Goal: Task Accomplishment & Management: Manage account settings

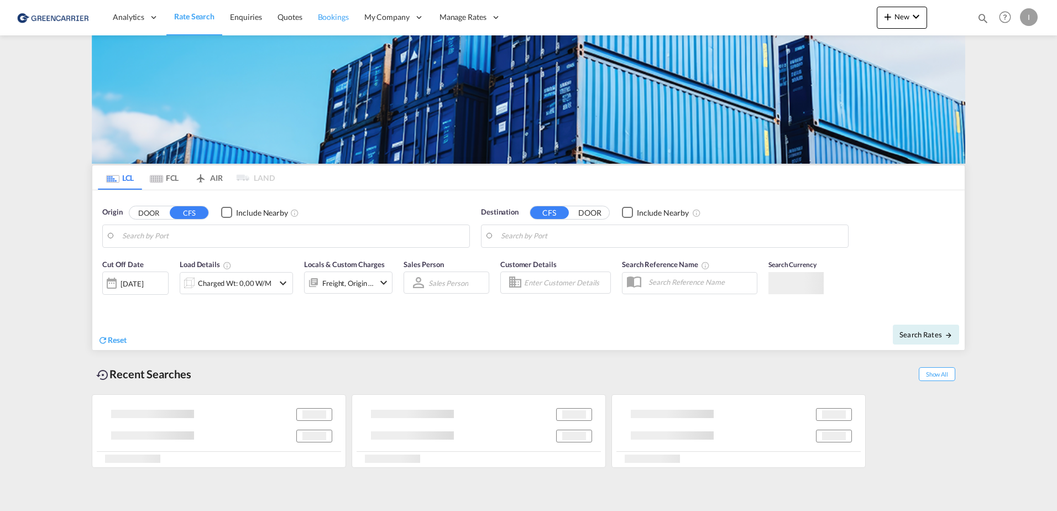
click at [338, 19] on span "Bookings" at bounding box center [333, 16] width 31 height 9
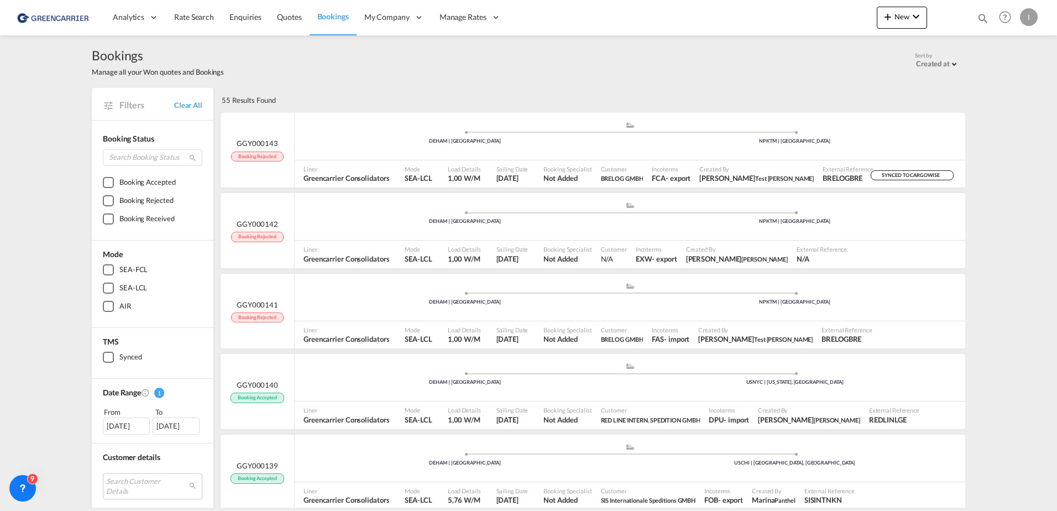
click at [1030, 20] on div "I" at bounding box center [1029, 17] width 18 height 18
click at [998, 89] on button "Logout" at bounding box center [1017, 85] width 72 height 22
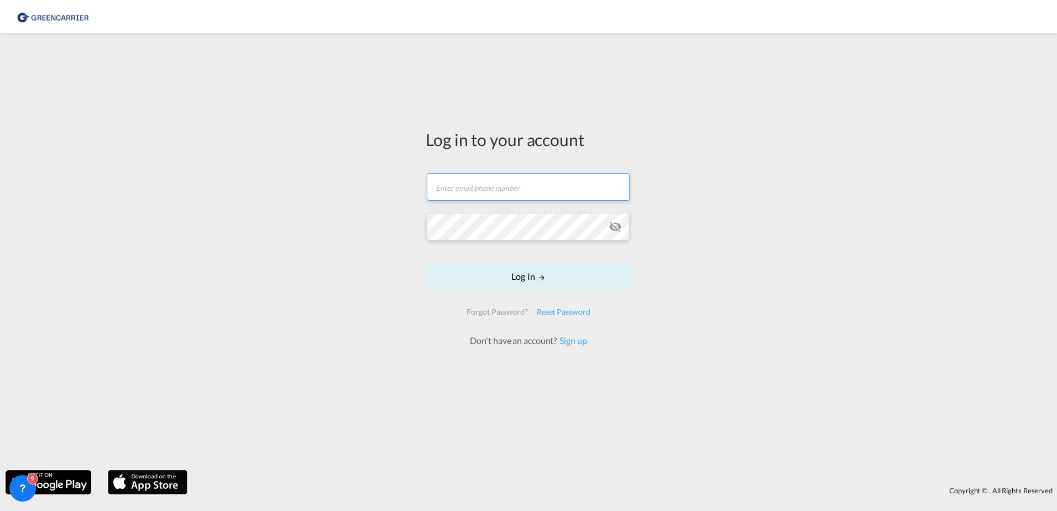
type input "[PERSON_NAME][EMAIL_ADDRESS][PERSON_NAME][DOMAIN_NAME]"
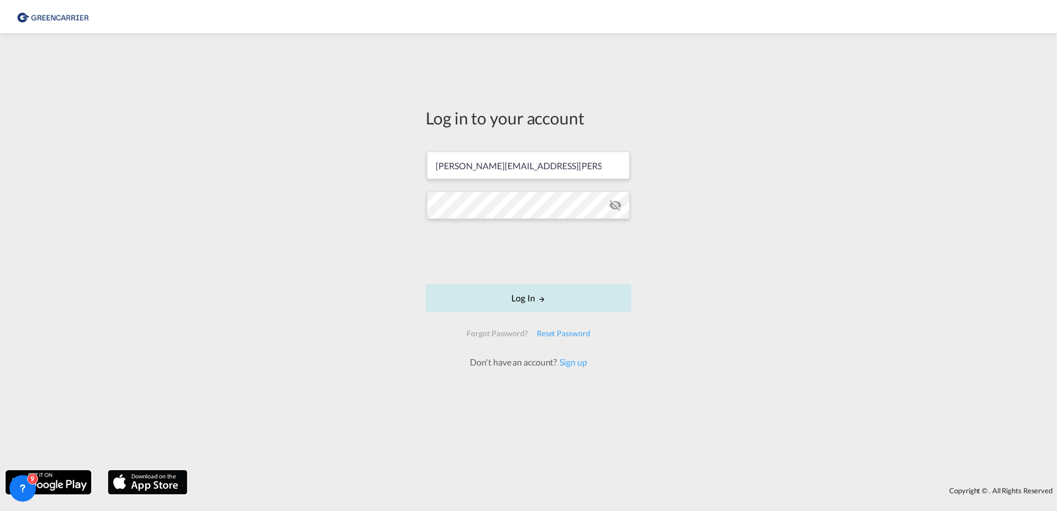
click at [585, 302] on button "Log In" at bounding box center [529, 298] width 206 height 28
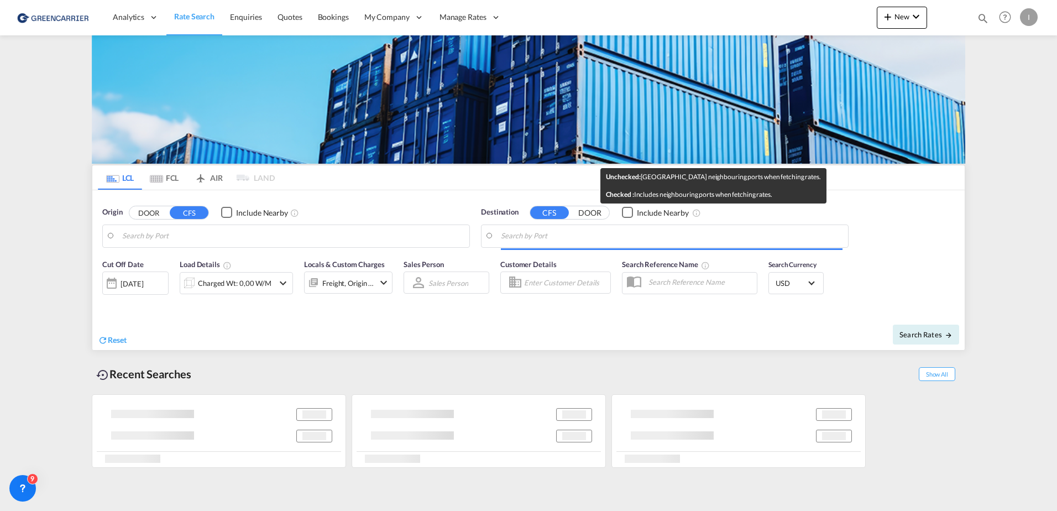
type input "[GEOGRAPHIC_DATA], [GEOGRAPHIC_DATA]"
type input "Callao, PECLL"
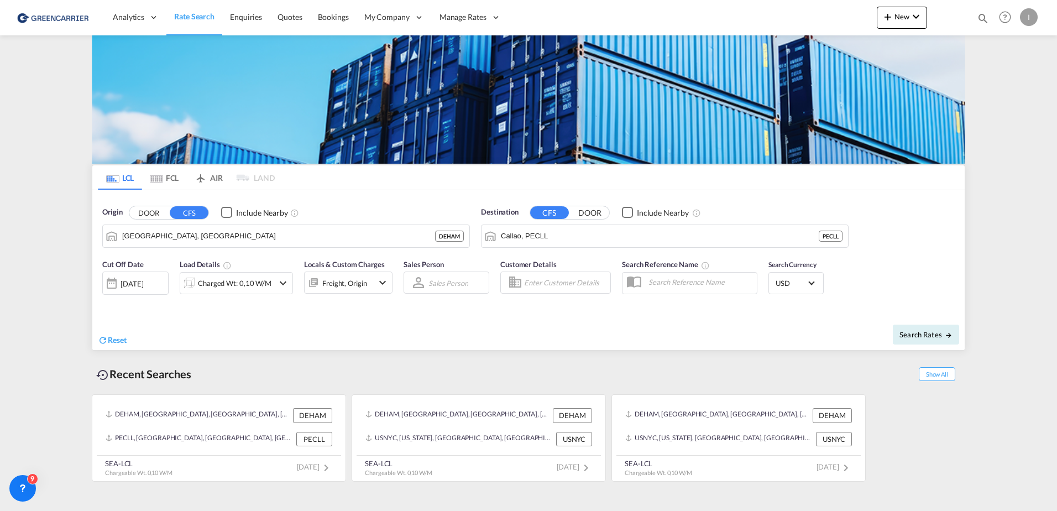
click at [1032, 14] on div "I" at bounding box center [1029, 17] width 18 height 18
click at [1002, 85] on button "Logout" at bounding box center [1017, 85] width 72 height 22
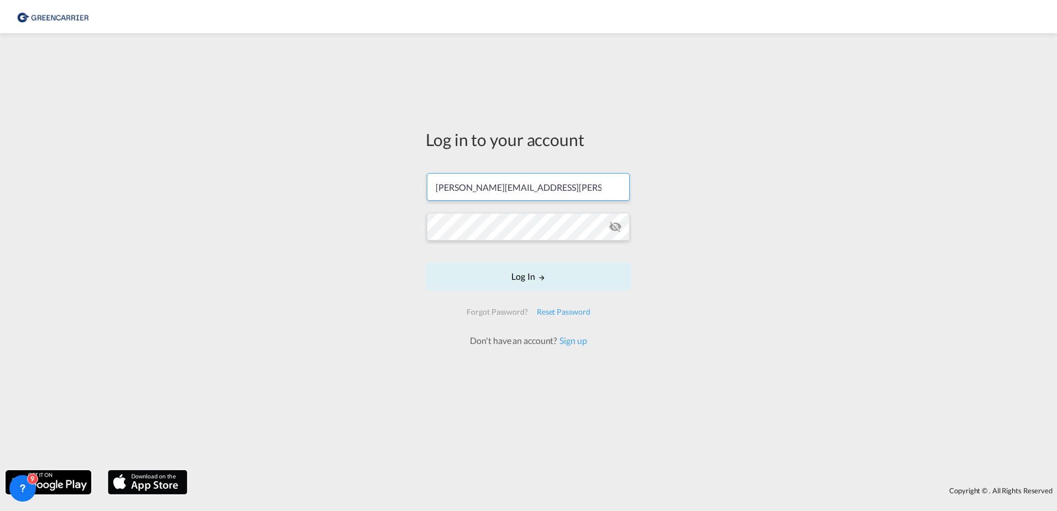
click at [514, 188] on input "[PERSON_NAME][EMAIL_ADDRESS][PERSON_NAME][DOMAIN_NAME]" at bounding box center [528, 187] width 203 height 28
type input "[PERSON_NAME][EMAIL_ADDRESS][DOMAIN_NAME]"
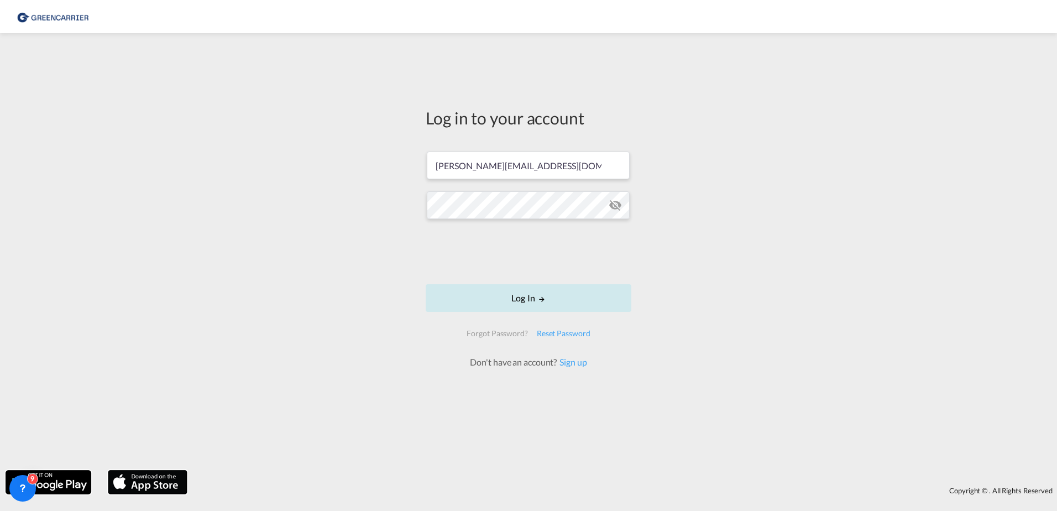
click at [532, 305] on button "Log In" at bounding box center [529, 298] width 206 height 28
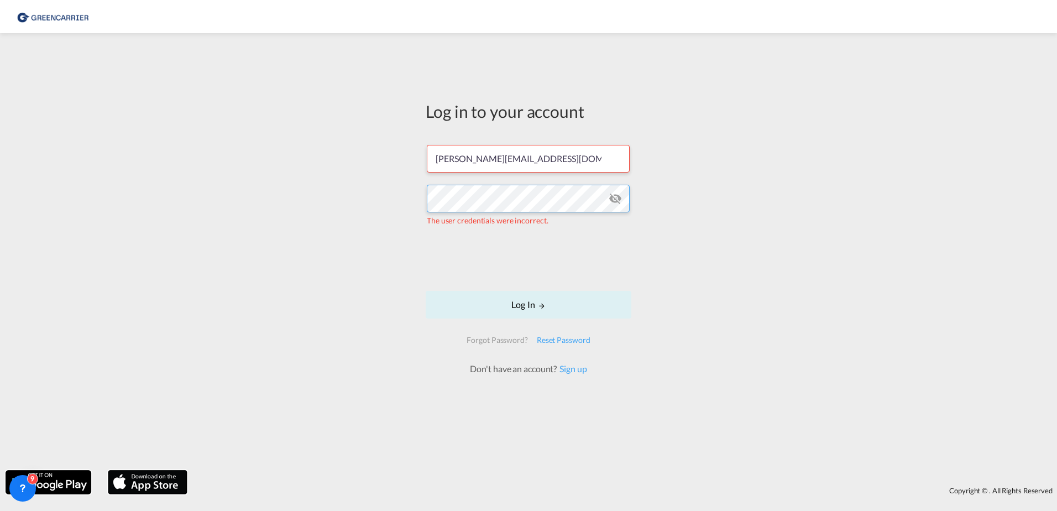
click at [175, 181] on div "Log in to your account isabel_huhu@yahoo.de The user credentials were incorrect…" at bounding box center [528, 252] width 1057 height 426
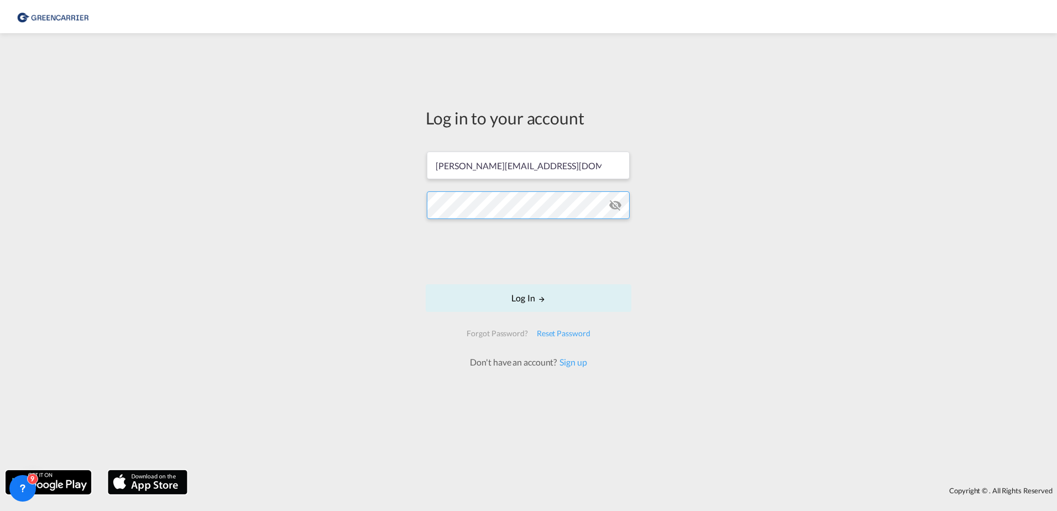
click at [426, 284] on button "Log In" at bounding box center [529, 298] width 206 height 28
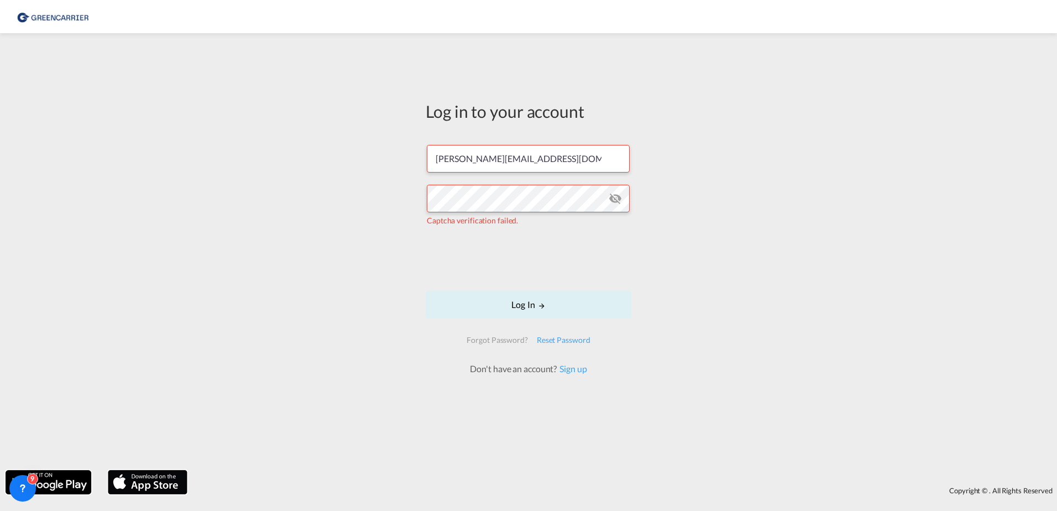
click at [841, 210] on div "Log in to your account isabel_huhu@yahoo.de Captcha verification failed. Log In…" at bounding box center [528, 252] width 1057 height 426
click at [526, 304] on button "Log In" at bounding box center [529, 305] width 206 height 28
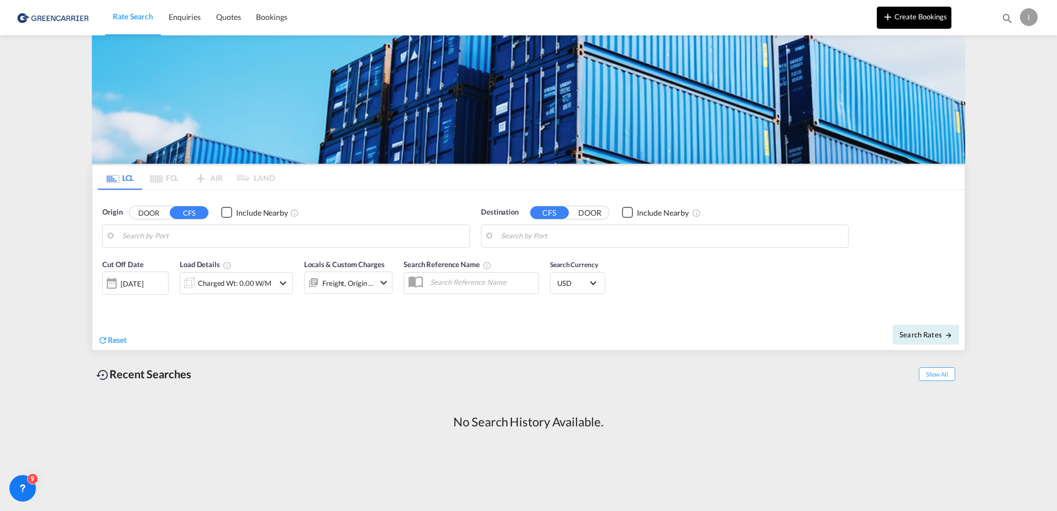
click at [929, 17] on button "Create Bookings" at bounding box center [914, 18] width 75 height 22
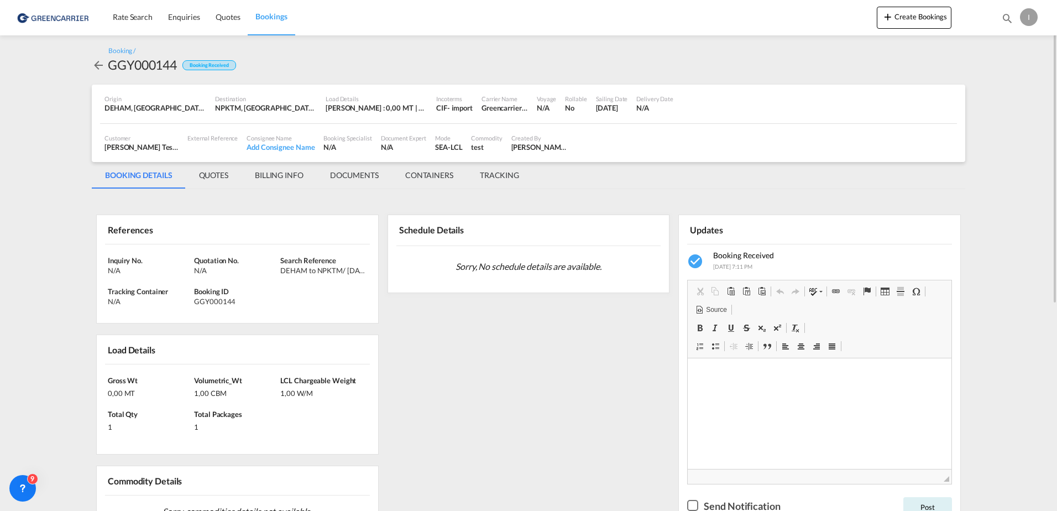
click at [1028, 17] on div "I" at bounding box center [1029, 17] width 18 height 18
click at [1014, 40] on button "My Profile" at bounding box center [1017, 49] width 72 height 22
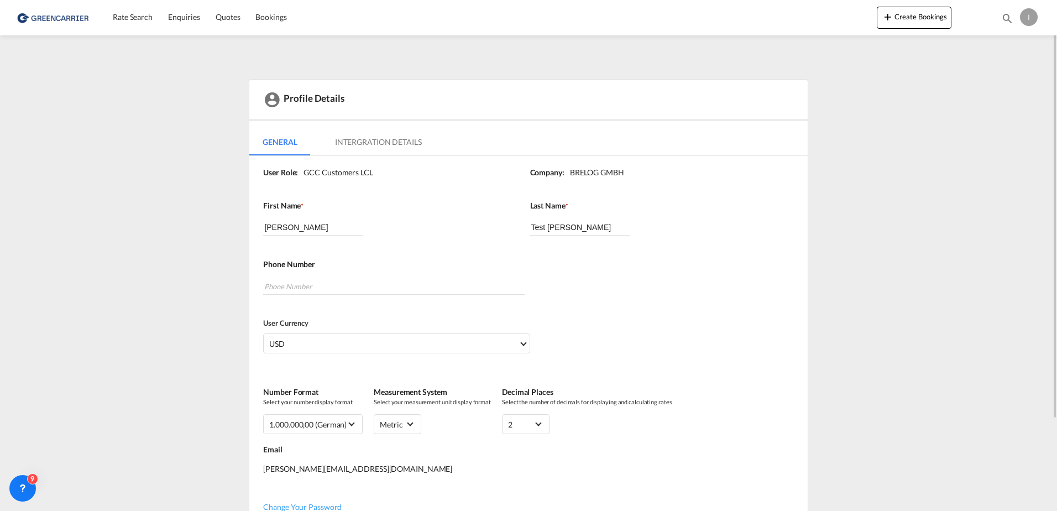
click at [383, 148] on md-tab-item "Intergration Details" at bounding box center [378, 142] width 113 height 27
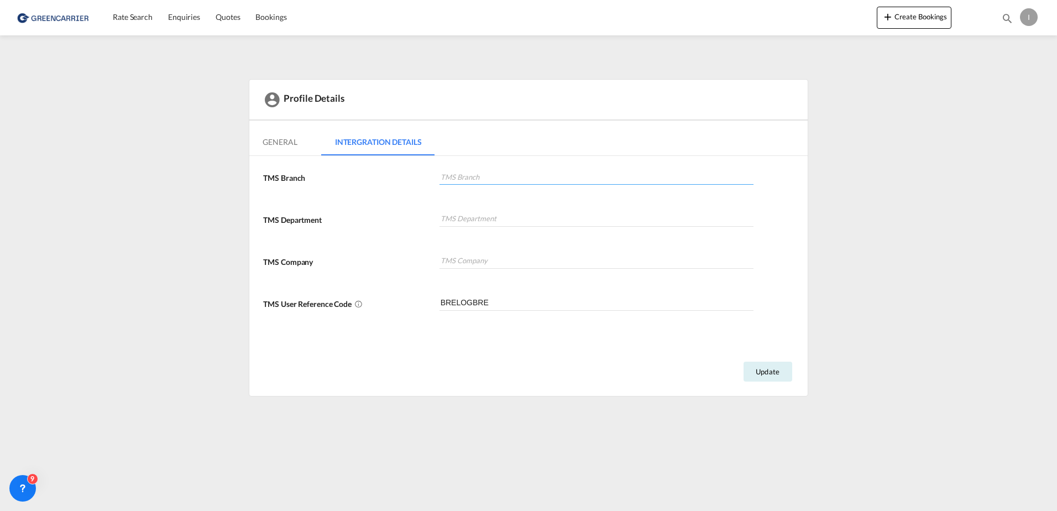
click at [523, 182] on input at bounding box center [597, 176] width 315 height 17
type input "test"
drag, startPoint x: 458, startPoint y: 179, endPoint x: 337, endPoint y: 166, distance: 121.8
click at [337, 166] on div "TMS Branch test TMS Department TMS Company TMS User Reference Code BRELOGBRE" at bounding box center [528, 251] width 558 height 190
click at [1032, 9] on div "I" at bounding box center [1029, 17] width 18 height 18
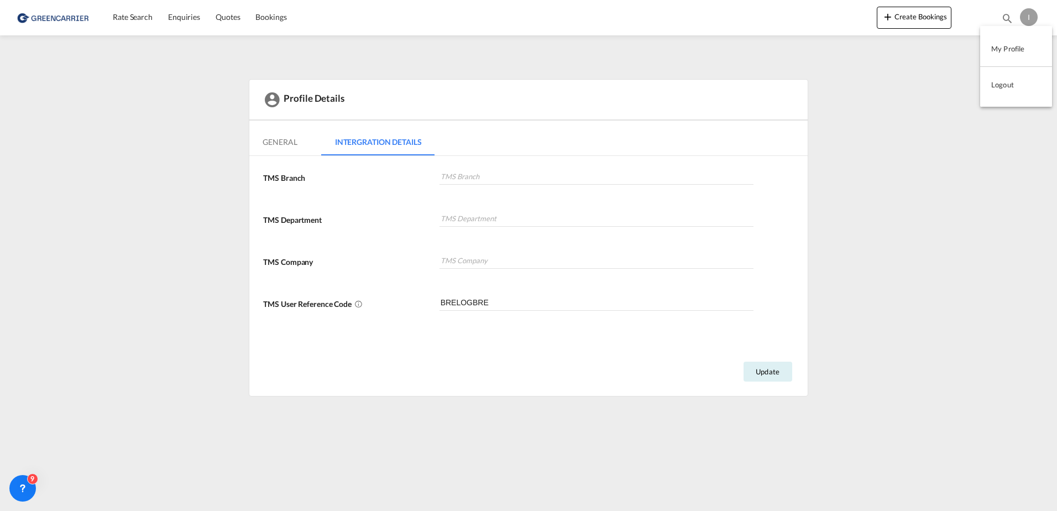
click at [1015, 90] on button "Logout" at bounding box center [1017, 85] width 72 height 22
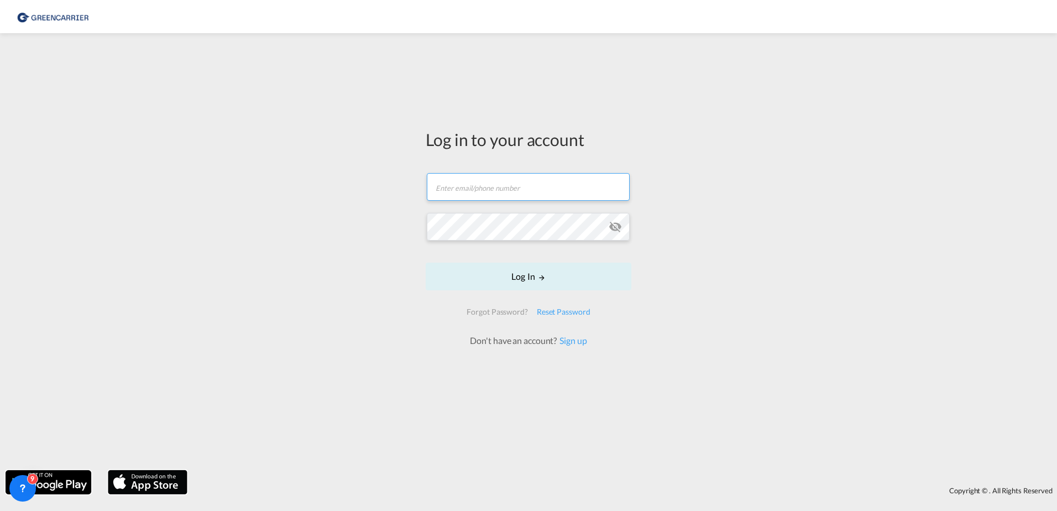
type input "[PERSON_NAME][EMAIL_ADDRESS][PERSON_NAME][DOMAIN_NAME]"
click at [527, 191] on input "[PERSON_NAME][EMAIL_ADDRESS][PERSON_NAME][DOMAIN_NAME]" at bounding box center [528, 187] width 203 height 28
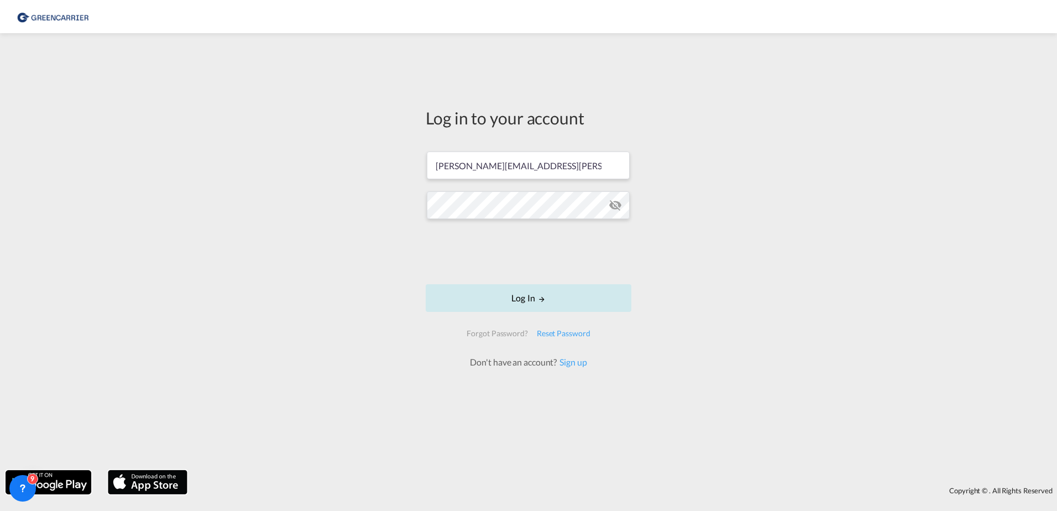
click at [577, 298] on button "Log In" at bounding box center [529, 298] width 206 height 28
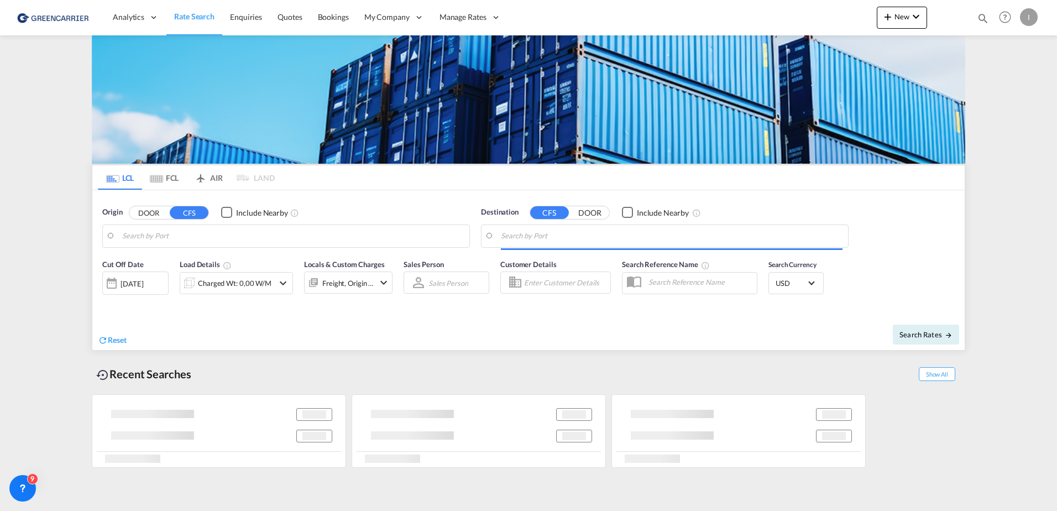
type input "[GEOGRAPHIC_DATA], [GEOGRAPHIC_DATA]"
type input "Callao, PECLL"
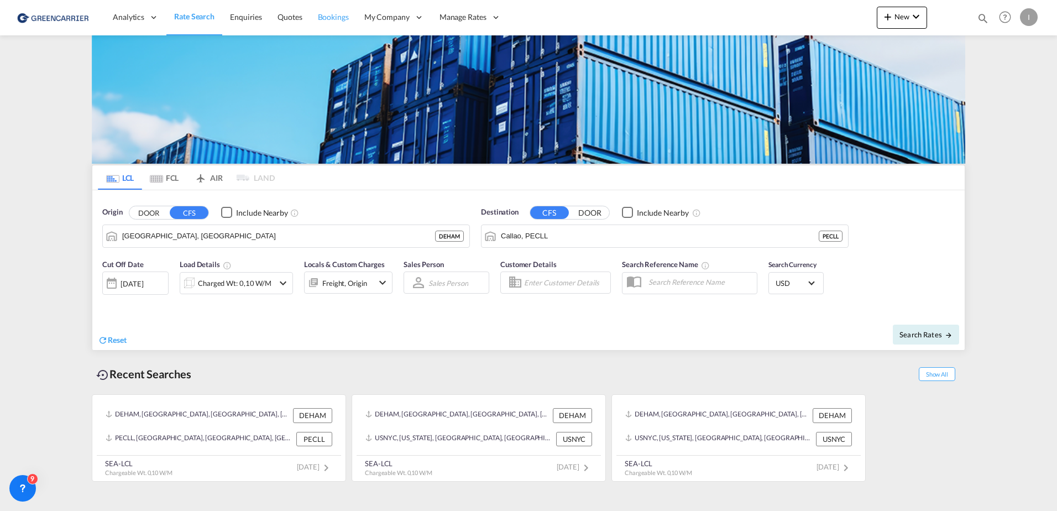
click at [327, 20] on span "Bookings" at bounding box center [333, 16] width 31 height 9
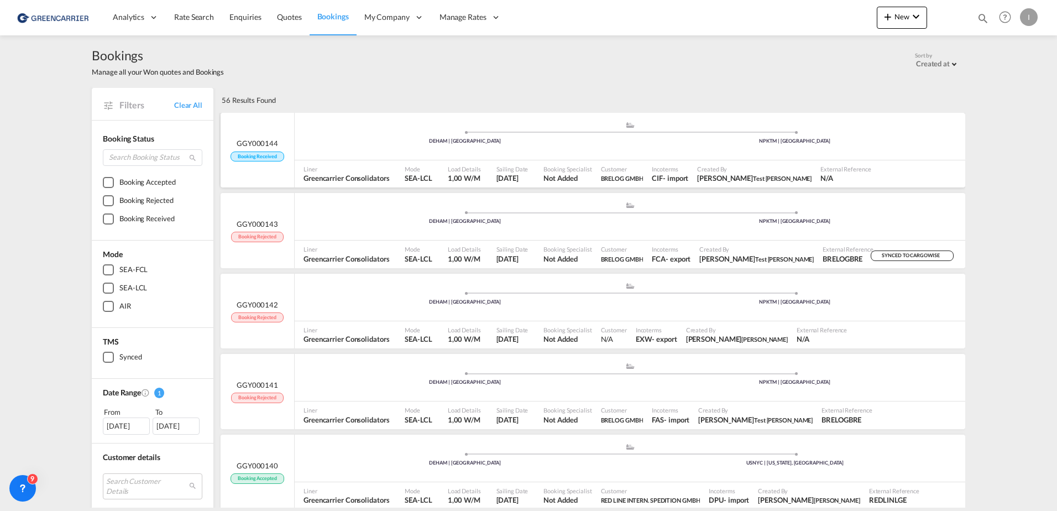
click at [345, 145] on div ".a{fill:#aaa8ad;} .a{fill:#aaa8ad;} DEHAM | Hamburg NPKTM | Kathmandu" at bounding box center [630, 137] width 671 height 33
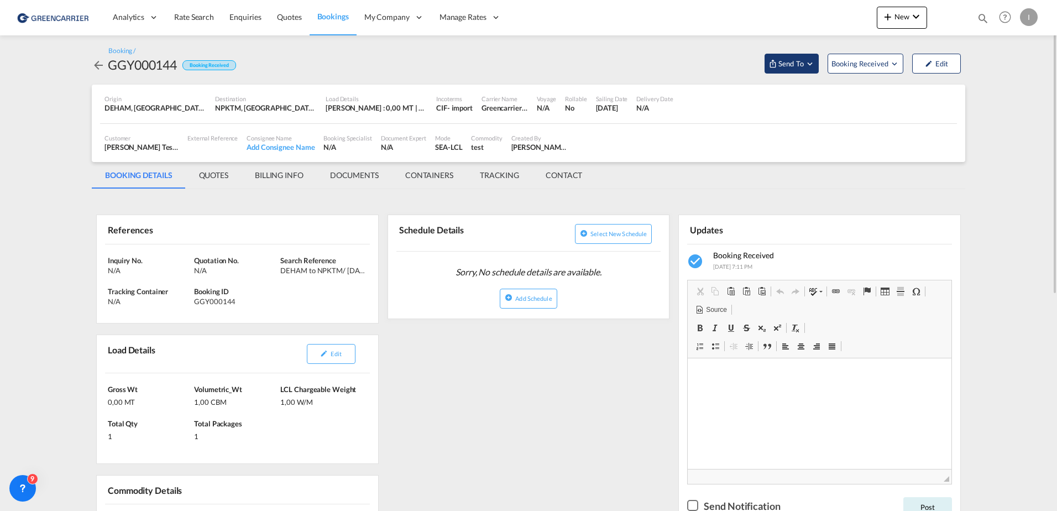
click at [778, 62] on span "Send To" at bounding box center [792, 63] width 28 height 11
click at [821, 102] on div "Yet to sync" at bounding box center [820, 104] width 69 height 23
click at [931, 109] on button "Send Booking" at bounding box center [924, 101] width 106 height 25
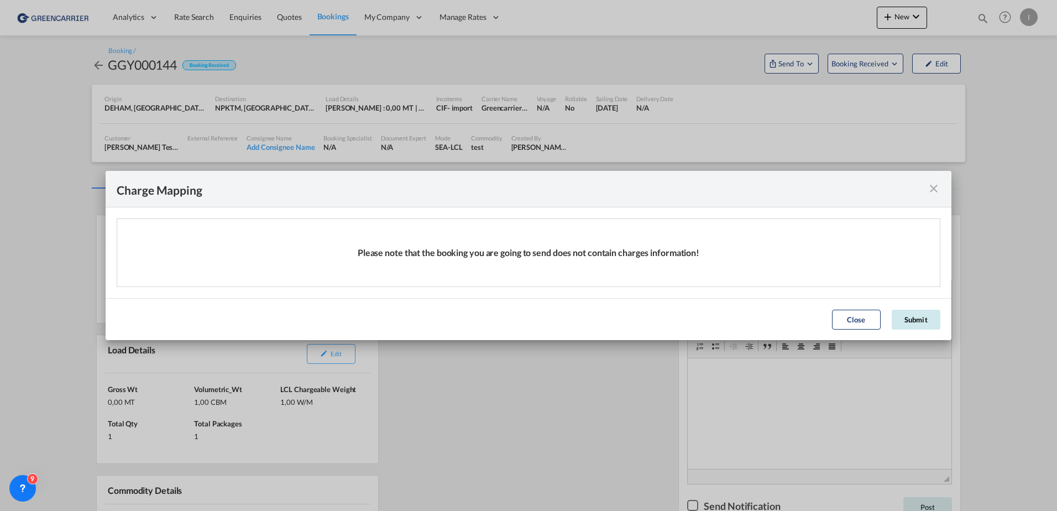
click at [919, 320] on button "Submit" at bounding box center [916, 320] width 49 height 20
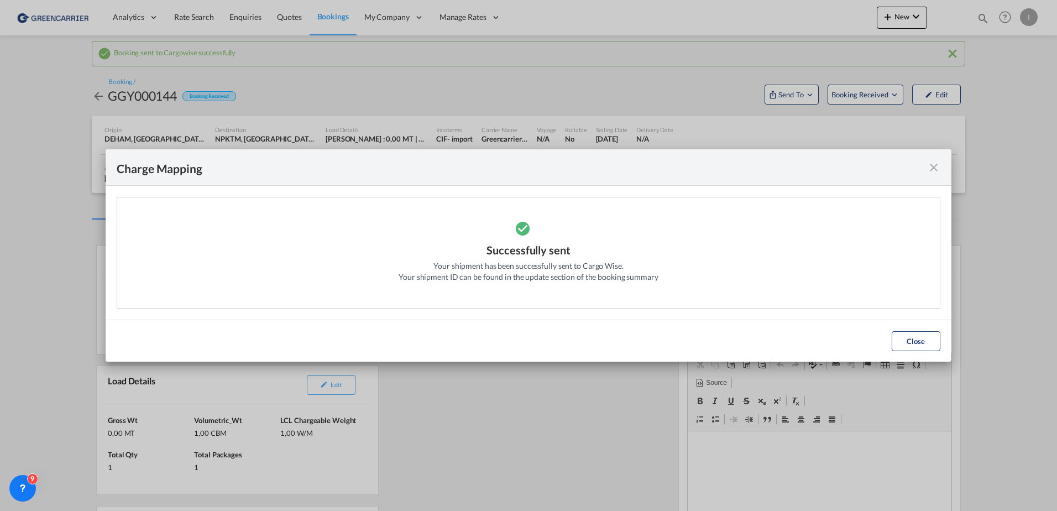
click at [941, 164] on div "Charge Mapping" at bounding box center [529, 167] width 846 height 36
click at [933, 167] on md-icon "icon-close fg-AAA8AD cursor" at bounding box center [933, 167] width 13 height 13
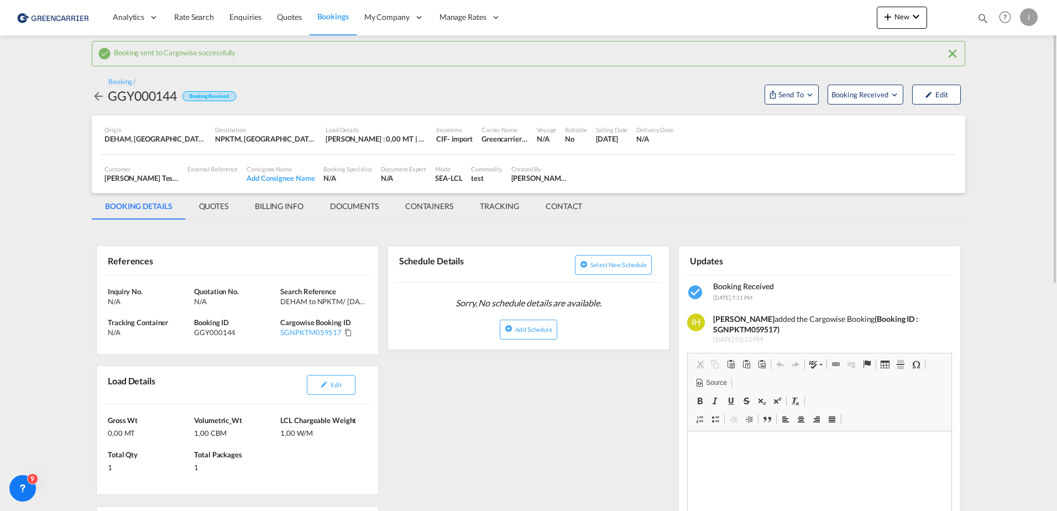
click at [1032, 17] on div "I" at bounding box center [1029, 17] width 18 height 18
click at [486, 18] on md-backdrop at bounding box center [528, 255] width 1057 height 511
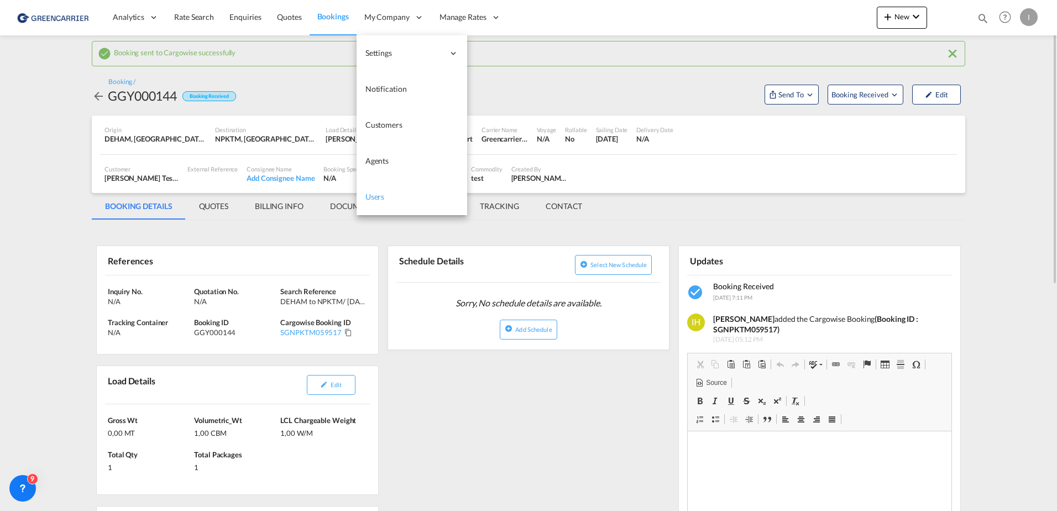
click at [379, 196] on span "Users" at bounding box center [375, 196] width 19 height 9
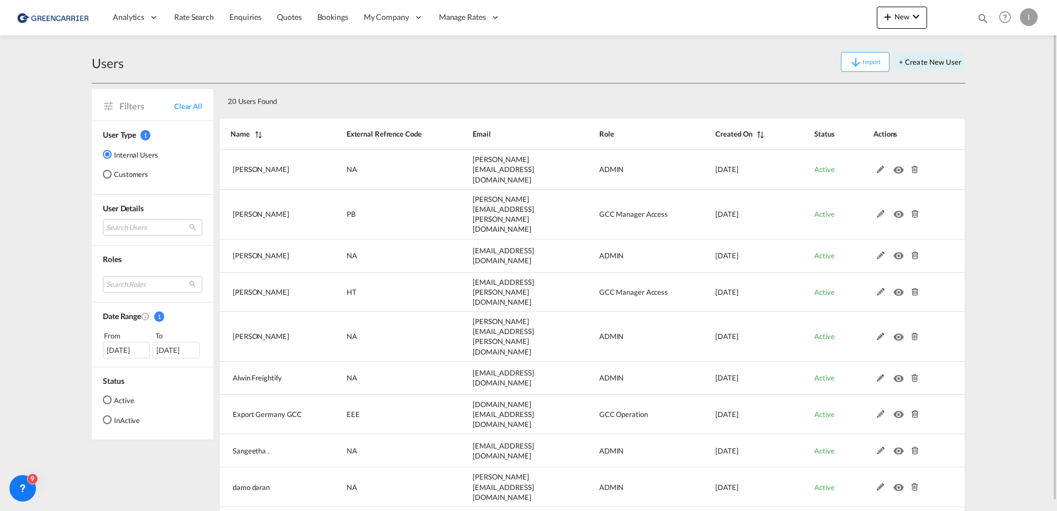
click at [132, 165] on md-radio-group "Internal Users Customers" at bounding box center [130, 169] width 55 height 40
click at [135, 172] on md-radio-button "Customers" at bounding box center [130, 174] width 55 height 11
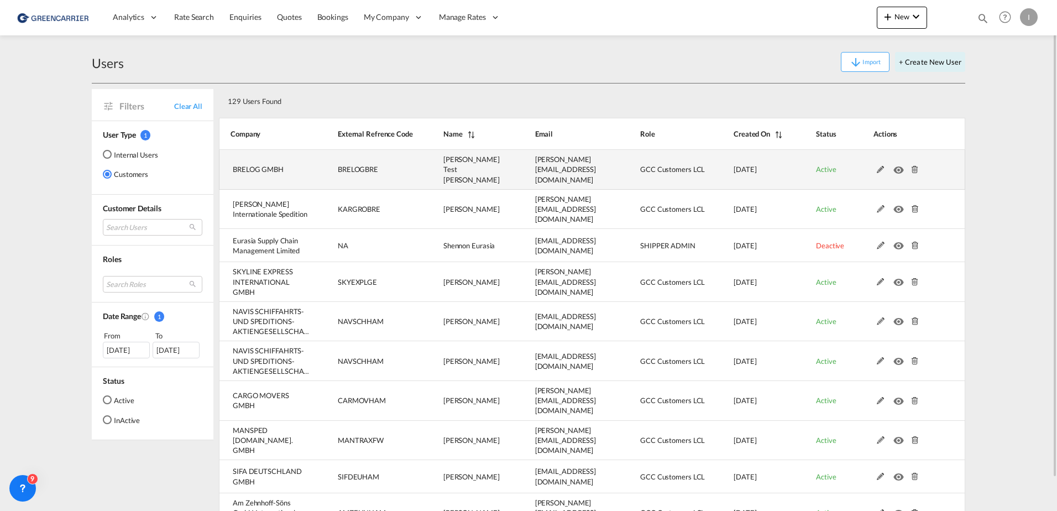
click at [915, 166] on md-icon at bounding box center [915, 170] width 14 height 8
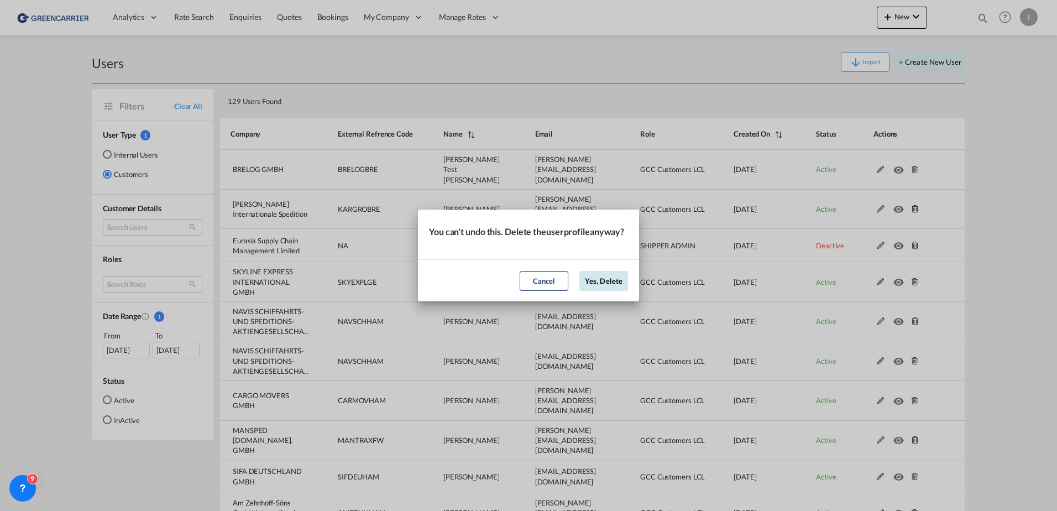
click at [602, 288] on button "Yes, Delete" at bounding box center [604, 281] width 49 height 20
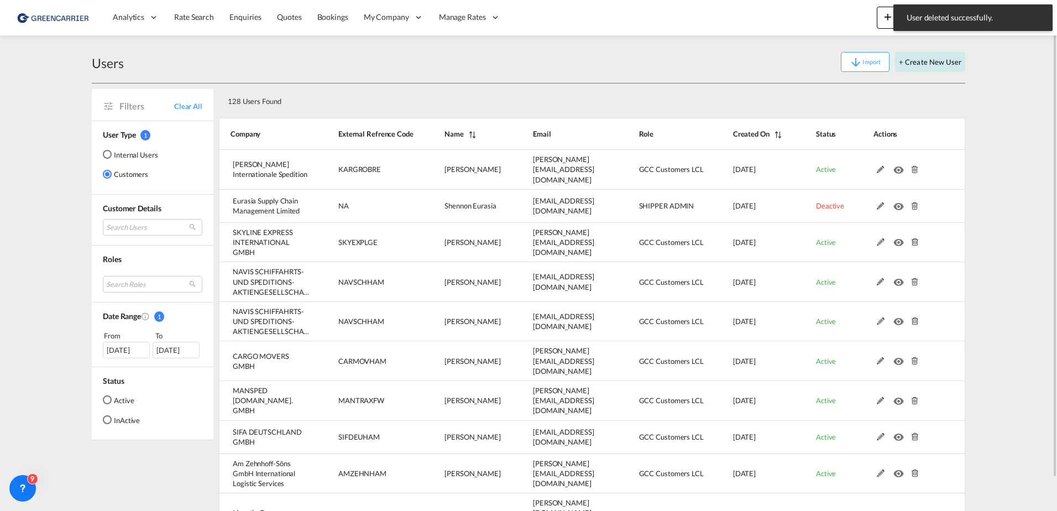
click at [951, 59] on button "+ Create New User" at bounding box center [930, 62] width 70 height 20
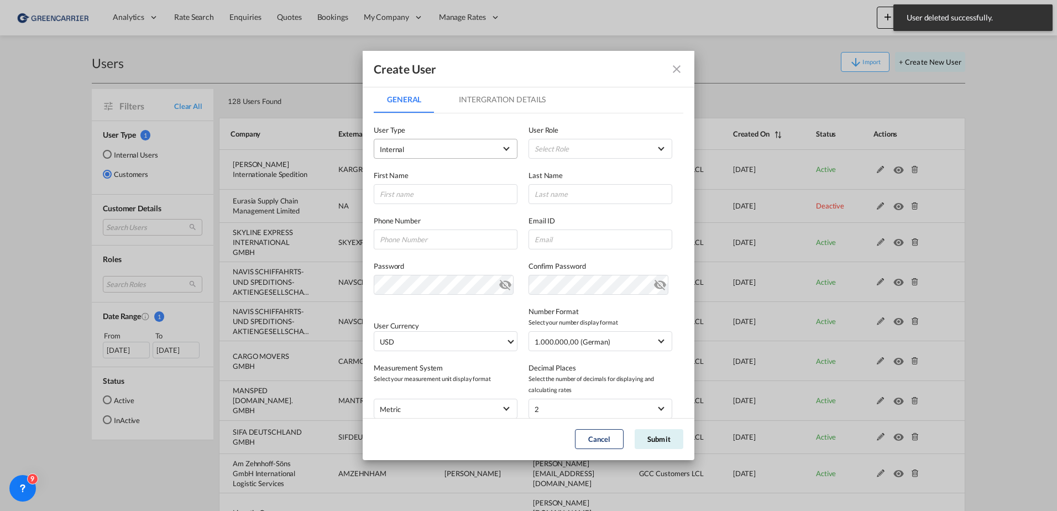
click at [451, 148] on span "Internal" at bounding box center [438, 149] width 116 height 11
click at [440, 185] on md-option "Customer" at bounding box center [444, 176] width 145 height 27
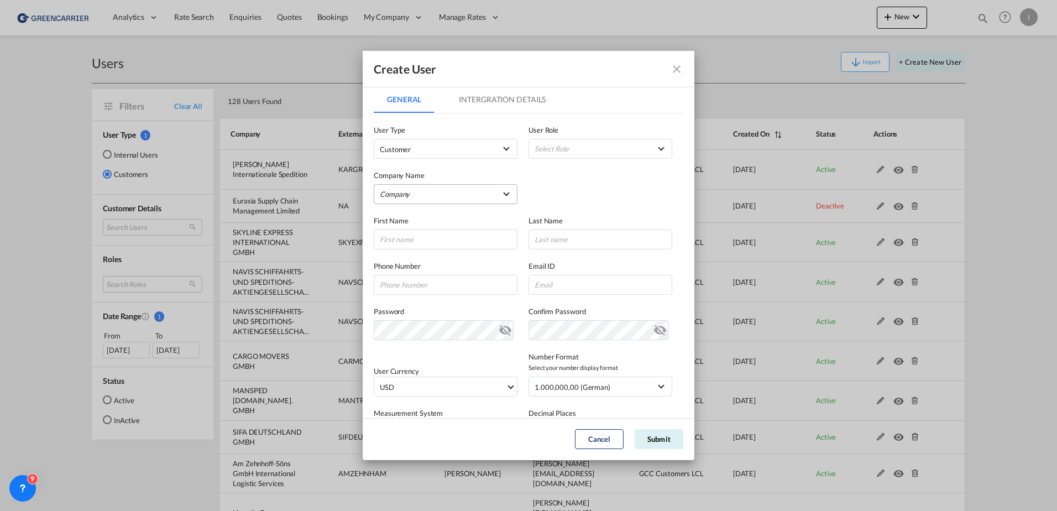
click at [419, 201] on md-select "Company Am Zehnhoff-Söns GmbH International Logistic Services AMA FREIGHT AGENC…" at bounding box center [446, 194] width 144 height 20
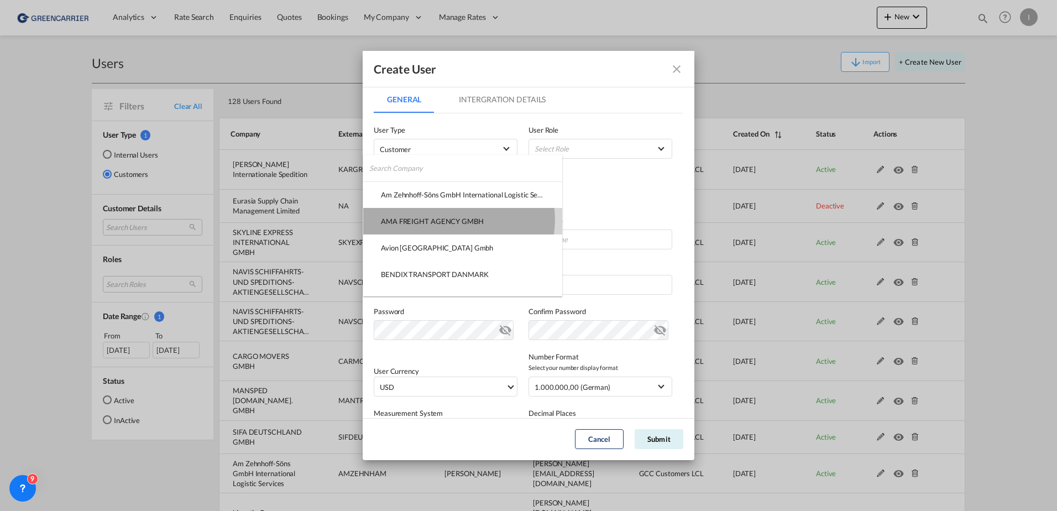
click at [457, 220] on div "AMA FREIGHT AGENCY GMBH" at bounding box center [432, 221] width 103 height 10
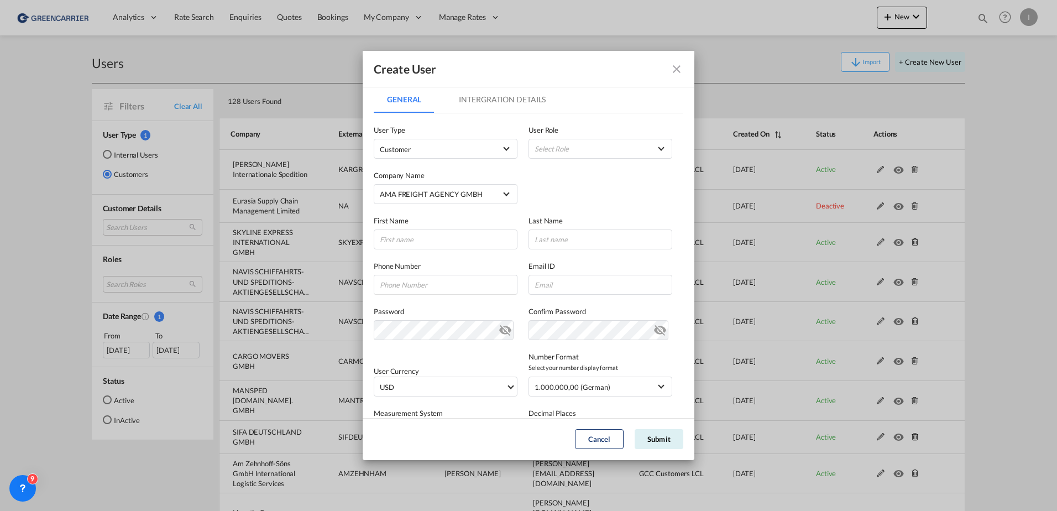
click at [677, 70] on md-icon "icon-close fg-AAA8AD" at bounding box center [676, 68] width 13 height 13
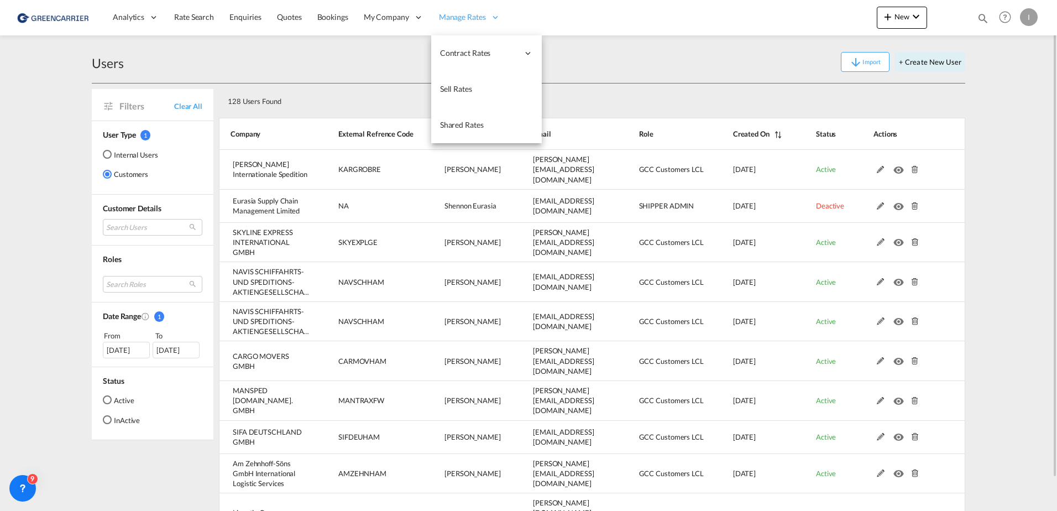
click at [470, 12] on span "Manage Rates" at bounding box center [462, 17] width 47 height 11
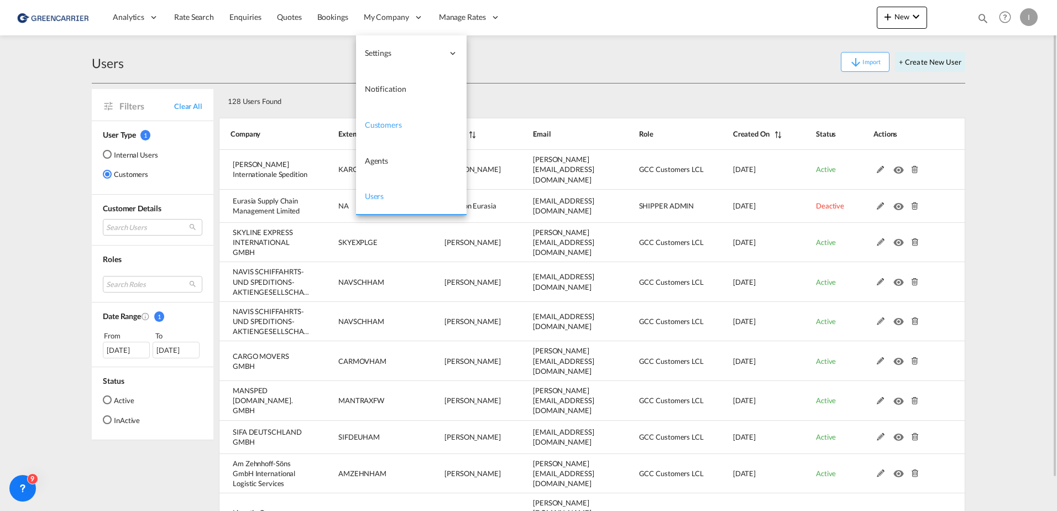
click at [382, 117] on link "Customers" at bounding box center [411, 125] width 111 height 36
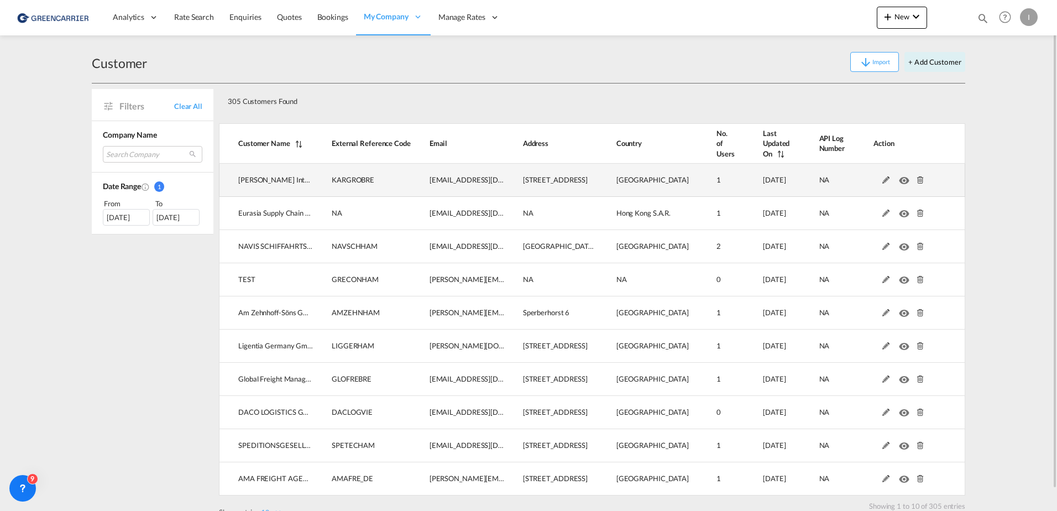
click at [880, 179] on md-icon at bounding box center [886, 180] width 14 height 8
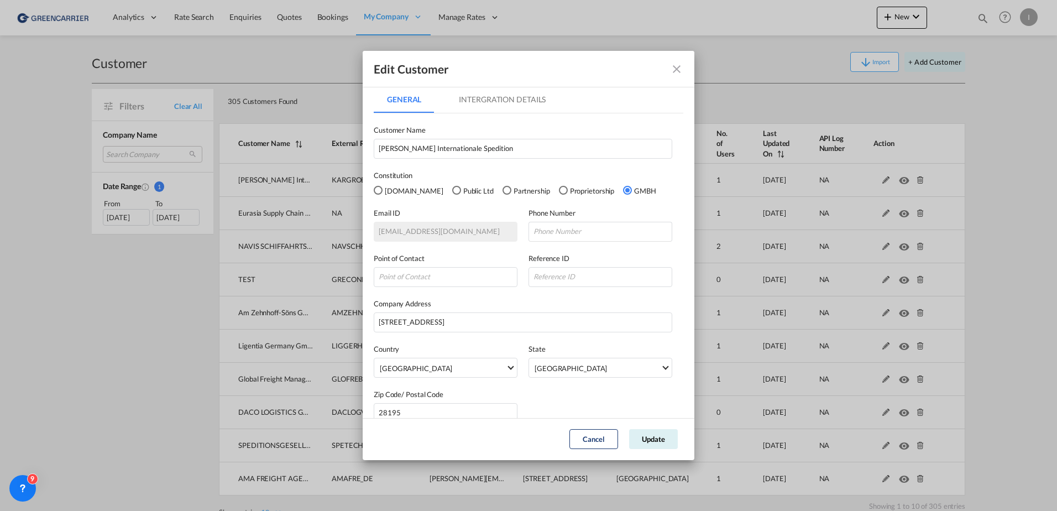
click at [517, 103] on md-tab-item "Intergration Details" at bounding box center [502, 99] width 113 height 27
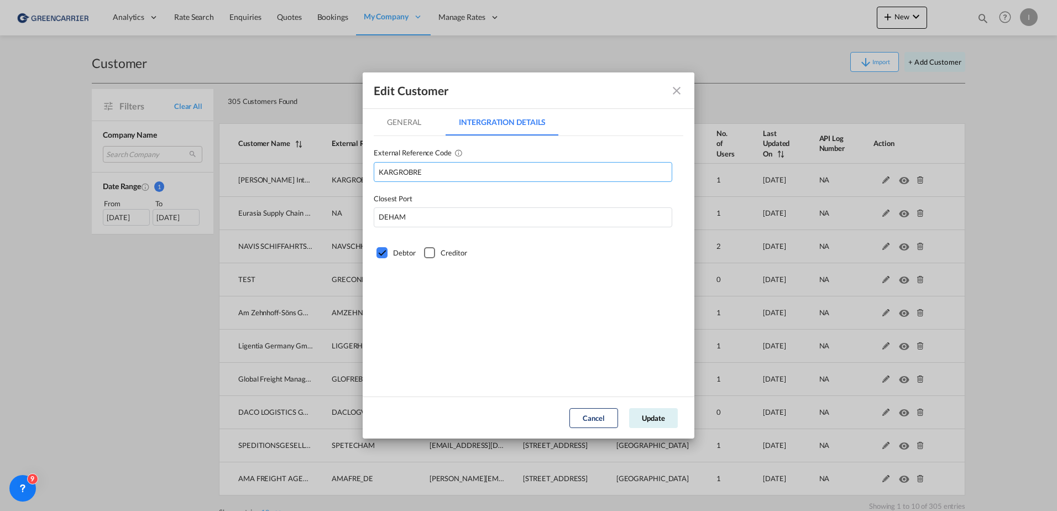
drag, startPoint x: 444, startPoint y: 175, endPoint x: 328, endPoint y: 168, distance: 115.3
click at [328, 168] on div "Edit Customer General Intergration Details General Intergration Details Custome…" at bounding box center [528, 255] width 1057 height 511
click at [406, 118] on md-tab-item "General" at bounding box center [404, 122] width 61 height 27
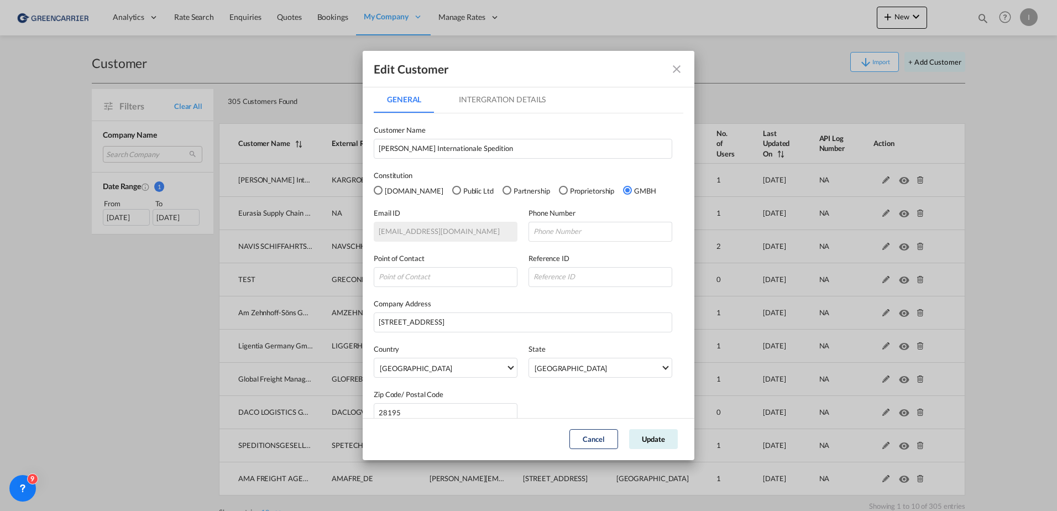
scroll to position [16, 0]
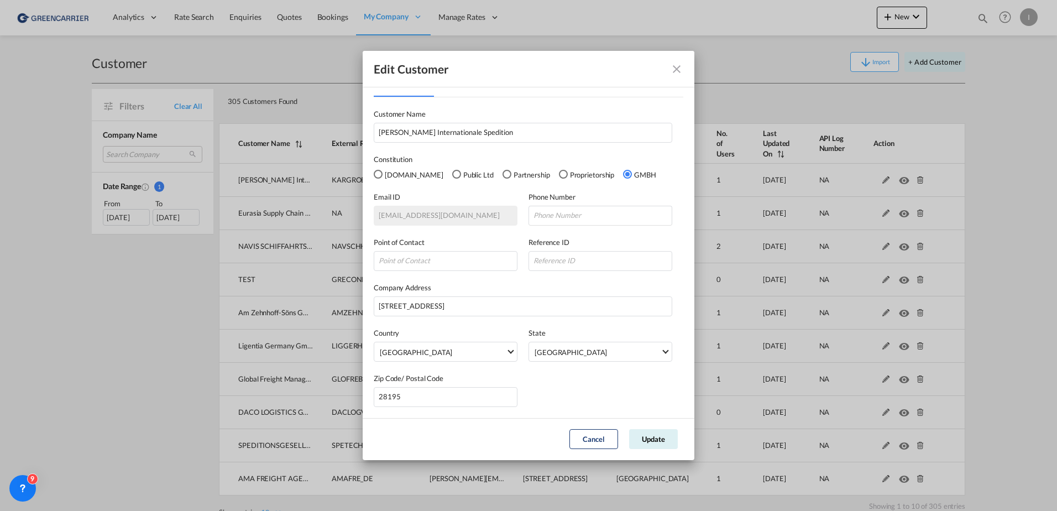
click at [677, 70] on md-icon "icon-close fg-AAA8AD" at bounding box center [676, 68] width 13 height 13
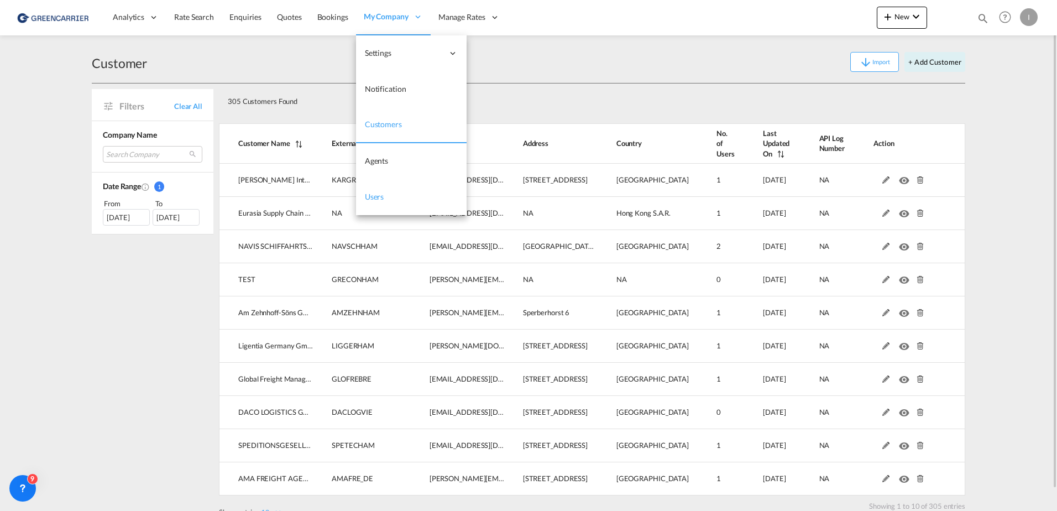
click at [378, 194] on span "Users" at bounding box center [374, 196] width 19 height 9
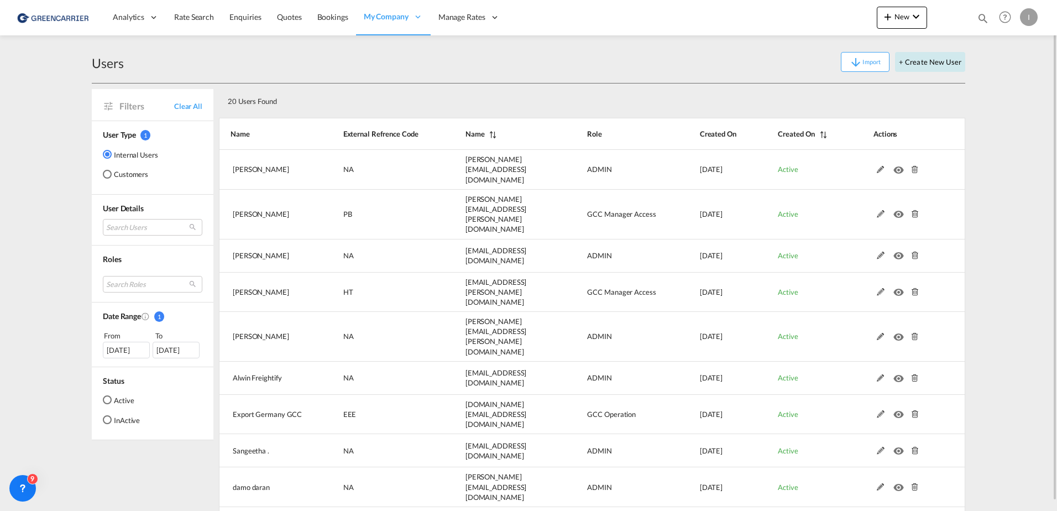
click at [948, 58] on button "+ Create New User" at bounding box center [930, 62] width 70 height 20
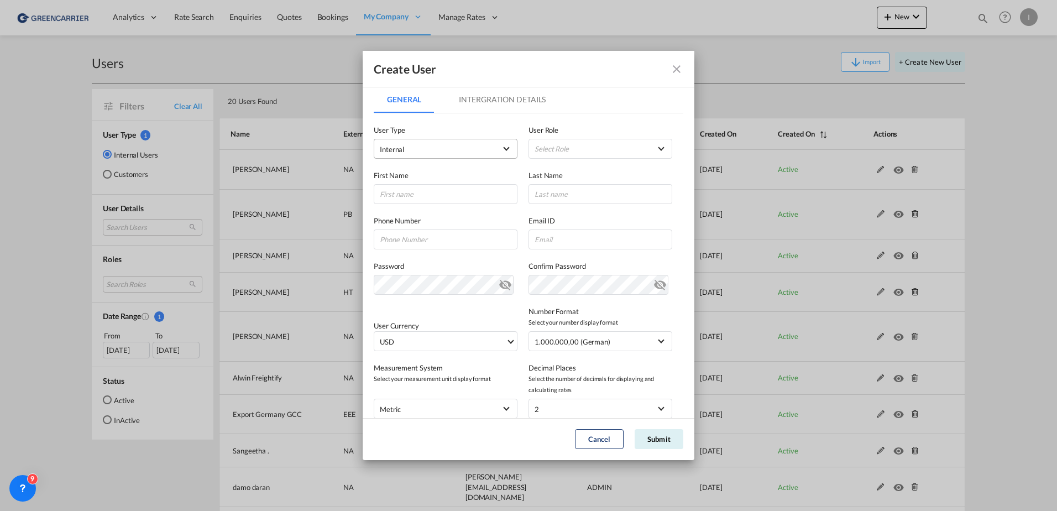
click at [445, 147] on span "Internal" at bounding box center [438, 149] width 116 height 11
click at [437, 180] on md-option "Customer" at bounding box center [444, 176] width 145 height 27
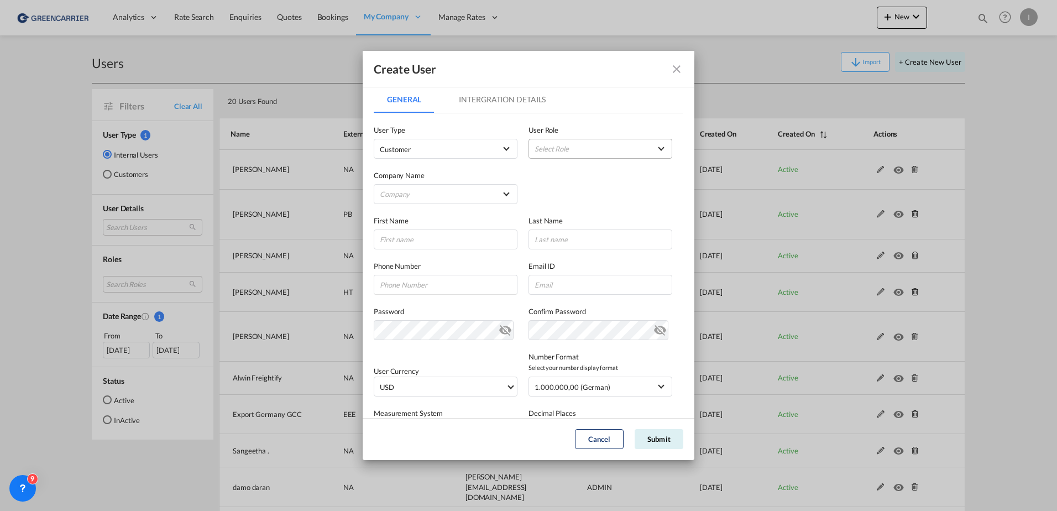
click at [553, 154] on md-select "Select Role BCO GLOBAL GCC Customers FCL USER_DEFINED GCC Customers LCL USER_DE…" at bounding box center [601, 149] width 144 height 20
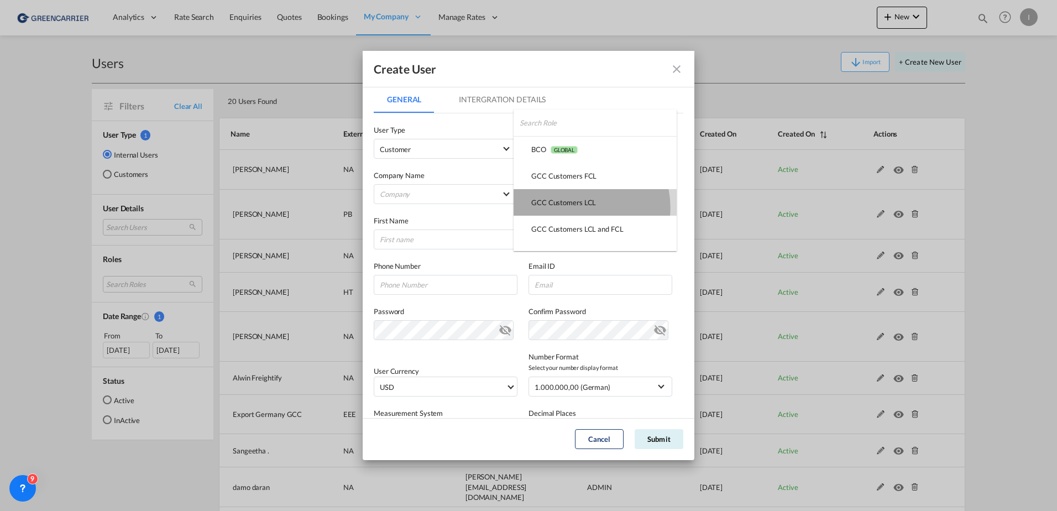
click at [578, 207] on div "GCC Customers LCL USER_DEFINED" at bounding box center [563, 202] width 65 height 10
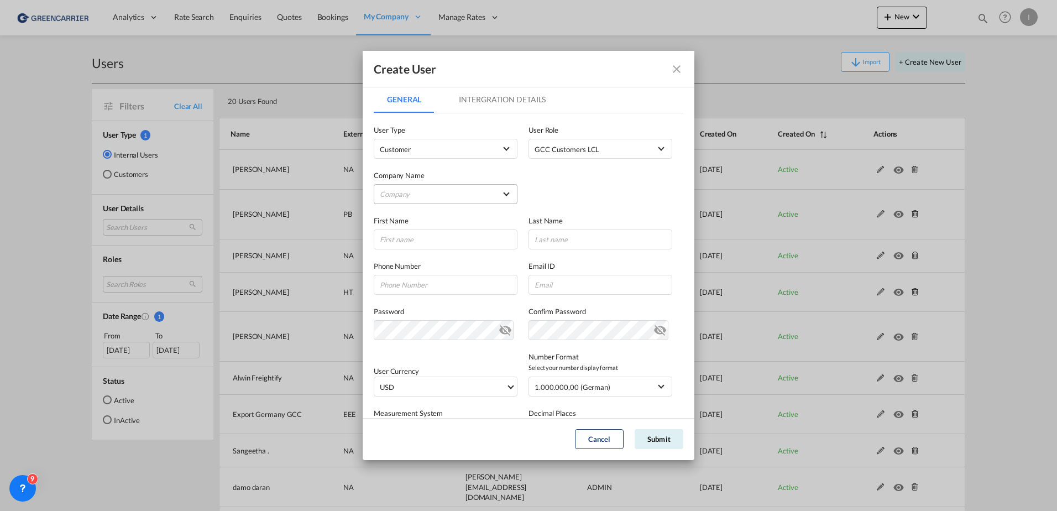
click at [388, 196] on md-select "Company Am Zehnhoff-Söns GmbH International Logistic Services AMA FREIGHT AGENC…" at bounding box center [446, 194] width 144 height 20
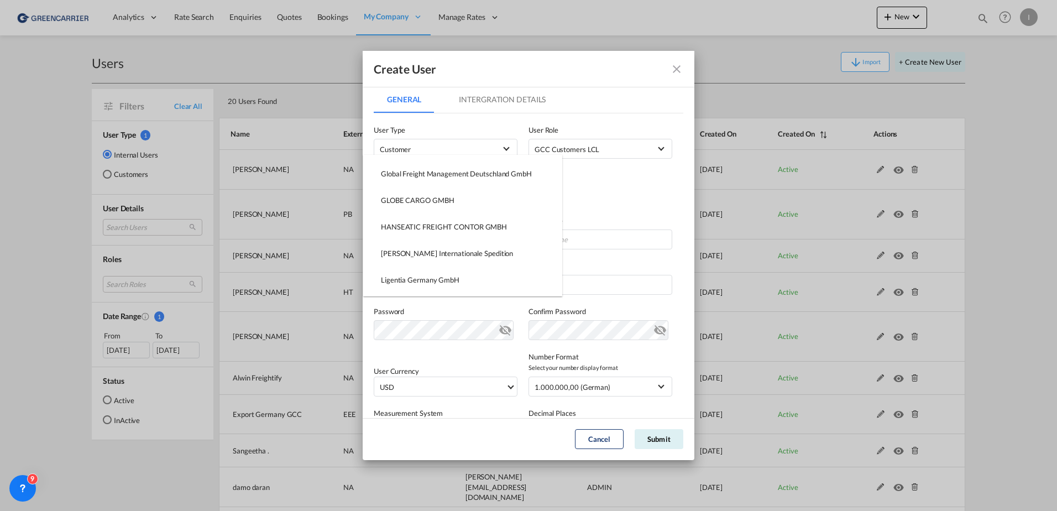
scroll to position [350, 0]
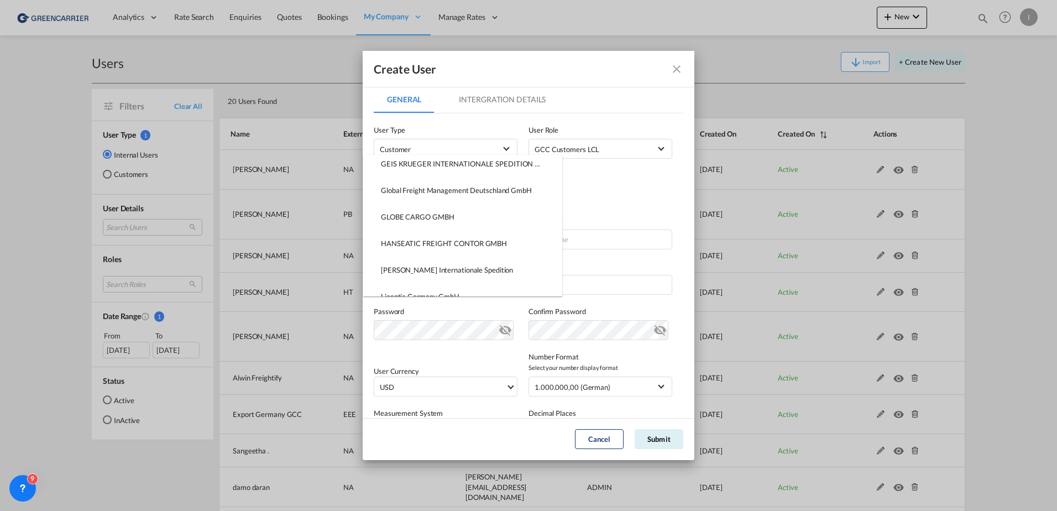
type md-option "8f02bbd0-93c7-11f0-a764-af57e071384f"
type md-option "40b52b60-9d0b-11f0-b2fd-87c52973d2ac"
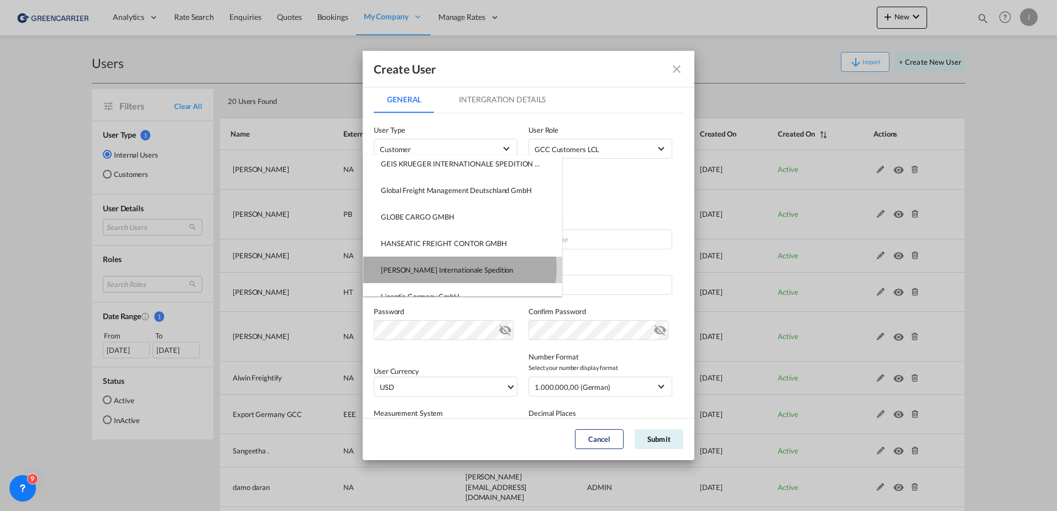
click at [460, 268] on div "[PERSON_NAME] Internationale Spedition" at bounding box center [447, 270] width 132 height 10
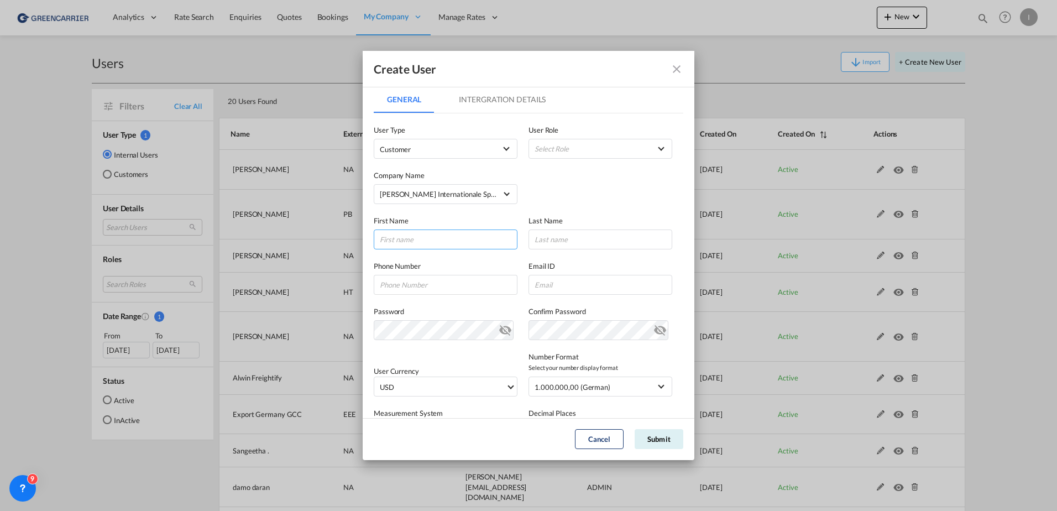
click at [447, 242] on input "GeneralIntergration Details ..." at bounding box center [446, 240] width 144 height 20
type input "[PERSON_NAME]"
type input "Test"
click at [576, 287] on input "isabel_huhu" at bounding box center [601, 285] width 144 height 20
click at [619, 212] on div "First Name Isabel Last Name Test" at bounding box center [529, 226] width 310 height 45
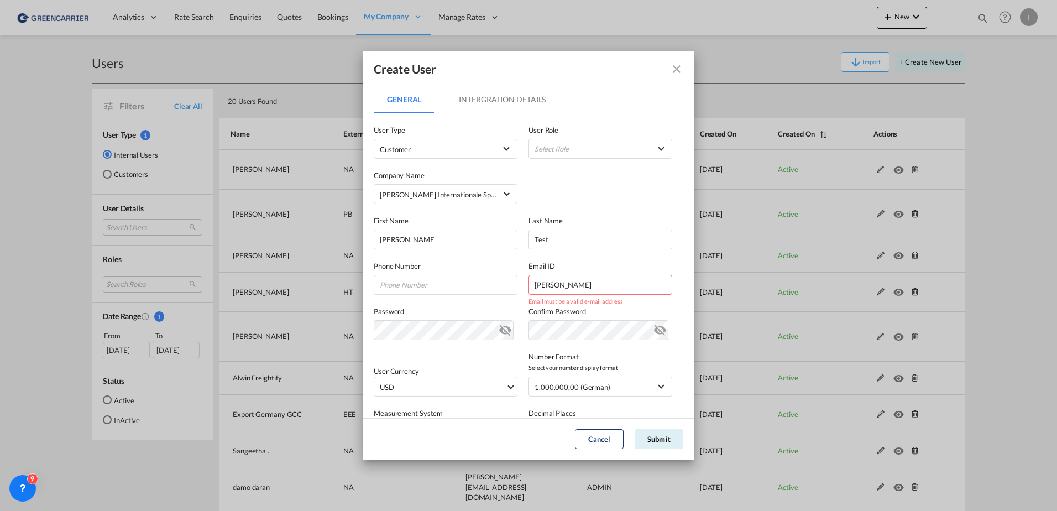
drag, startPoint x: 574, startPoint y: 290, endPoint x: 589, endPoint y: 285, distance: 15.9
click at [574, 290] on input "isabel_huhu" at bounding box center [601, 285] width 144 height 20
type input "[PERSON_NAME][EMAIL_ADDRESS][DOMAIN_NAME]"
click at [654, 323] on md-icon "icon-eye-off" at bounding box center [660, 327] width 13 height 13
click at [499, 333] on md-icon "icon-eye-off" at bounding box center [505, 327] width 13 height 13
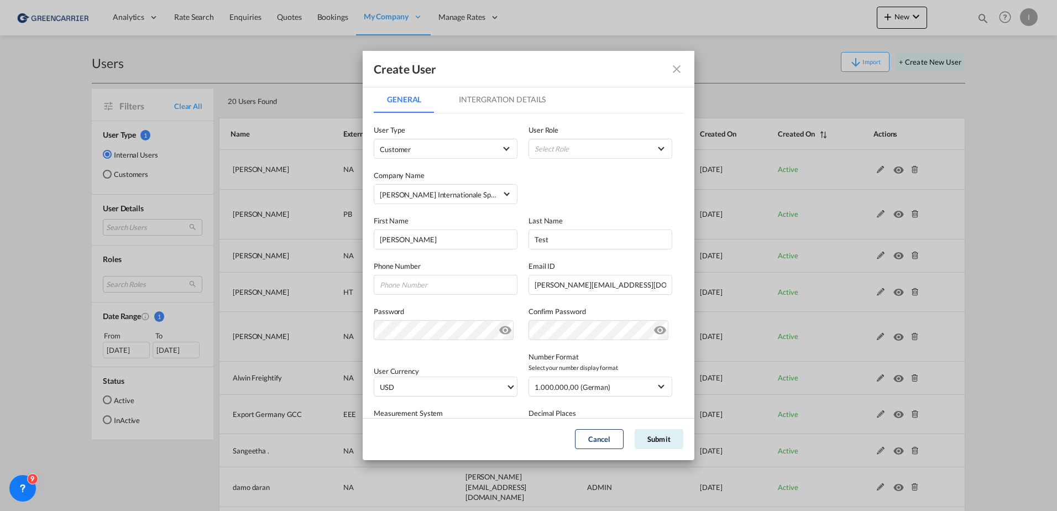
scroll to position [121, 0]
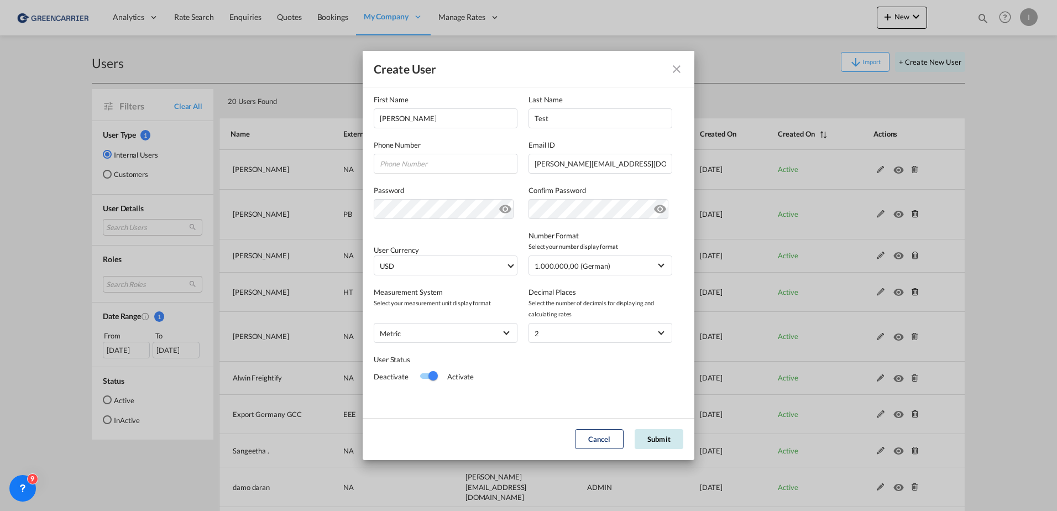
click at [656, 435] on button "Submit" at bounding box center [659, 439] width 49 height 20
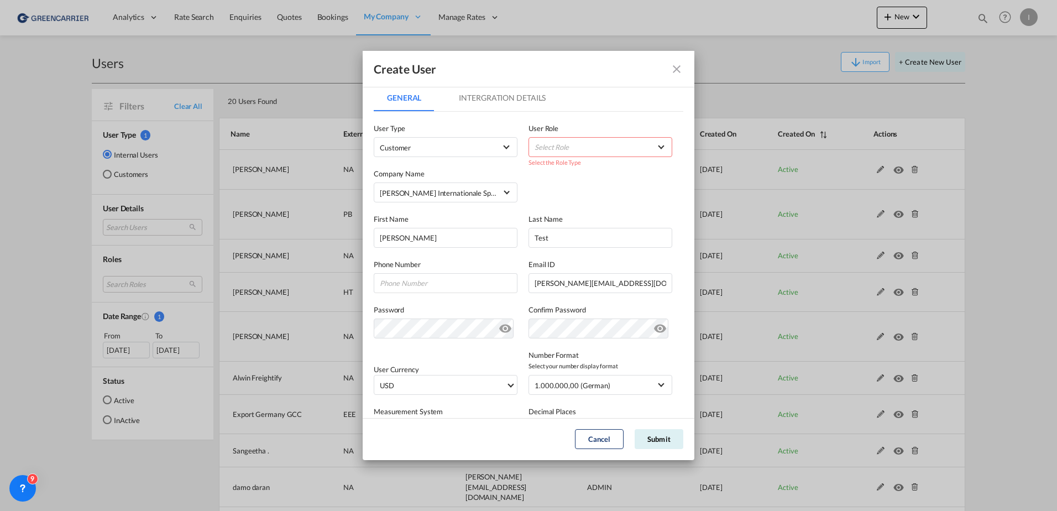
scroll to position [0, 0]
click at [624, 161] on div "Select the Role Type" at bounding box center [601, 164] width 144 height 11
click at [623, 149] on md-select "Select Role" at bounding box center [601, 149] width 144 height 20
click at [605, 204] on md-option "GCC Customers LCL USER_DEFINED" at bounding box center [595, 202] width 163 height 27
click at [498, 96] on md-tab-item "Intergration Details" at bounding box center [502, 99] width 113 height 27
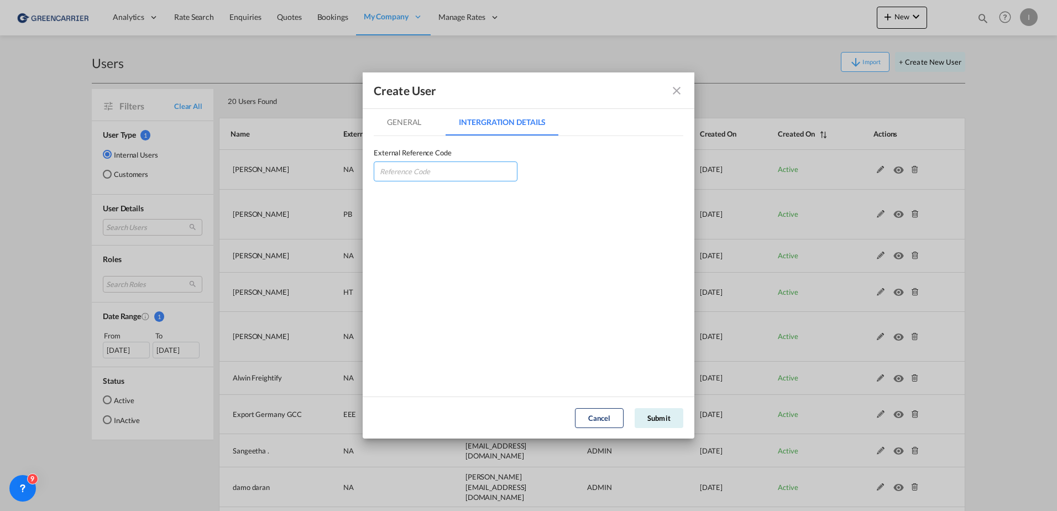
click at [392, 175] on input "GeneralIntergration Details ..." at bounding box center [446, 171] width 144 height 20
paste input "KARGROBRE"
type input "KARGROBRE"
click at [420, 114] on md-tab-item "General" at bounding box center [404, 122] width 61 height 27
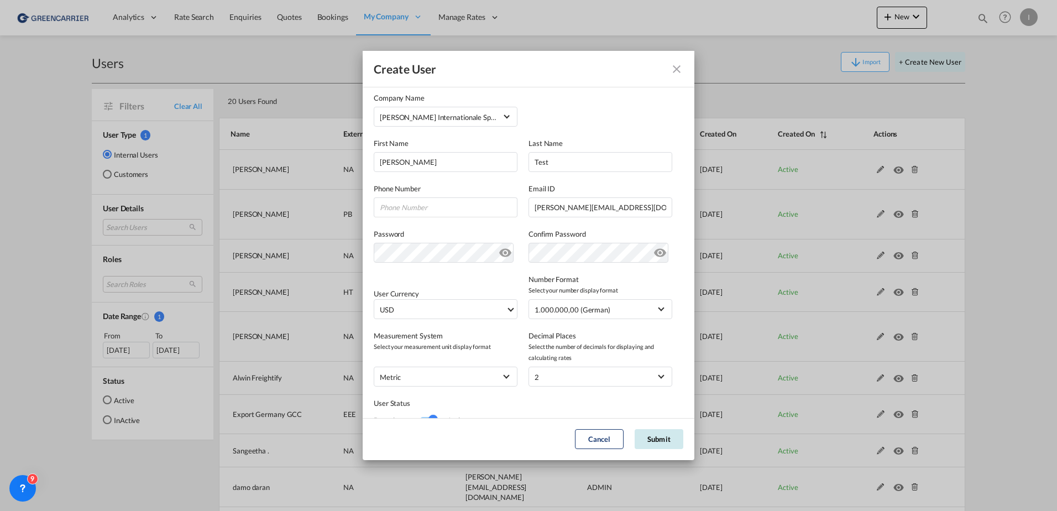
scroll to position [121, 0]
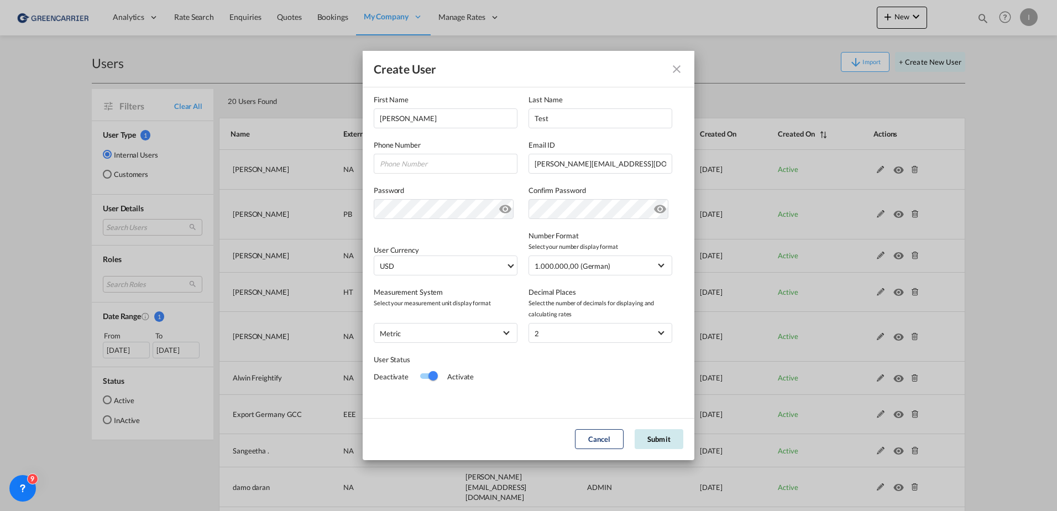
click at [669, 435] on button "Submit" at bounding box center [659, 439] width 49 height 20
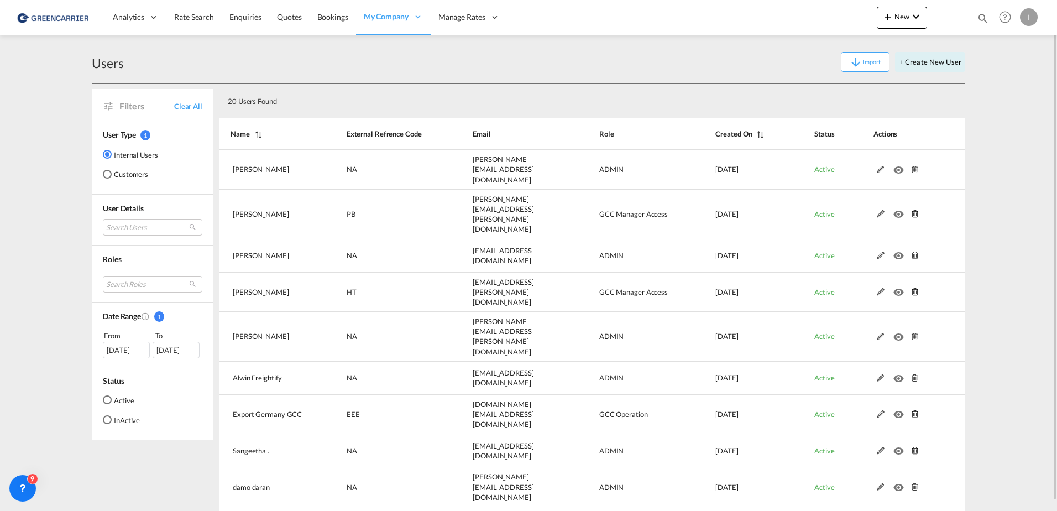
click at [1028, 21] on div "I" at bounding box center [1029, 17] width 18 height 18
click at [1005, 82] on button "Logout" at bounding box center [1017, 85] width 72 height 22
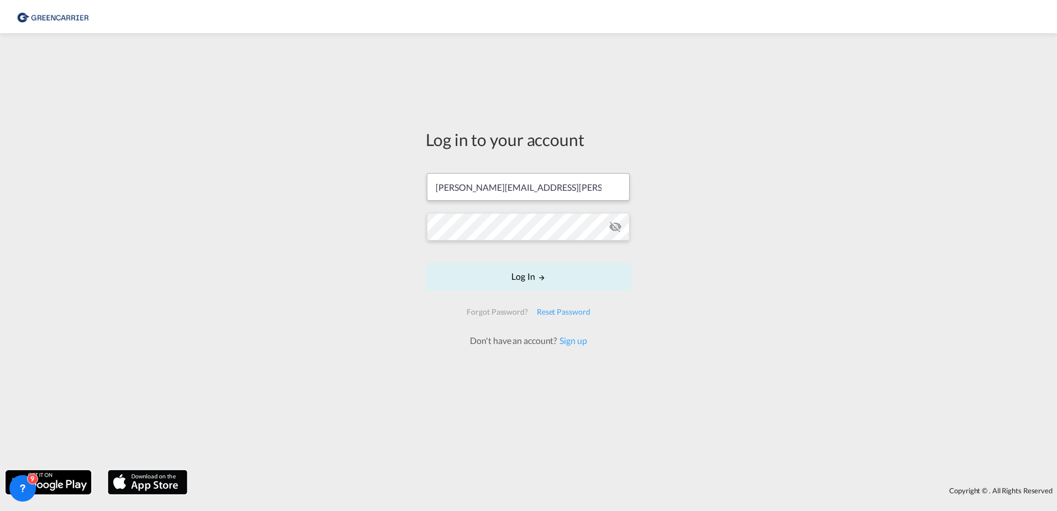
click at [537, 181] on input "[PERSON_NAME][EMAIL_ADDRESS][PERSON_NAME][DOMAIN_NAME]" at bounding box center [528, 187] width 203 height 28
type input "[PERSON_NAME][EMAIL_ADDRESS][DOMAIN_NAME]"
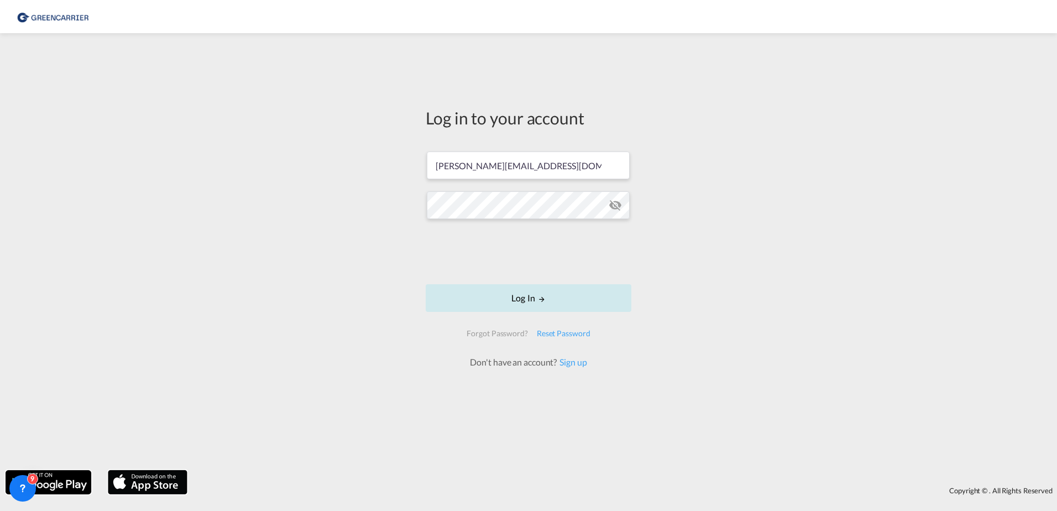
click at [525, 298] on button "Log In" at bounding box center [529, 298] width 206 height 28
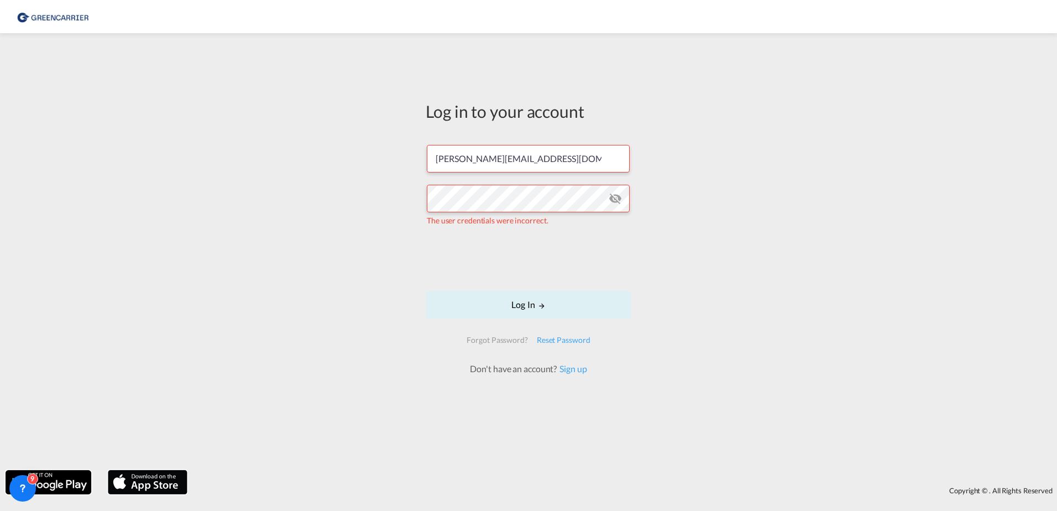
click at [615, 197] on md-icon "icon-eye-off" at bounding box center [615, 198] width 13 height 13
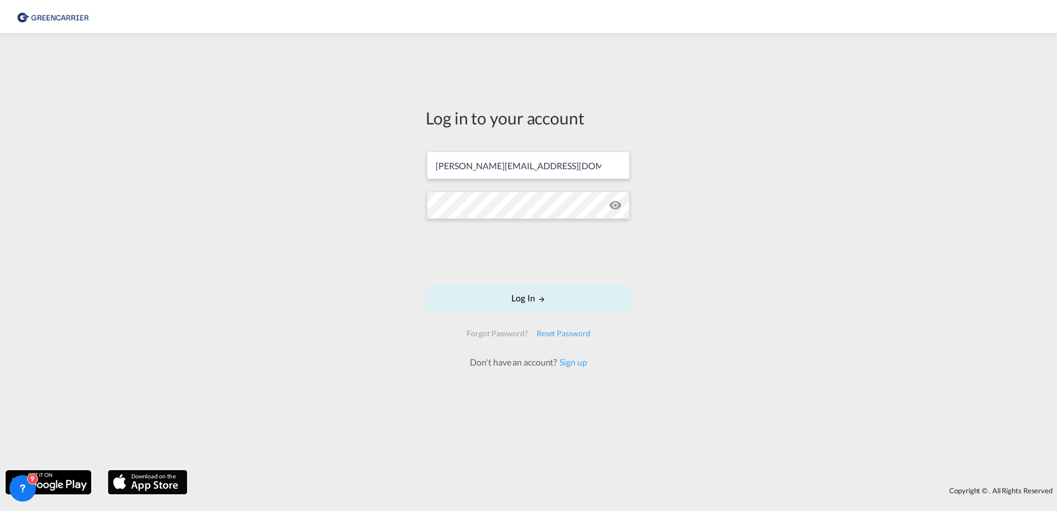
click at [380, 193] on div "Log in to your account [PERSON_NAME][EMAIL_ADDRESS][DOMAIN_NAME] Log In Forgot …" at bounding box center [528, 252] width 1057 height 426
click at [570, 295] on button "Log In" at bounding box center [529, 298] width 206 height 28
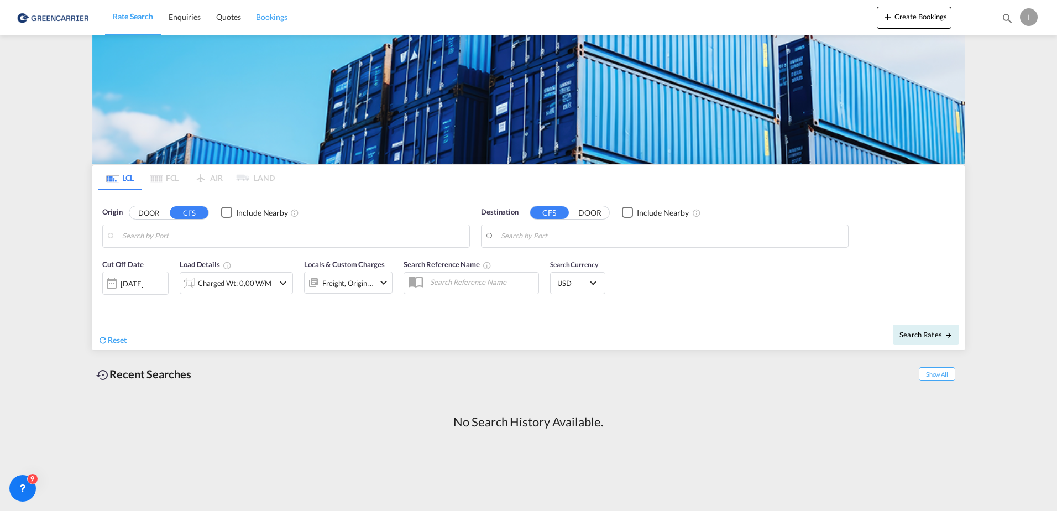
click at [280, 22] on span "Bookings" at bounding box center [271, 17] width 31 height 11
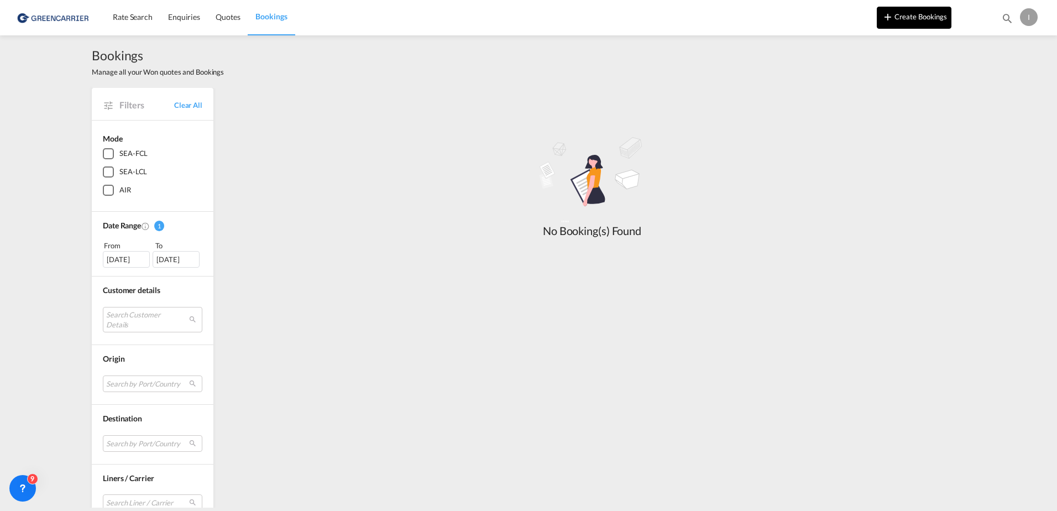
click at [916, 20] on button "Create Bookings" at bounding box center [914, 18] width 75 height 22
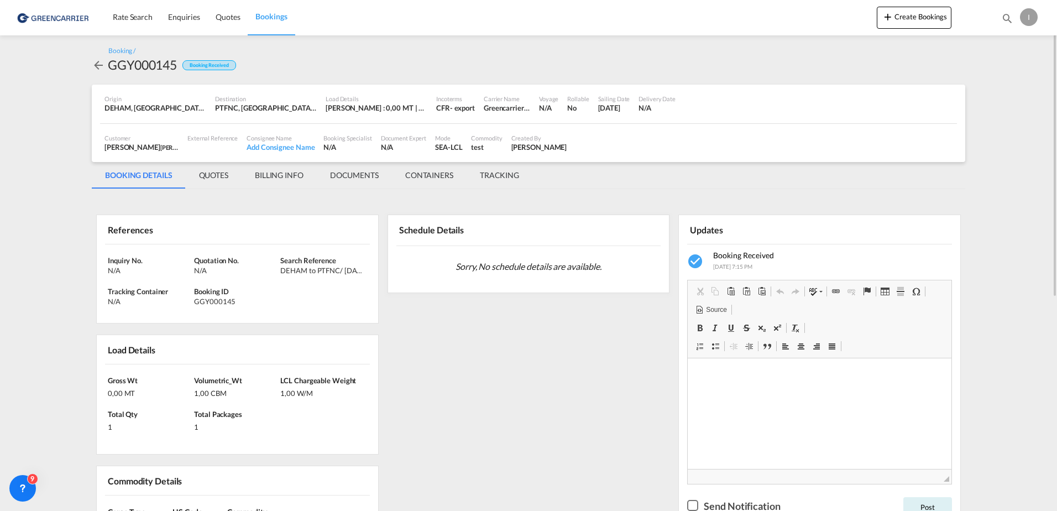
click at [1030, 13] on div "I" at bounding box center [1029, 17] width 18 height 18
click at [1008, 84] on button "Logout" at bounding box center [1017, 85] width 72 height 22
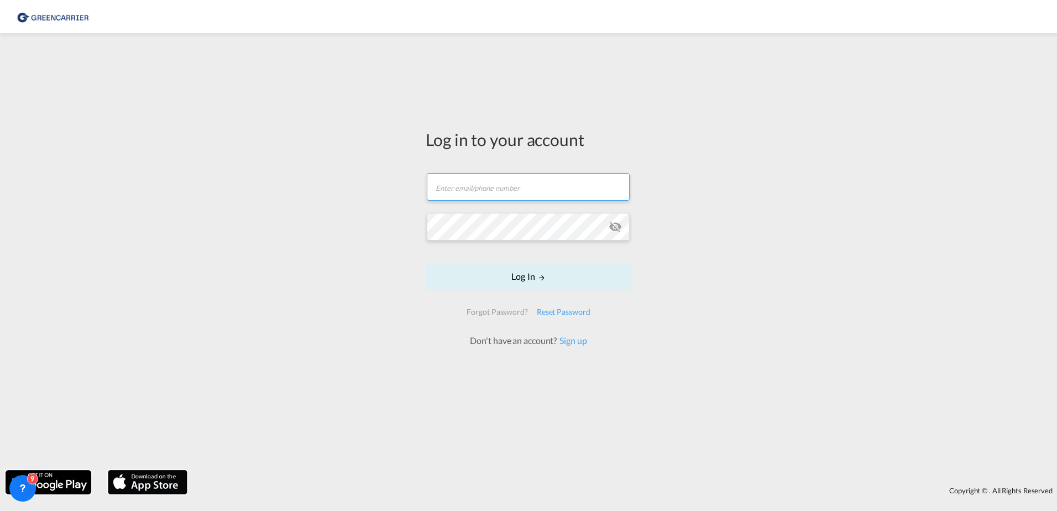
type input "[PERSON_NAME][EMAIL_ADDRESS][PERSON_NAME][DOMAIN_NAME]"
click at [540, 283] on form "[PERSON_NAME][EMAIL_ADDRESS][PERSON_NAME][DOMAIN_NAME] Log In Forgot Password? …" at bounding box center [529, 254] width 206 height 185
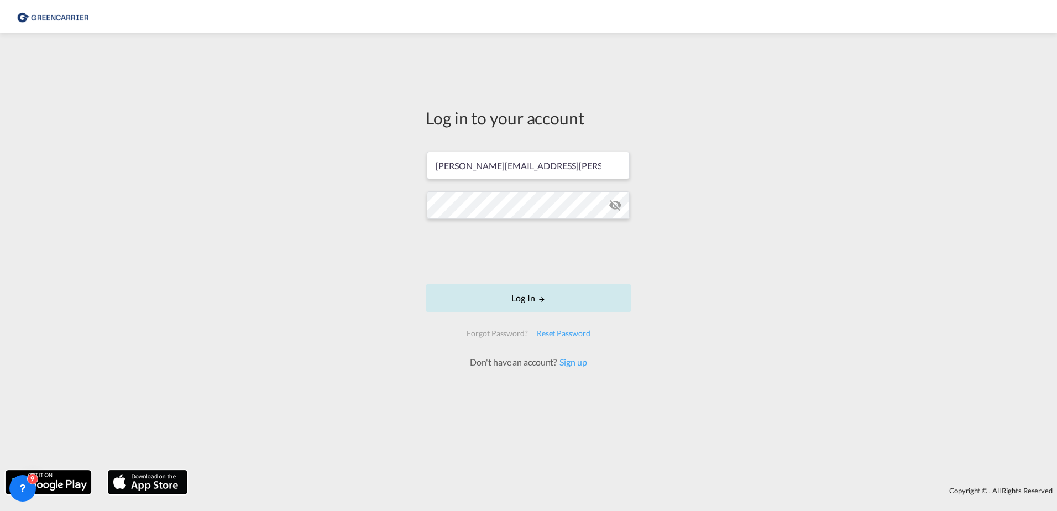
click at [572, 303] on button "Log In" at bounding box center [529, 298] width 206 height 28
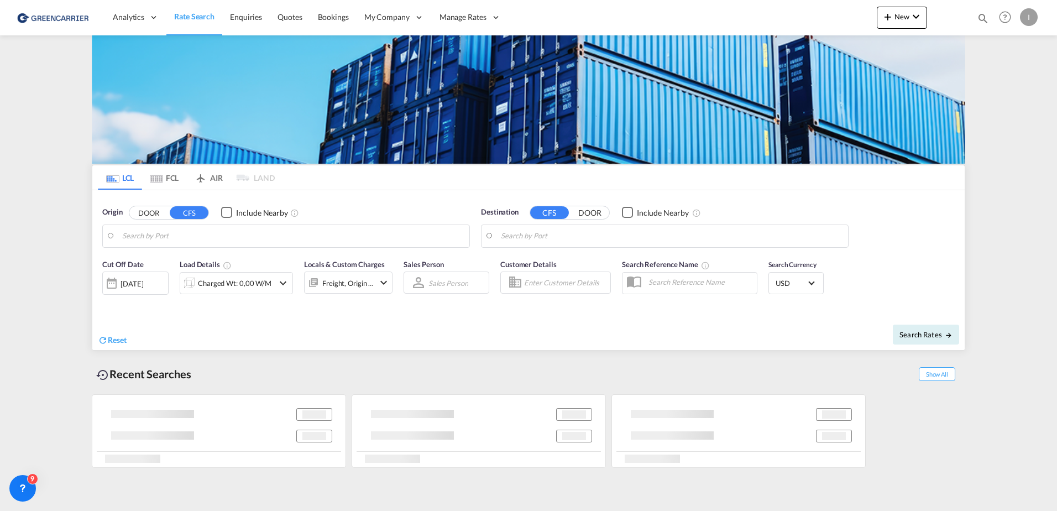
type input "[GEOGRAPHIC_DATA], [GEOGRAPHIC_DATA]"
type input "Callao, PECLL"
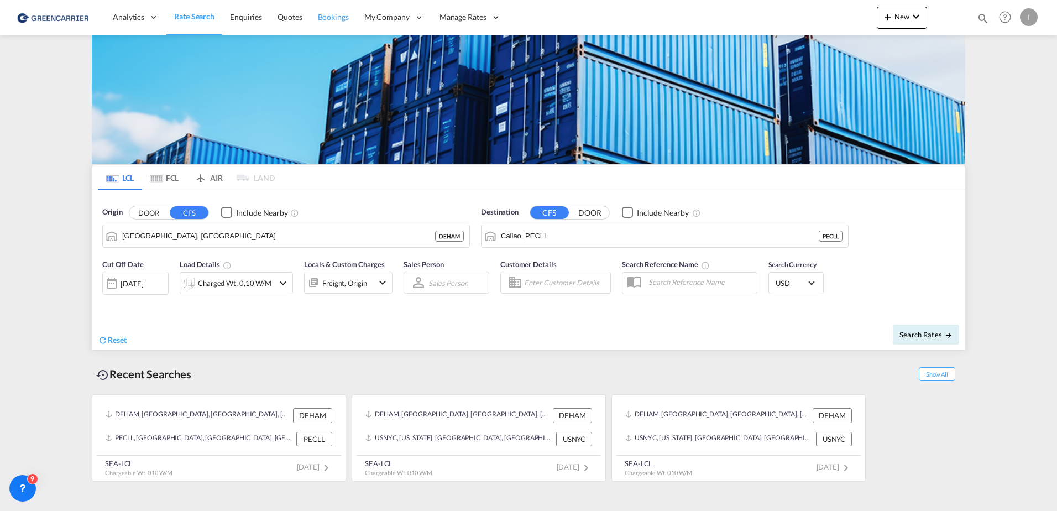
click at [333, 22] on span "Bookings" at bounding box center [333, 16] width 31 height 9
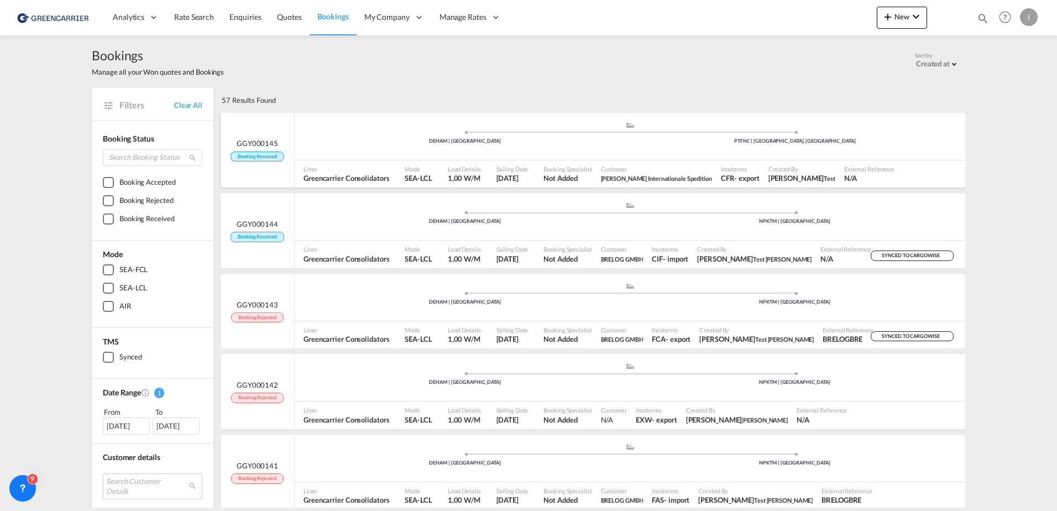
click at [384, 148] on div ".a{fill:#aaa8ad;} .a{fill:#aaa8ad;} DEHAM | Hamburg PTFNC | Funchal, Madeira" at bounding box center [630, 137] width 671 height 33
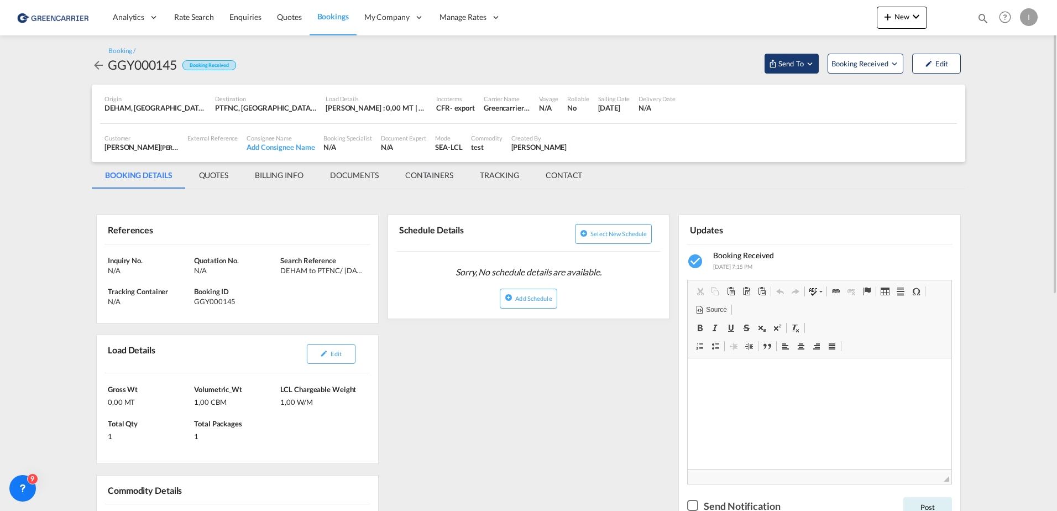
click at [786, 59] on span "Send To" at bounding box center [792, 63] width 28 height 11
click at [893, 102] on span "Send Booking" at bounding box center [902, 101] width 44 height 18
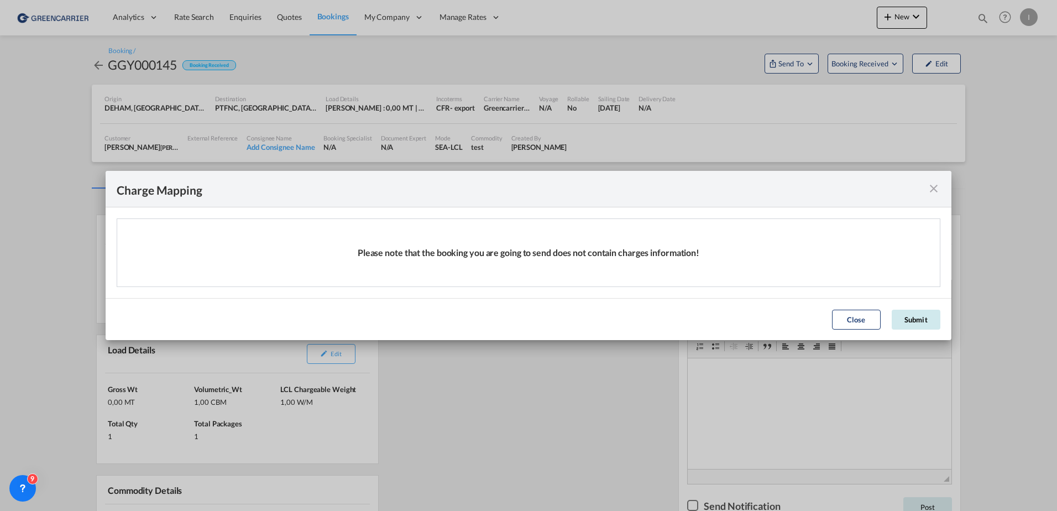
click at [912, 321] on button "Submit" at bounding box center [916, 320] width 49 height 20
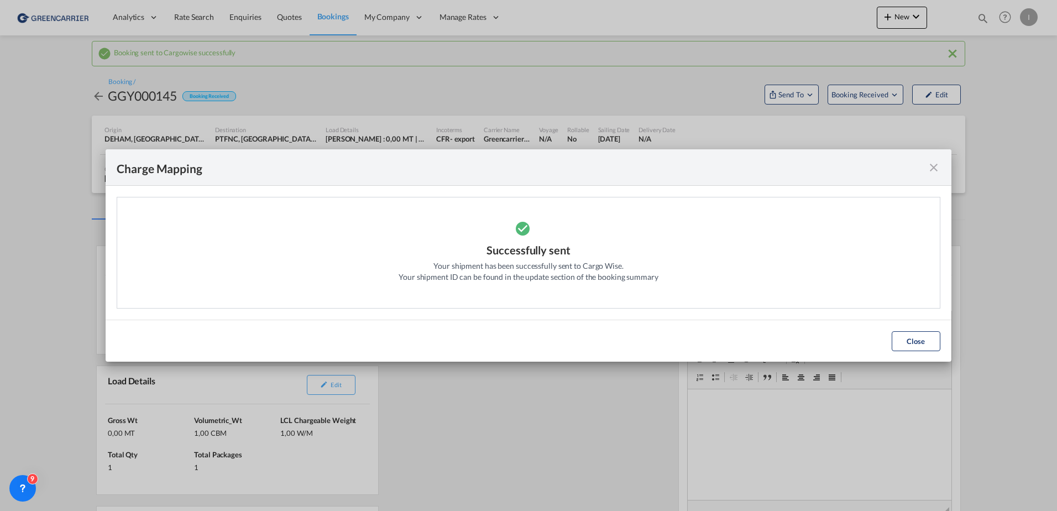
click at [935, 159] on div "Charge Mapping" at bounding box center [529, 167] width 846 height 36
click at [935, 170] on md-icon "icon-close fg-AAA8AD cursor" at bounding box center [933, 167] width 13 height 13
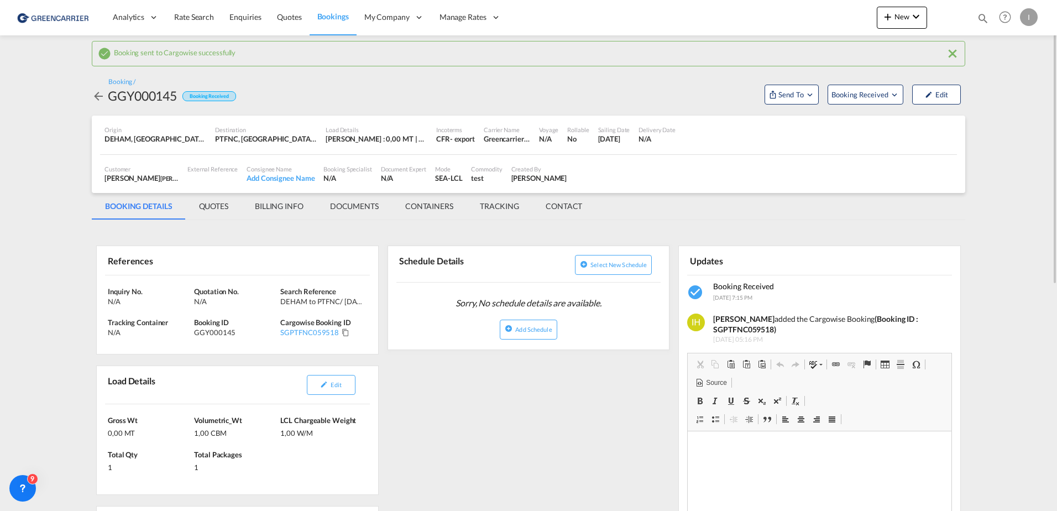
click at [321, 16] on span "Bookings" at bounding box center [333, 16] width 32 height 9
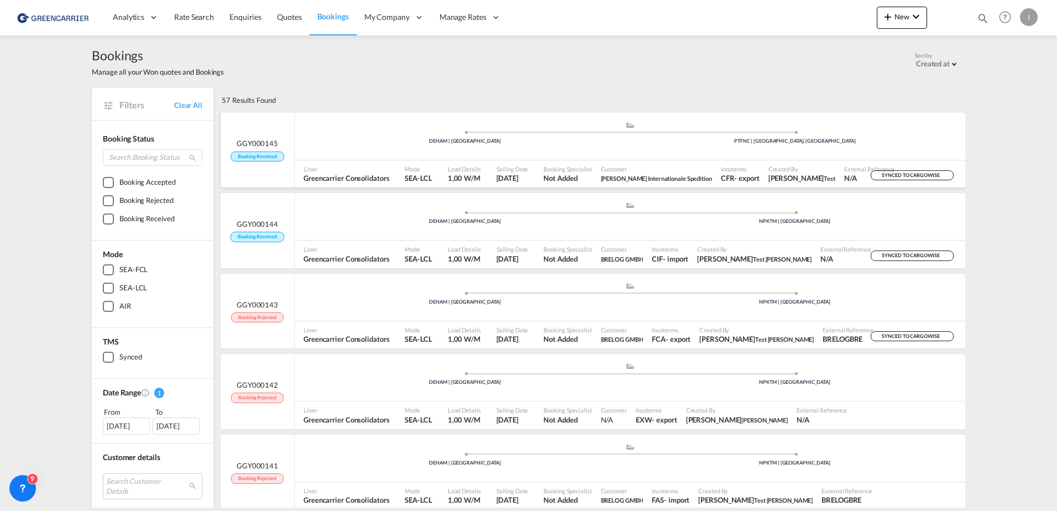
click at [327, 151] on div ".a{fill:#aaa8ad;} .a{fill:#aaa8ad;} DEHAM | Hamburg PTFNC | Funchal, Madeira" at bounding box center [630, 137] width 671 height 33
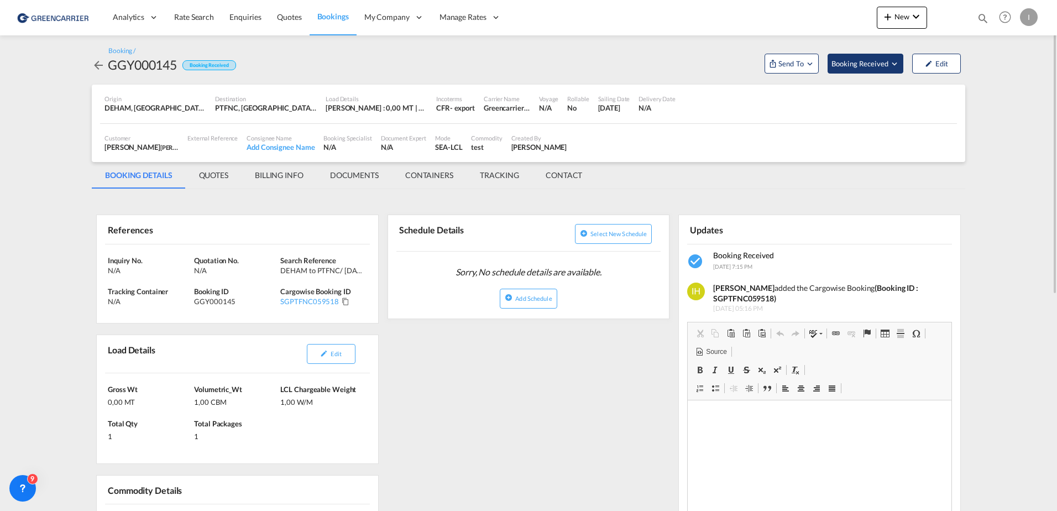
click at [847, 64] on span "Booking Received" at bounding box center [861, 63] width 58 height 11
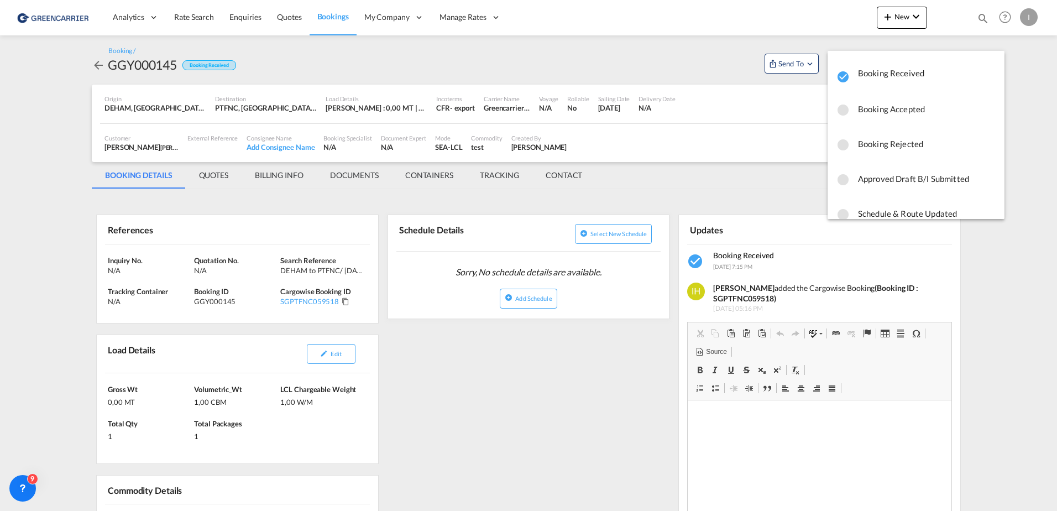
click at [887, 143] on span "Booking Rejected" at bounding box center [927, 144] width 138 height 20
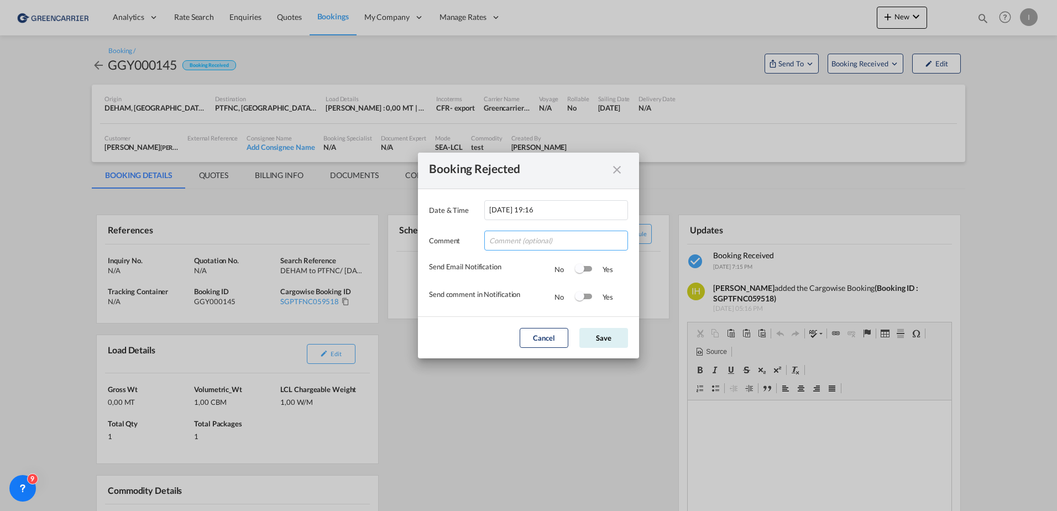
click at [494, 242] on input "Date & ..." at bounding box center [556, 241] width 144 height 20
type input "test"
click at [571, 166] on div "Booking Rejected" at bounding box center [518, 171] width 179 height 14
click at [608, 333] on button "Save" at bounding box center [604, 338] width 49 height 20
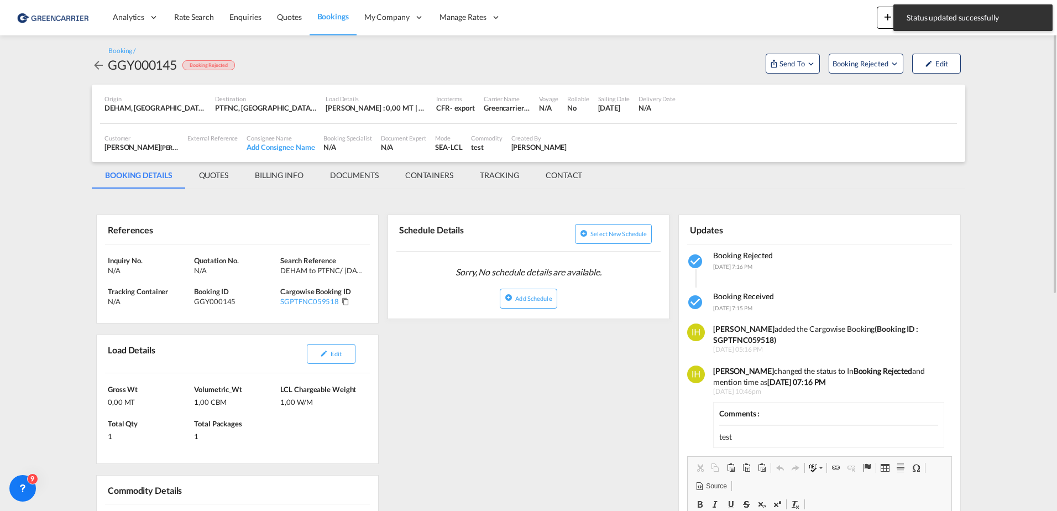
click at [330, 20] on span "Bookings" at bounding box center [333, 16] width 32 height 9
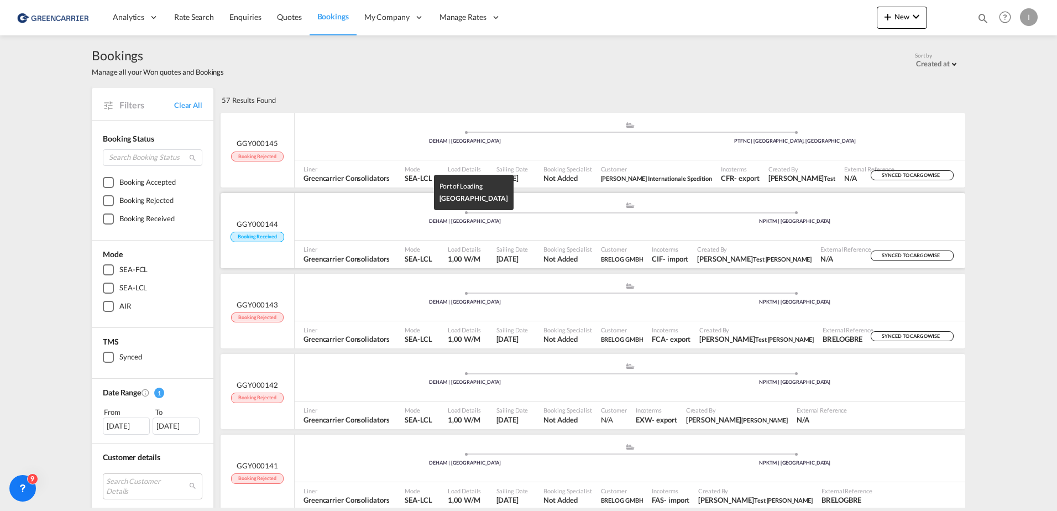
click at [359, 222] on div "DEHAM | [GEOGRAPHIC_DATA]" at bounding box center [465, 221] width 330 height 7
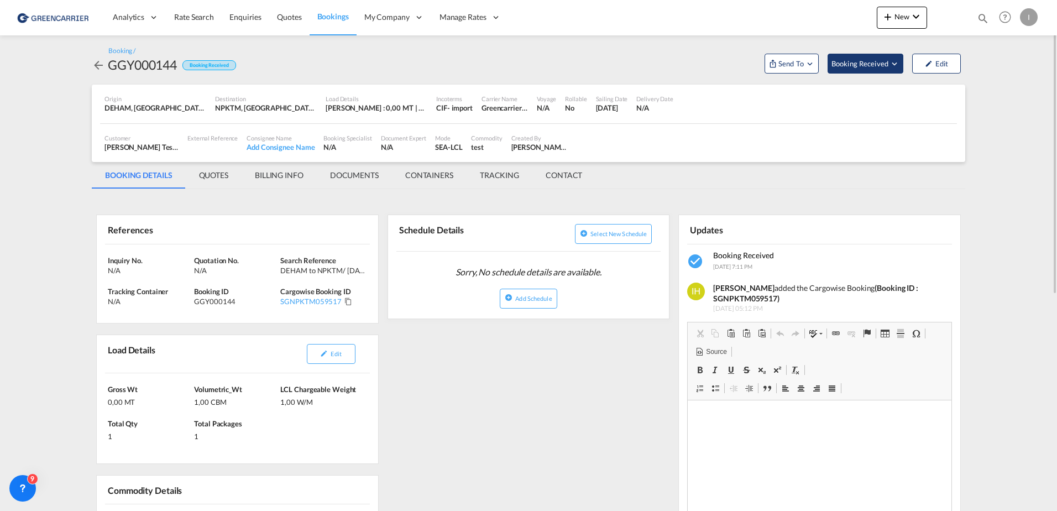
click at [867, 56] on button "Booking Received" at bounding box center [866, 64] width 76 height 20
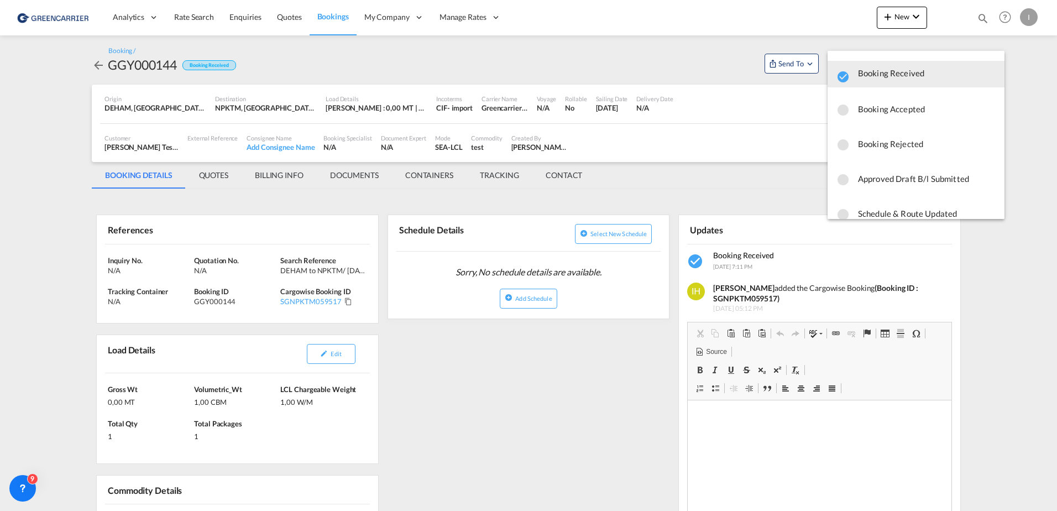
click at [897, 147] on span "Booking Rejected" at bounding box center [927, 144] width 138 height 20
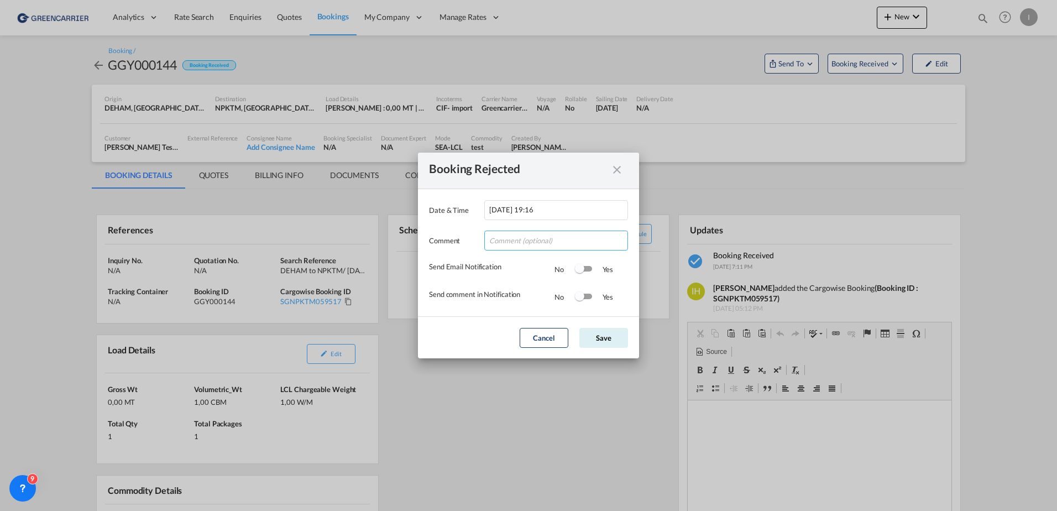
click at [528, 238] on input "Date & ..." at bounding box center [556, 241] width 144 height 20
type input "z"
type input "test"
click at [440, 231] on div "Comment test" at bounding box center [528, 235] width 199 height 30
click at [606, 335] on button "Save" at bounding box center [604, 338] width 49 height 20
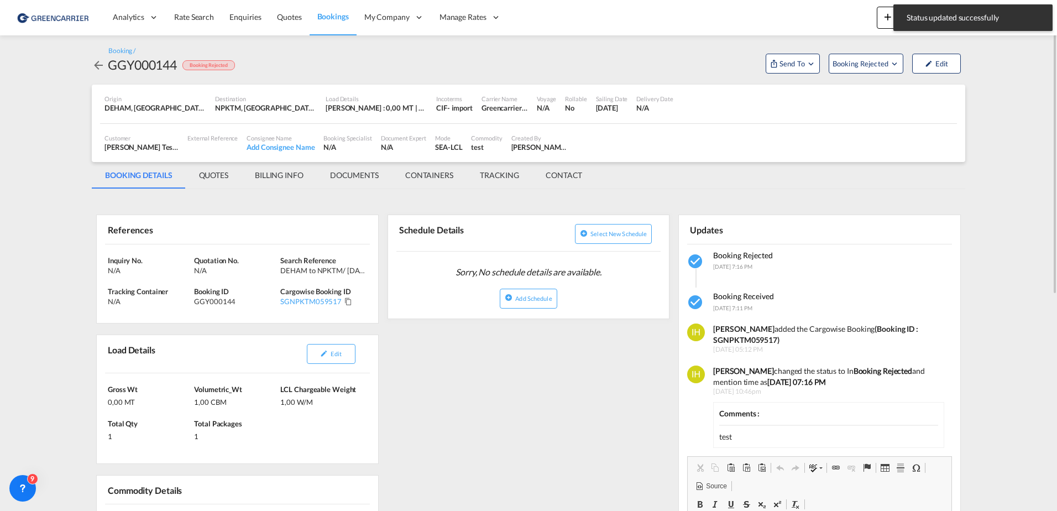
drag, startPoint x: 332, startPoint y: 14, endPoint x: 345, endPoint y: 30, distance: 20.9
click at [332, 14] on span "Bookings" at bounding box center [333, 16] width 32 height 9
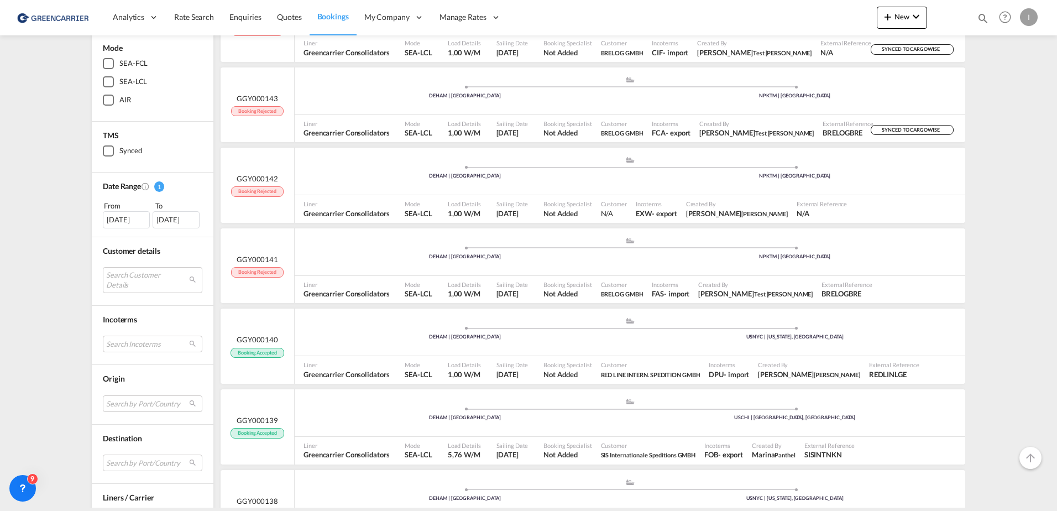
scroll to position [221, 0]
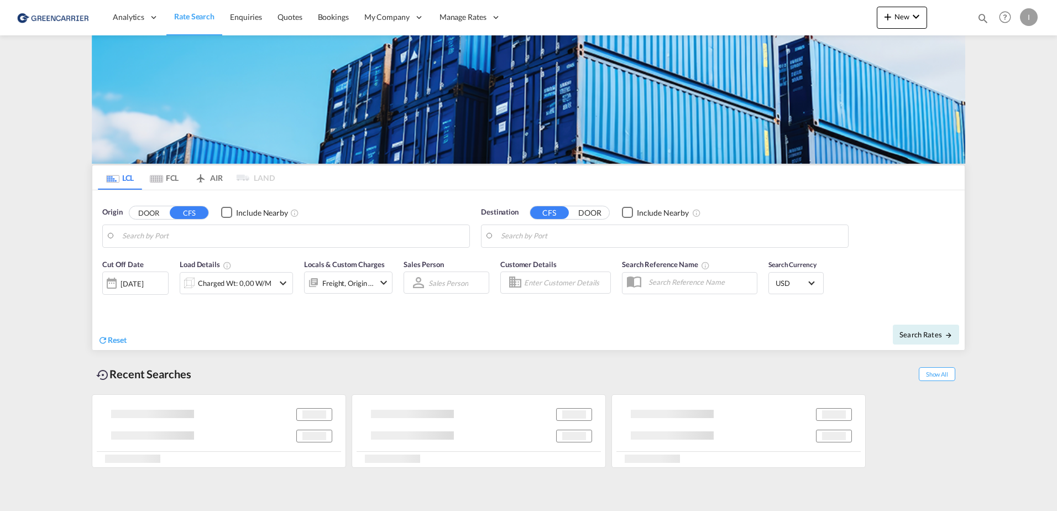
type input "[GEOGRAPHIC_DATA], [GEOGRAPHIC_DATA]"
type input "Callao, PECLL"
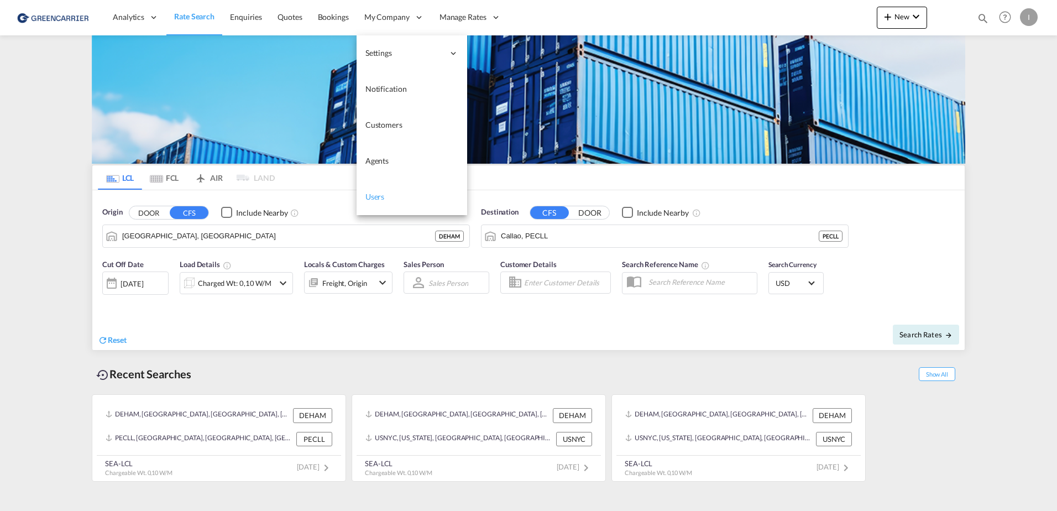
click at [376, 200] on span "Users" at bounding box center [375, 196] width 19 height 9
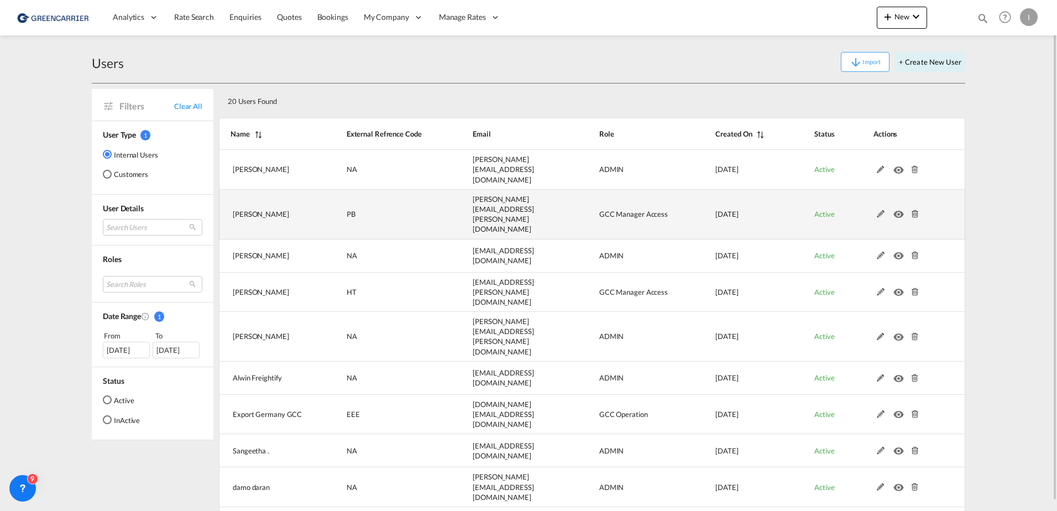
click at [879, 210] on md-icon at bounding box center [881, 214] width 14 height 8
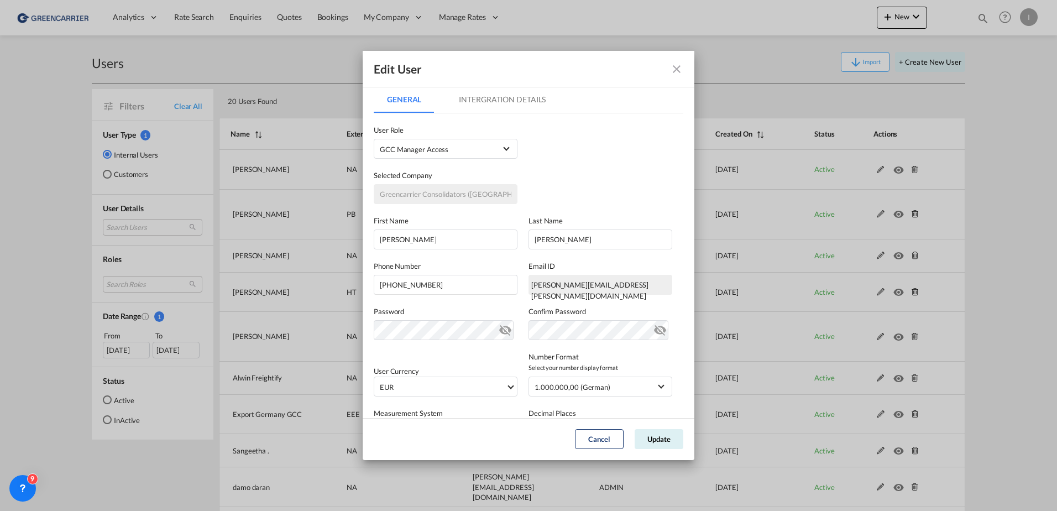
click at [515, 101] on md-tab-item "Intergration Details" at bounding box center [502, 99] width 113 height 27
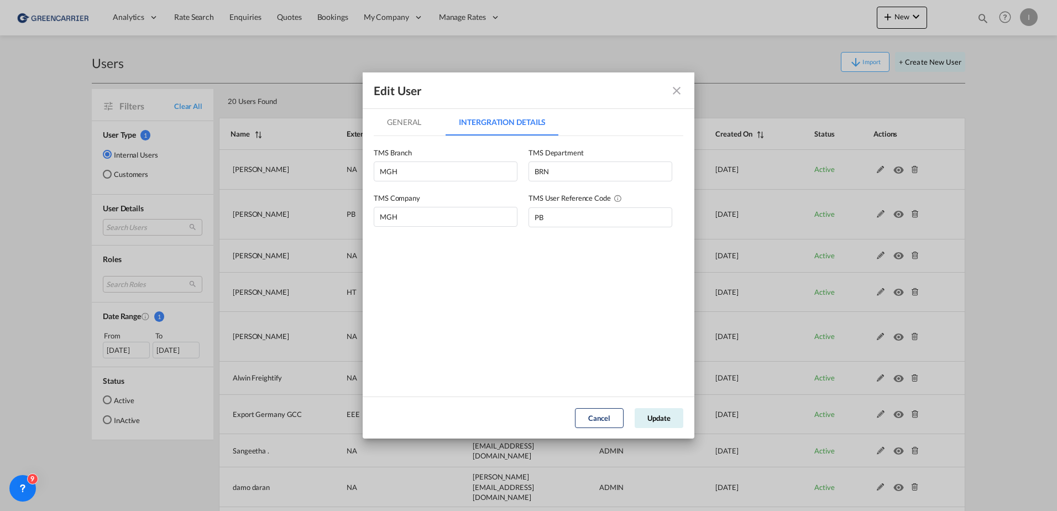
click at [677, 90] on md-icon "icon-close fg-AAA8AD" at bounding box center [676, 90] width 13 height 13
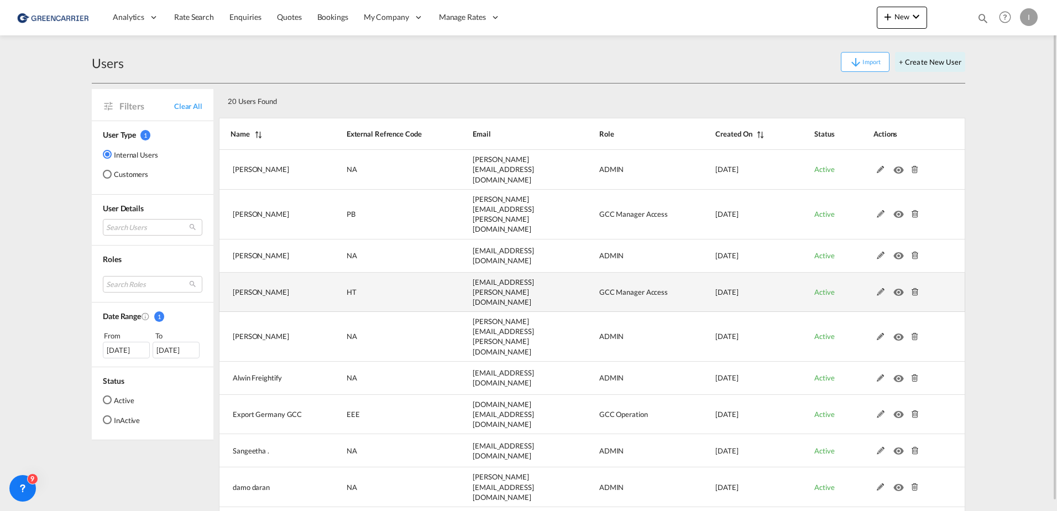
click at [880, 288] on md-icon at bounding box center [881, 292] width 14 height 8
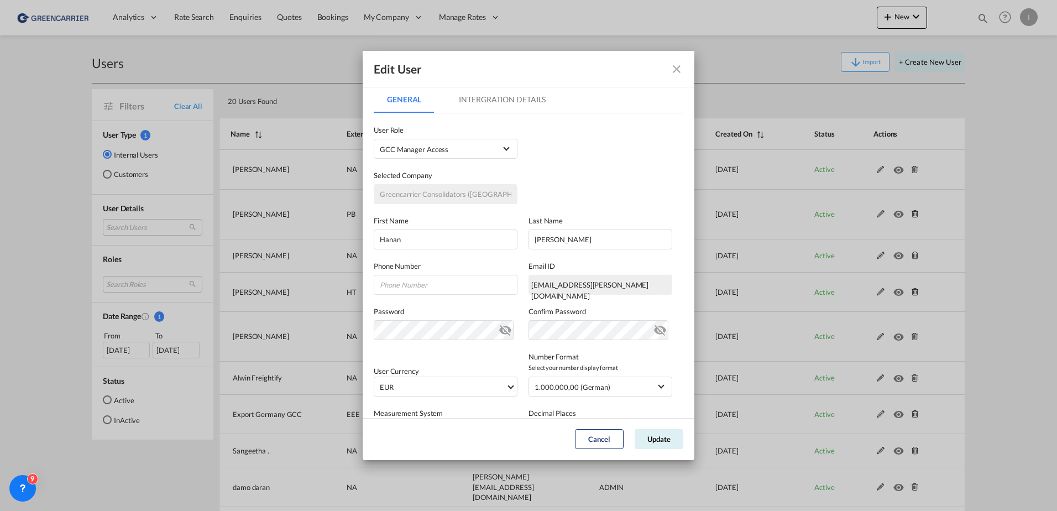
click at [523, 101] on md-tab-item "Intergration Details" at bounding box center [502, 99] width 113 height 27
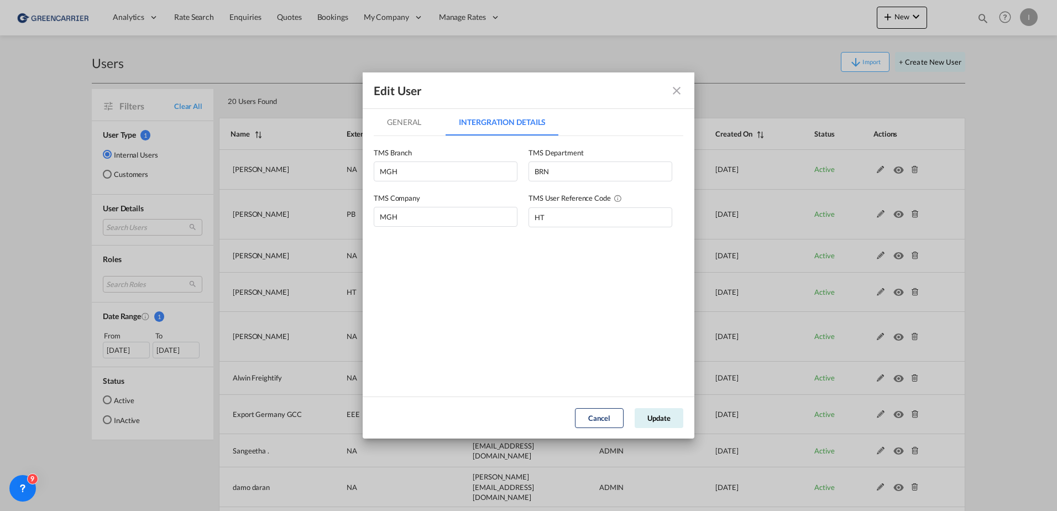
click at [679, 86] on md-icon "icon-close fg-AAA8AD" at bounding box center [676, 90] width 13 height 13
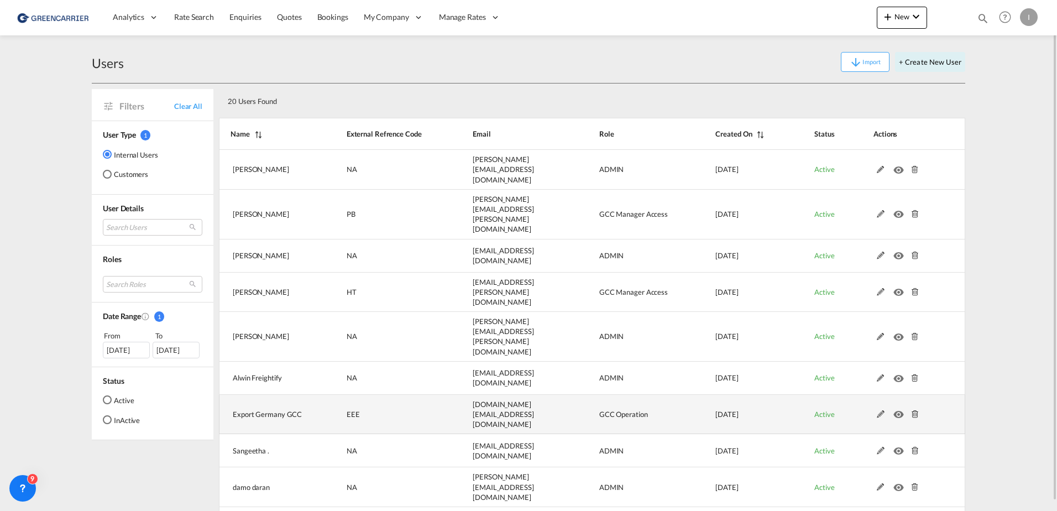
click at [882, 410] on md-icon at bounding box center [881, 414] width 14 height 8
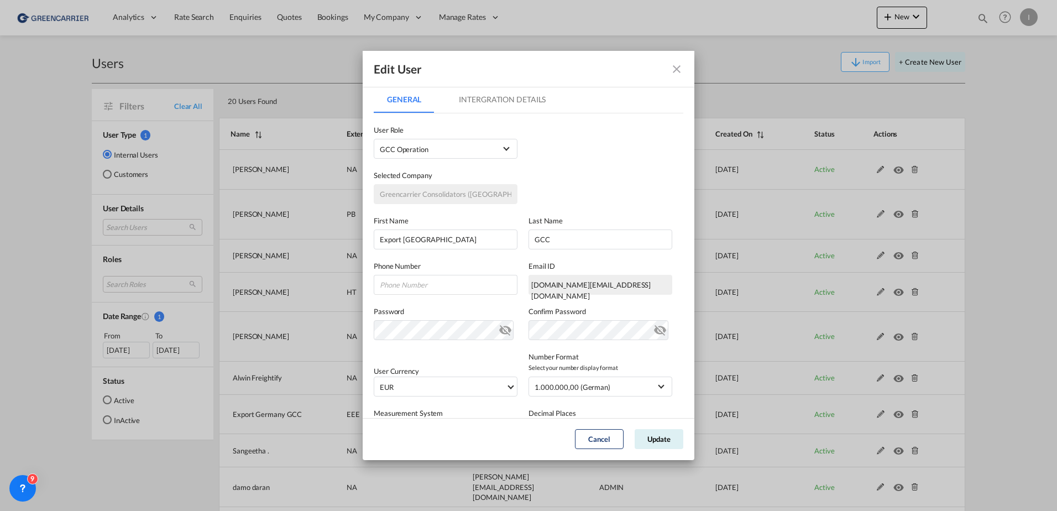
click at [517, 103] on md-tab-item "Intergration Details" at bounding box center [502, 99] width 113 height 27
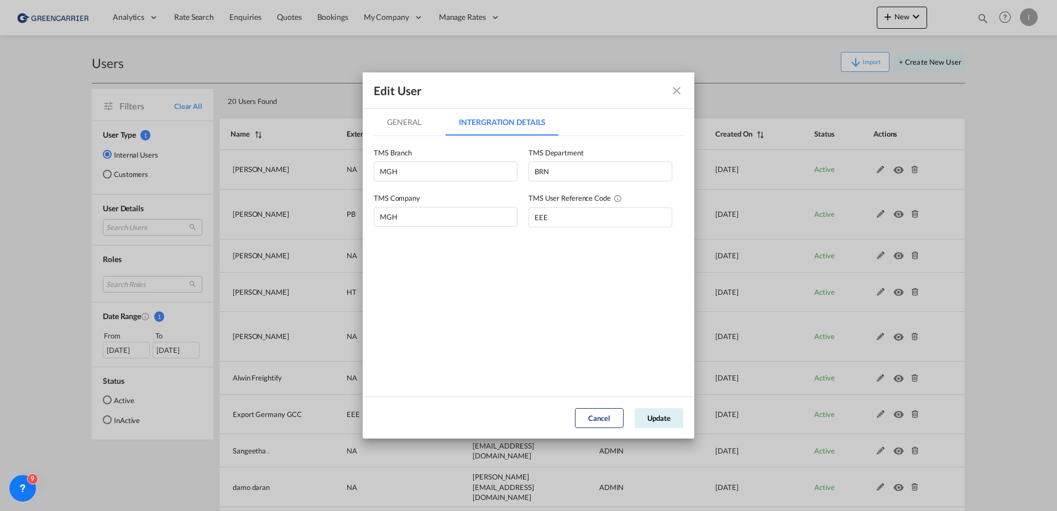
click at [677, 89] on md-icon "icon-close fg-AAA8AD" at bounding box center [676, 90] width 13 height 13
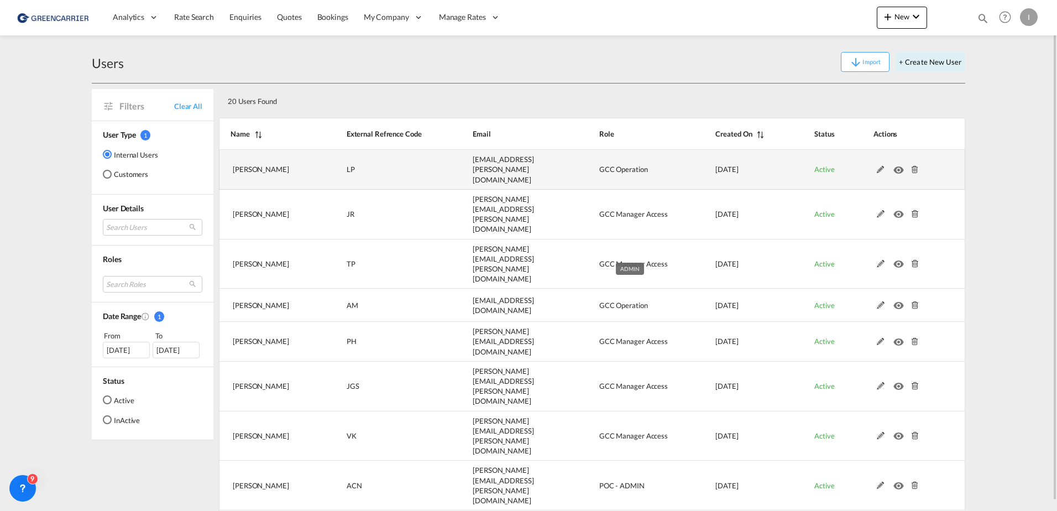
click at [879, 170] on md-icon at bounding box center [881, 170] width 14 height 8
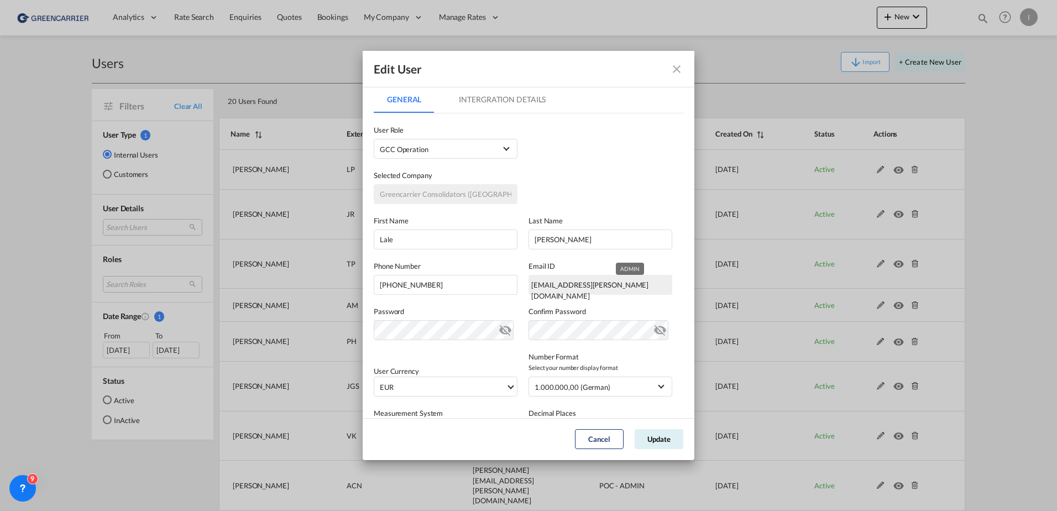
click at [511, 103] on md-tab-item "Intergration Details" at bounding box center [502, 99] width 113 height 27
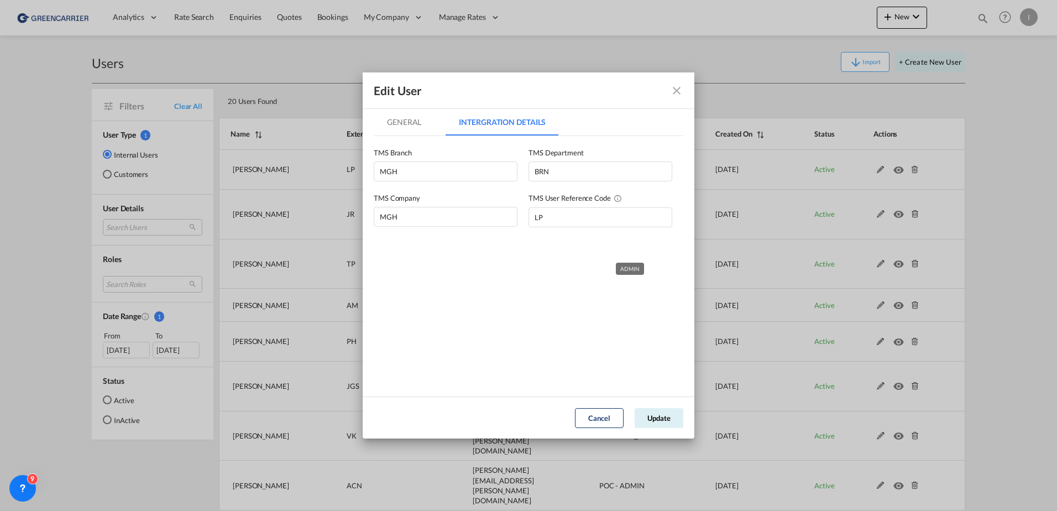
click at [676, 93] on md-icon "icon-close fg-AAA8AD" at bounding box center [676, 90] width 13 height 13
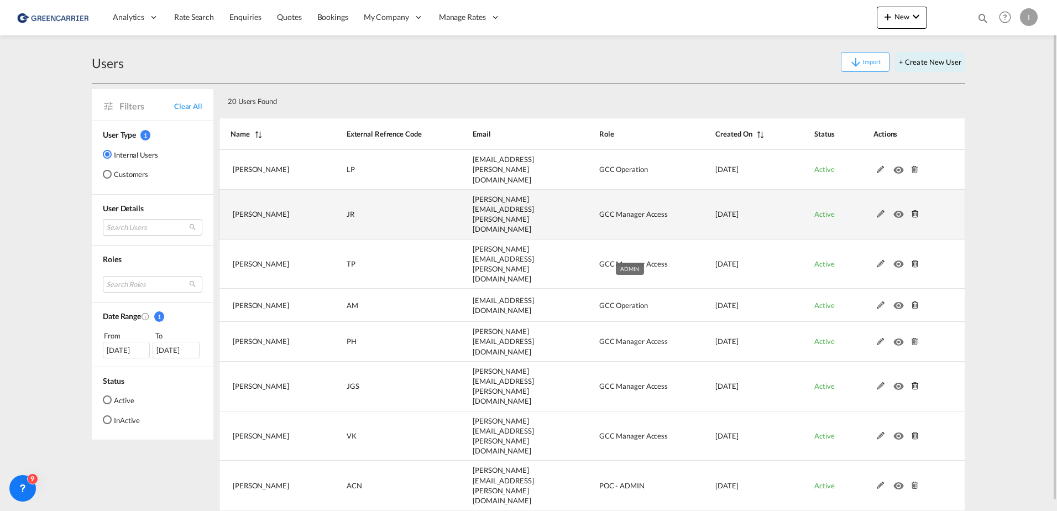
click at [879, 210] on md-icon at bounding box center [881, 214] width 14 height 8
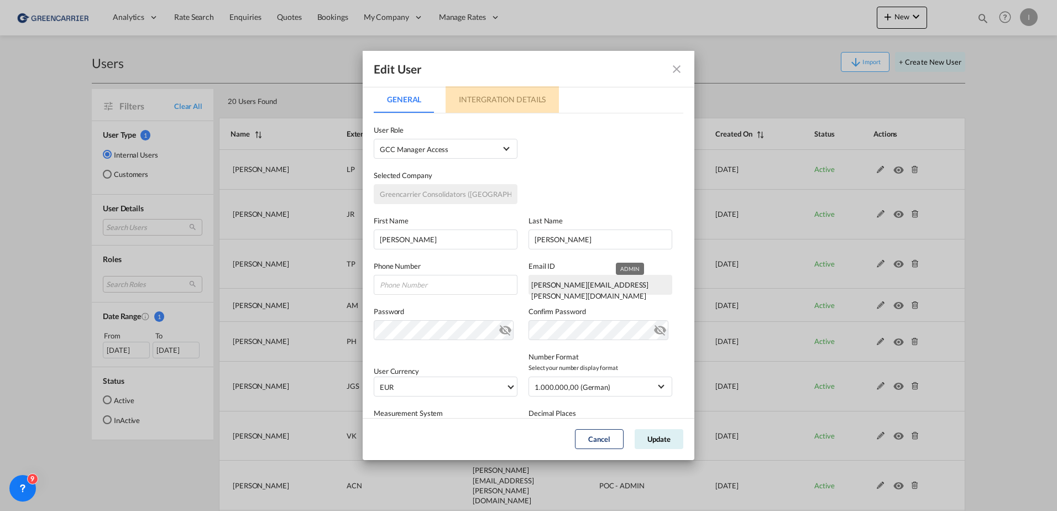
click at [493, 104] on md-tab-item "Intergration Details" at bounding box center [502, 99] width 113 height 27
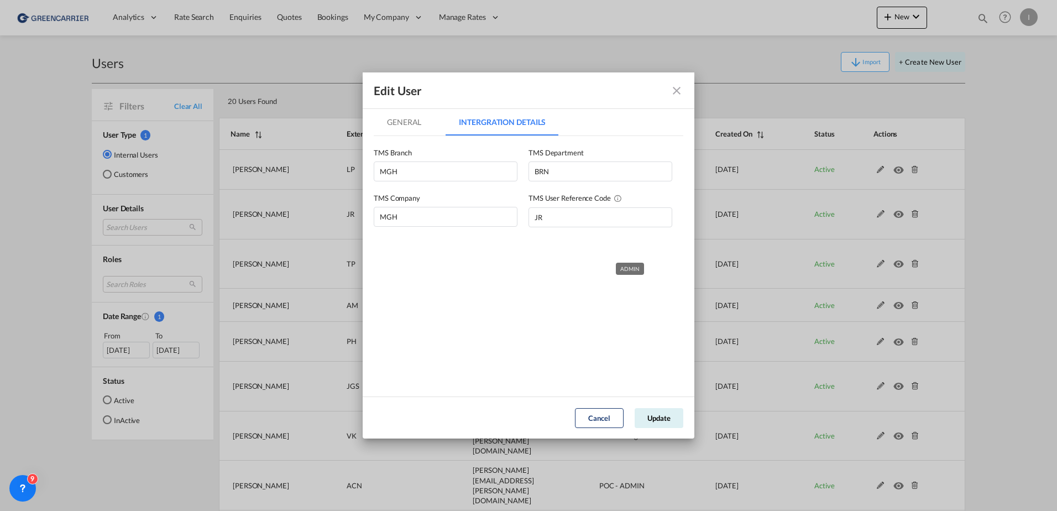
click at [679, 86] on md-icon "icon-close fg-AAA8AD" at bounding box center [676, 90] width 13 height 13
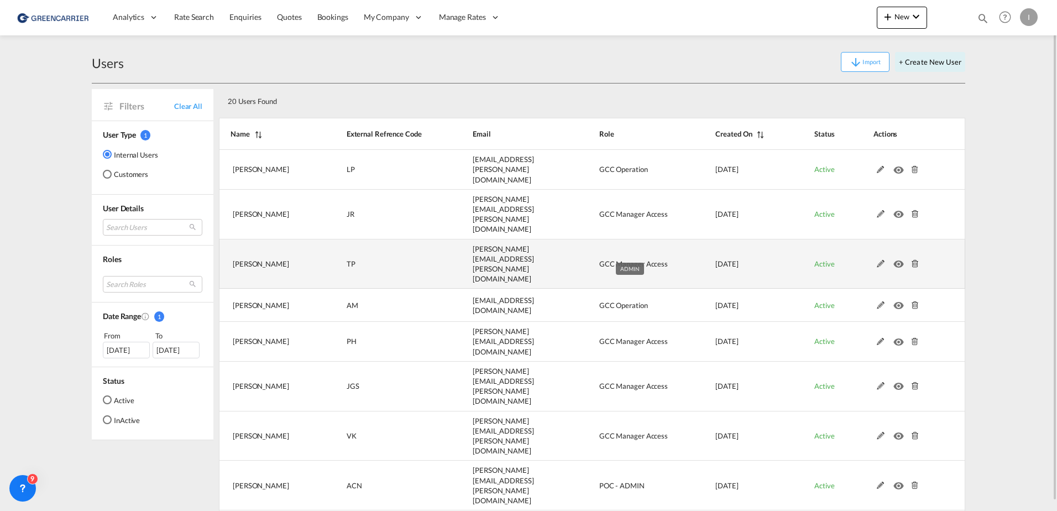
click at [879, 260] on md-icon at bounding box center [881, 264] width 14 height 8
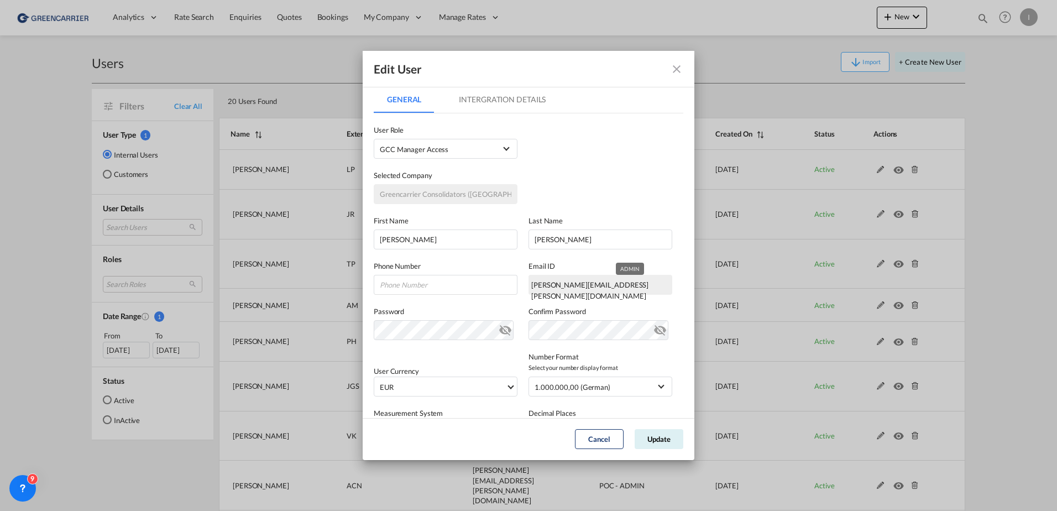
click at [522, 97] on md-tab-item "Intergration Details" at bounding box center [502, 99] width 113 height 27
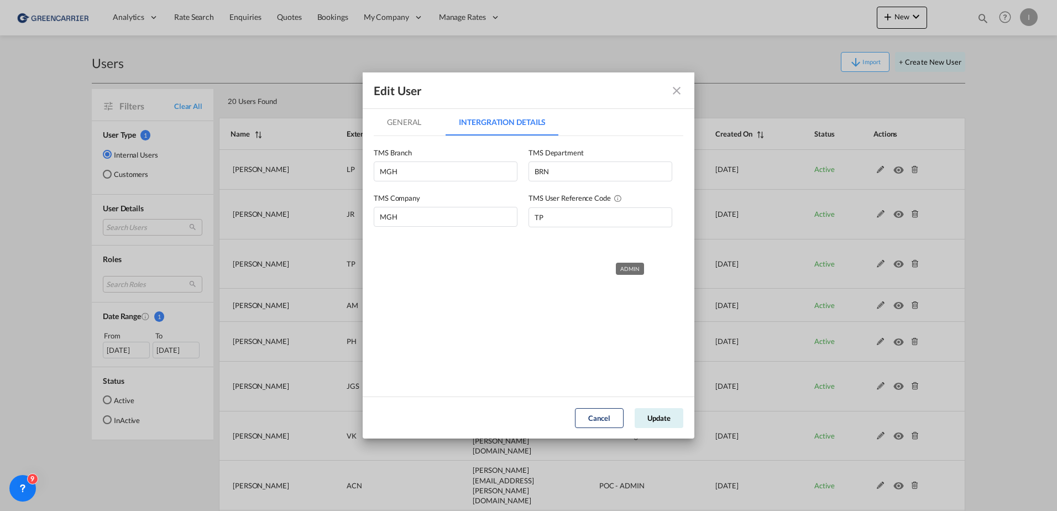
click at [680, 91] on md-icon "icon-close fg-AAA8AD" at bounding box center [676, 90] width 13 height 13
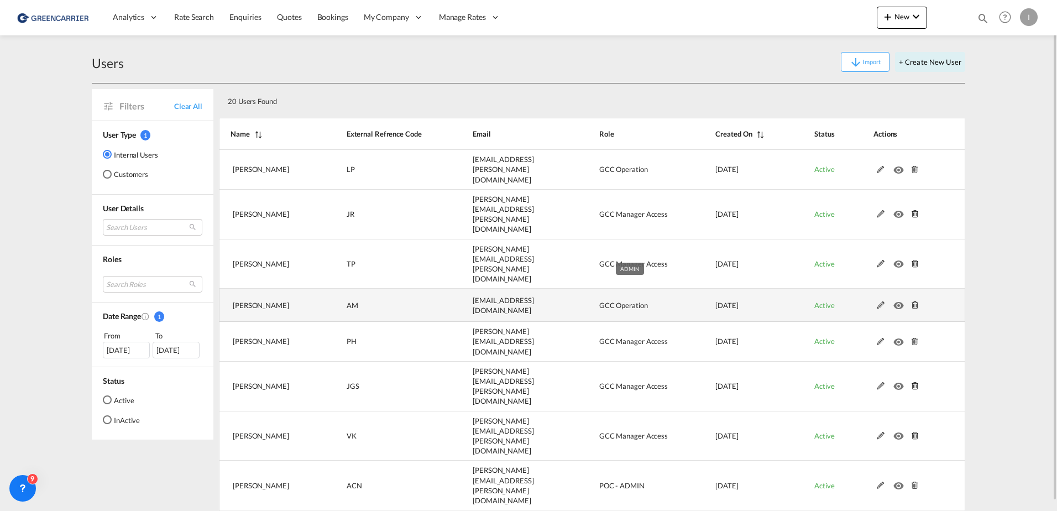
click at [880, 301] on md-icon at bounding box center [881, 305] width 14 height 8
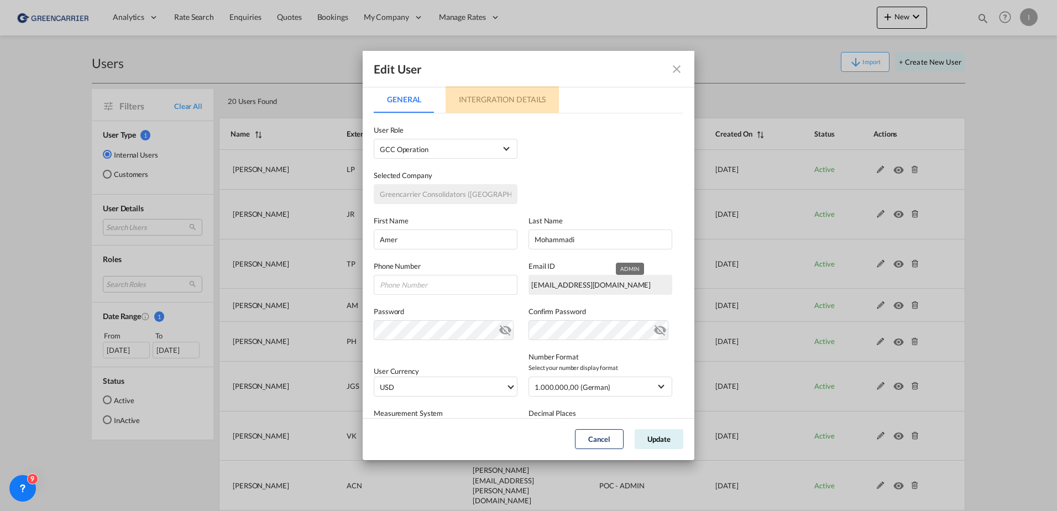
click at [519, 98] on md-tab-item "Intergration Details" at bounding box center [502, 99] width 113 height 27
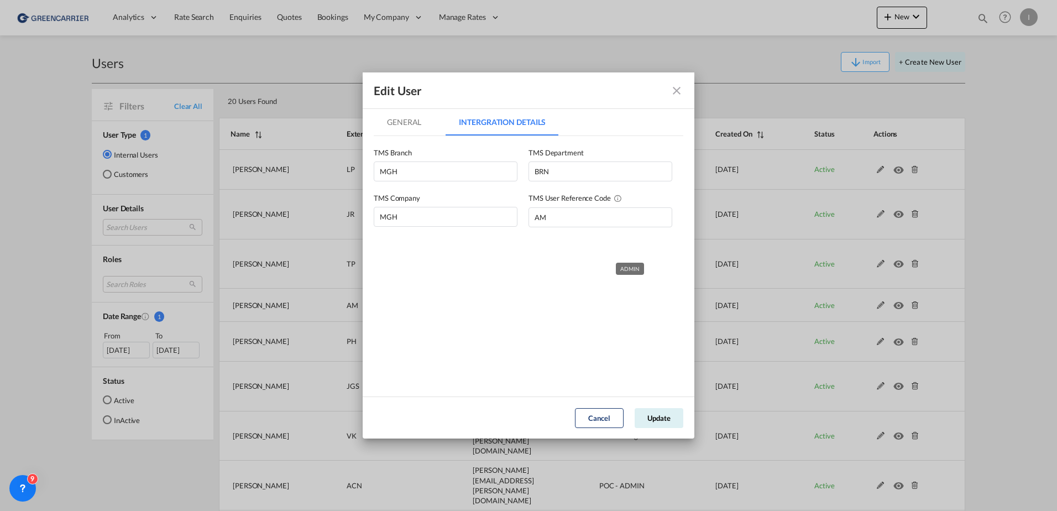
click at [680, 88] on md-icon "icon-close fg-AAA8AD" at bounding box center [676, 90] width 13 height 13
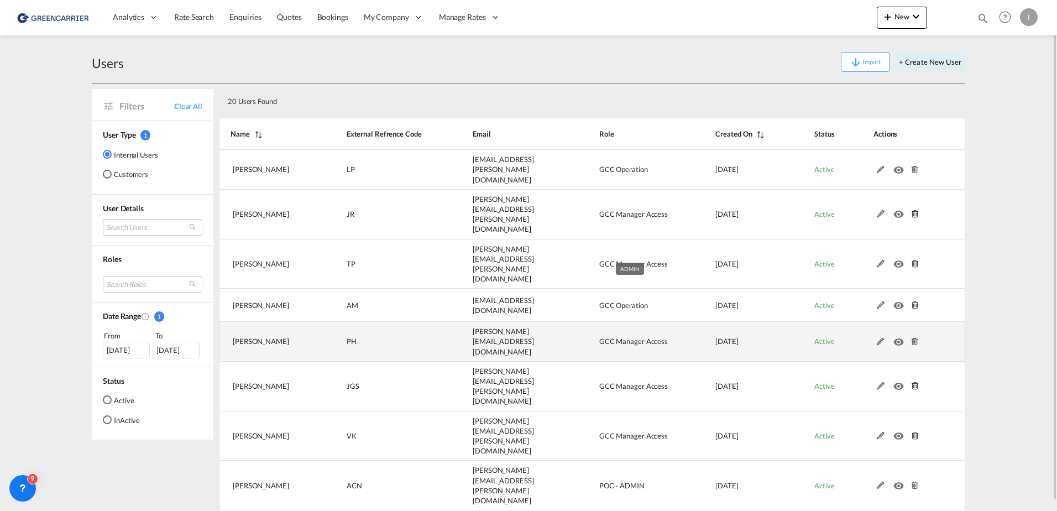
click at [915, 338] on md-icon at bounding box center [915, 342] width 14 height 8
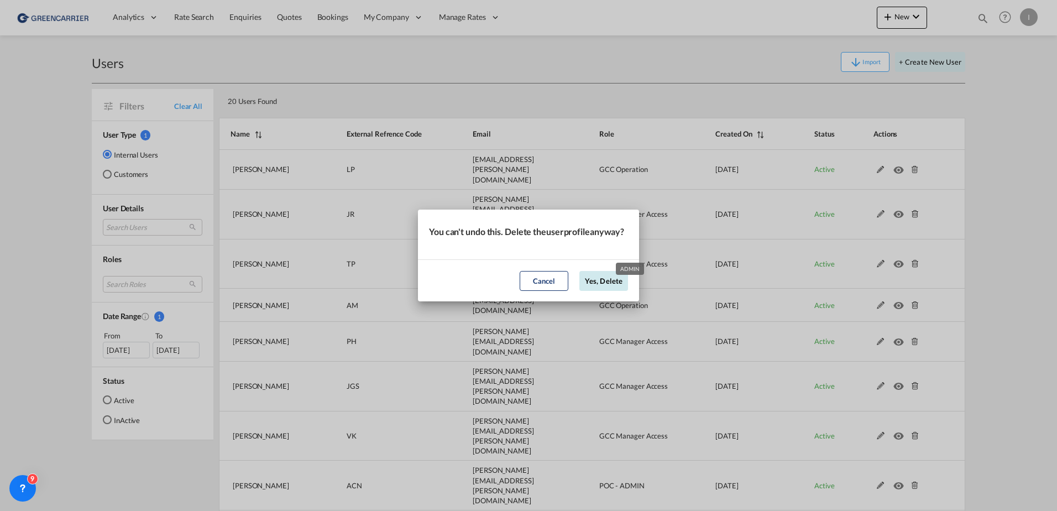
click at [599, 285] on button "Yes, Delete" at bounding box center [604, 281] width 49 height 20
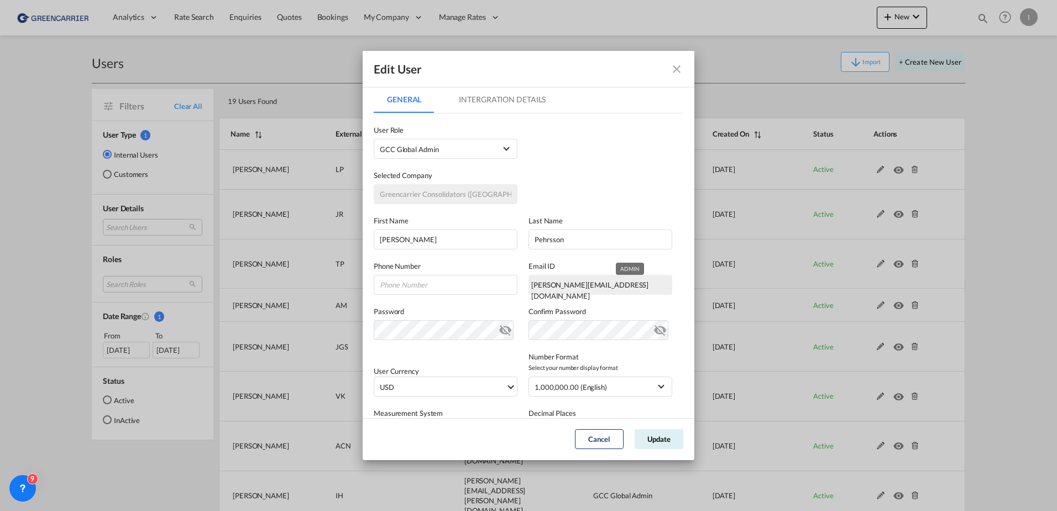
click at [517, 107] on md-tab-item "Intergration Details" at bounding box center [502, 99] width 113 height 27
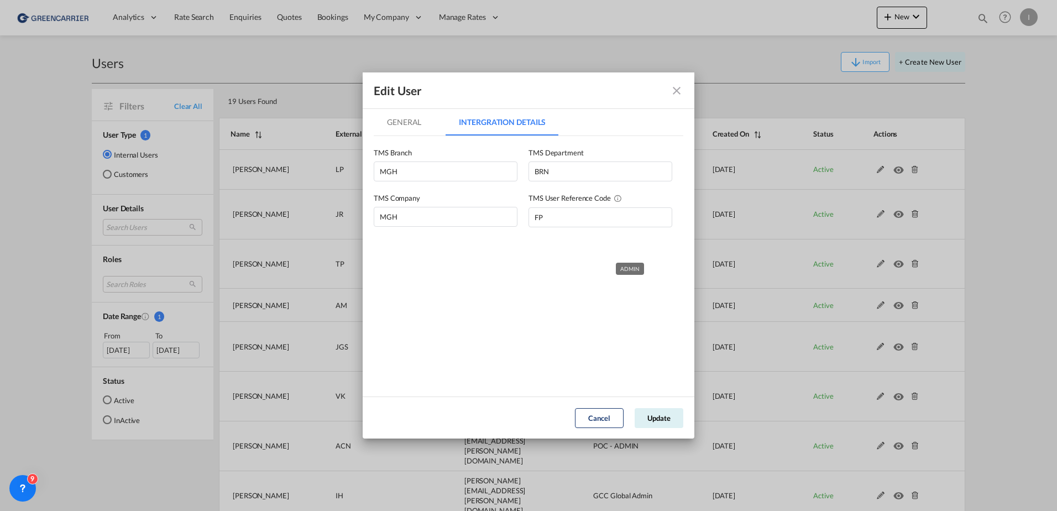
click at [680, 88] on md-icon "icon-close fg-AAA8AD" at bounding box center [676, 90] width 13 height 13
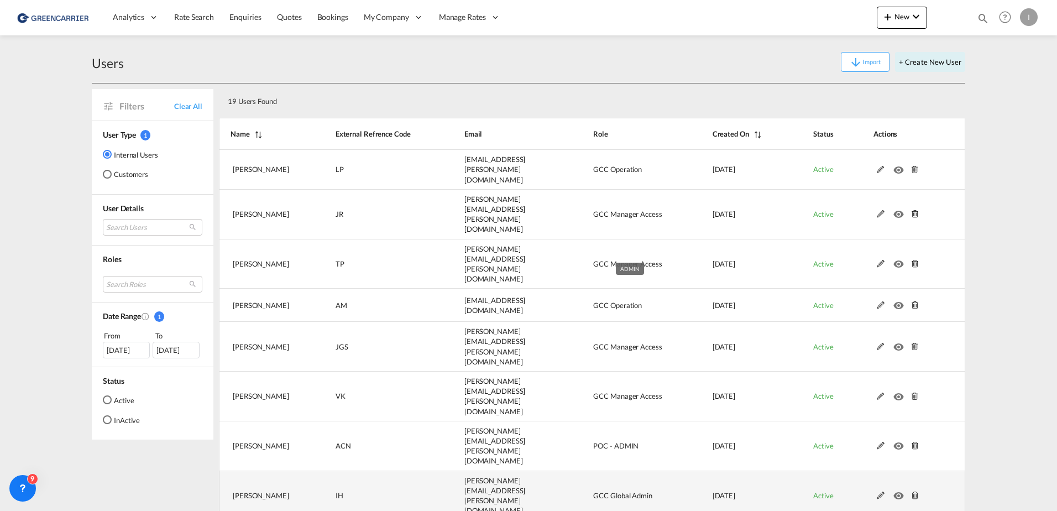
click at [879, 492] on md-icon at bounding box center [881, 496] width 14 height 8
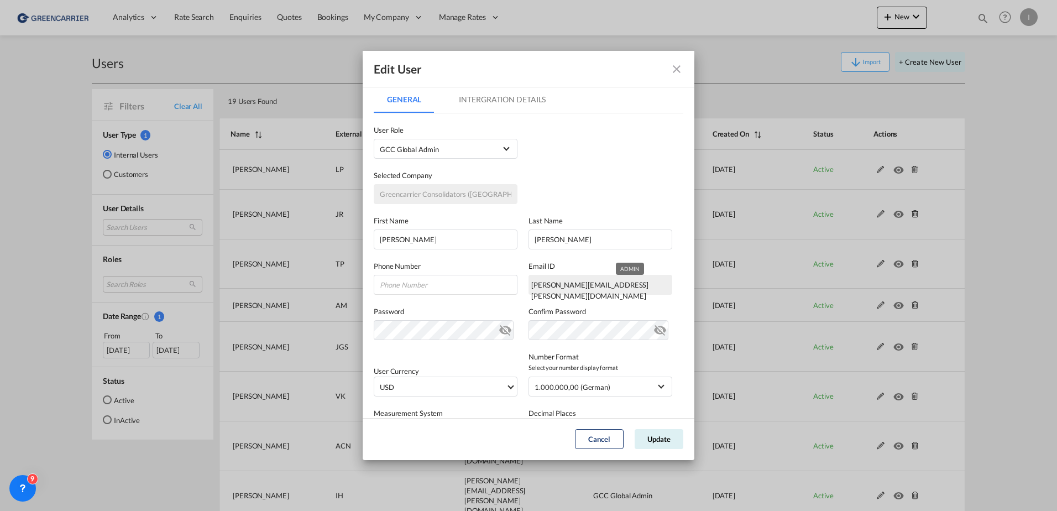
click at [540, 102] on md-tab-item "Intergration Details" at bounding box center [502, 99] width 113 height 27
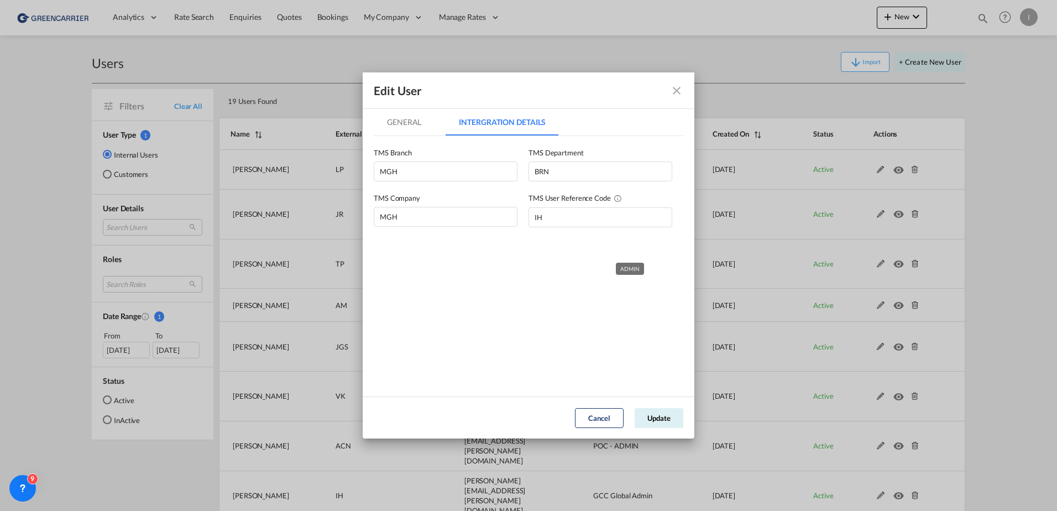
click at [677, 86] on md-icon "icon-close fg-AAA8AD" at bounding box center [676, 90] width 13 height 13
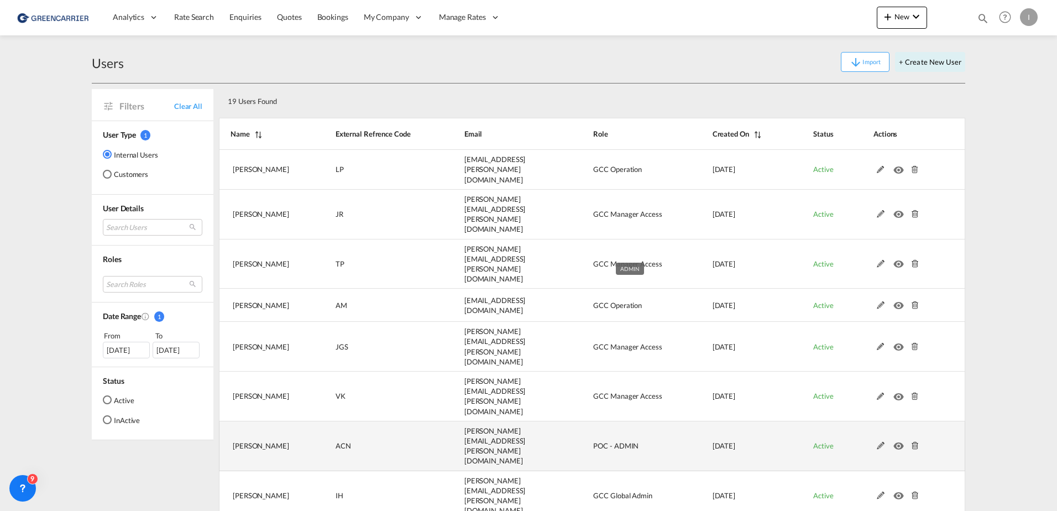
click at [879, 442] on md-icon at bounding box center [881, 446] width 14 height 8
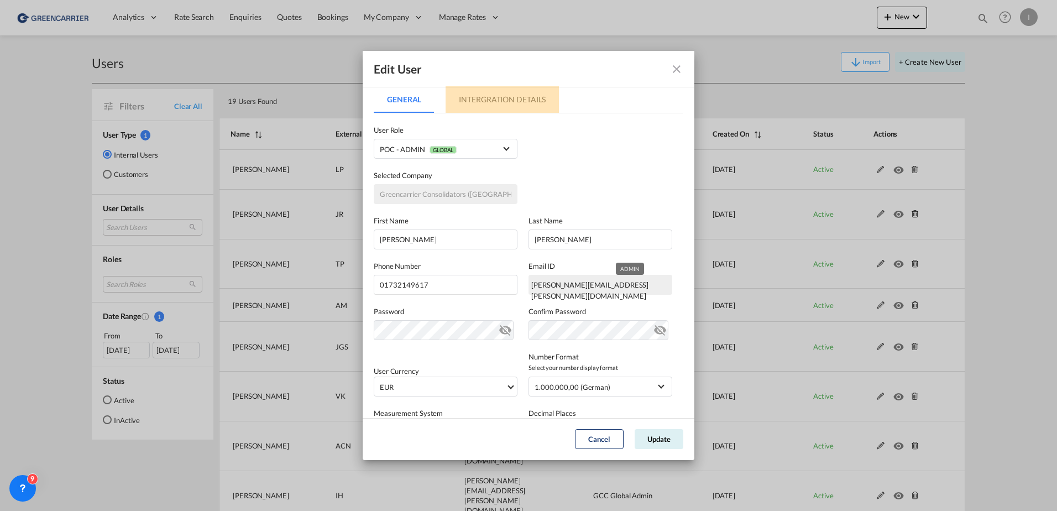
click at [534, 93] on md-tab-item "Intergration Details" at bounding box center [502, 99] width 113 height 27
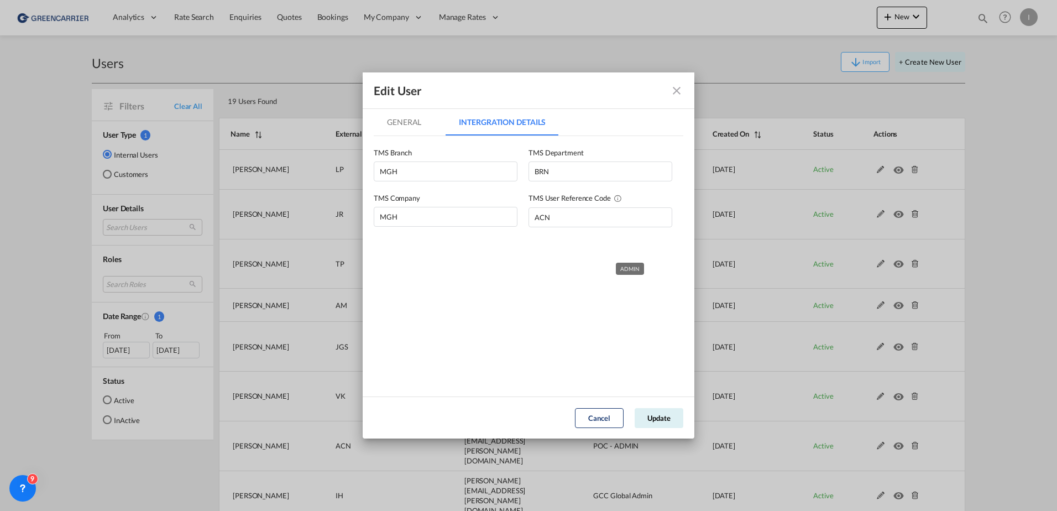
click at [681, 89] on md-icon "icon-close fg-AAA8AD" at bounding box center [676, 90] width 13 height 13
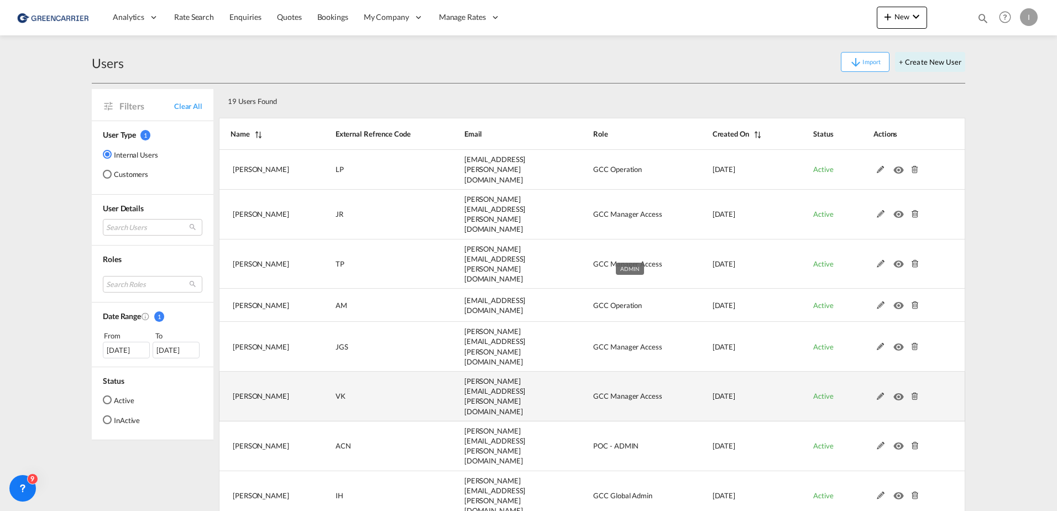
click at [879, 393] on md-icon at bounding box center [881, 397] width 14 height 8
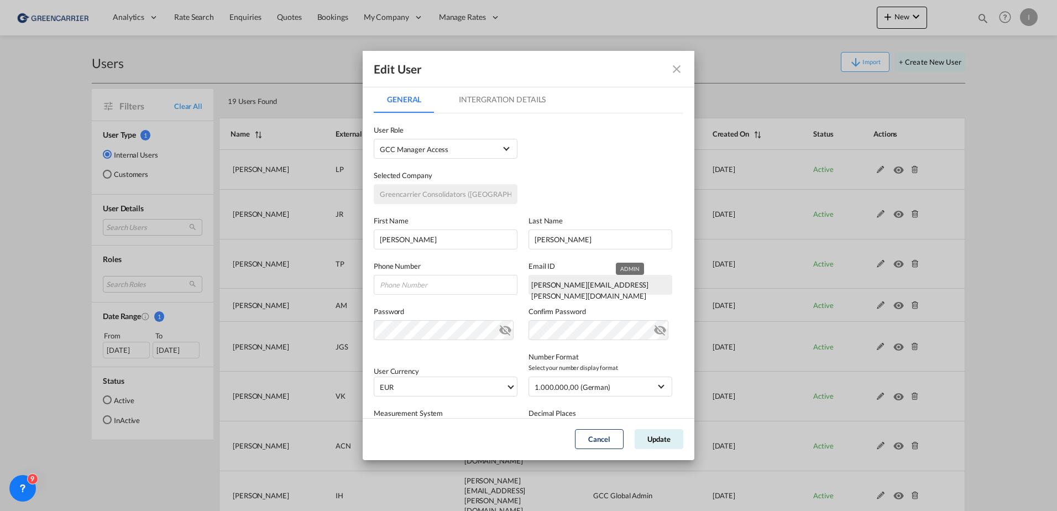
click at [529, 96] on md-tab-item "Intergration Details" at bounding box center [502, 99] width 113 height 27
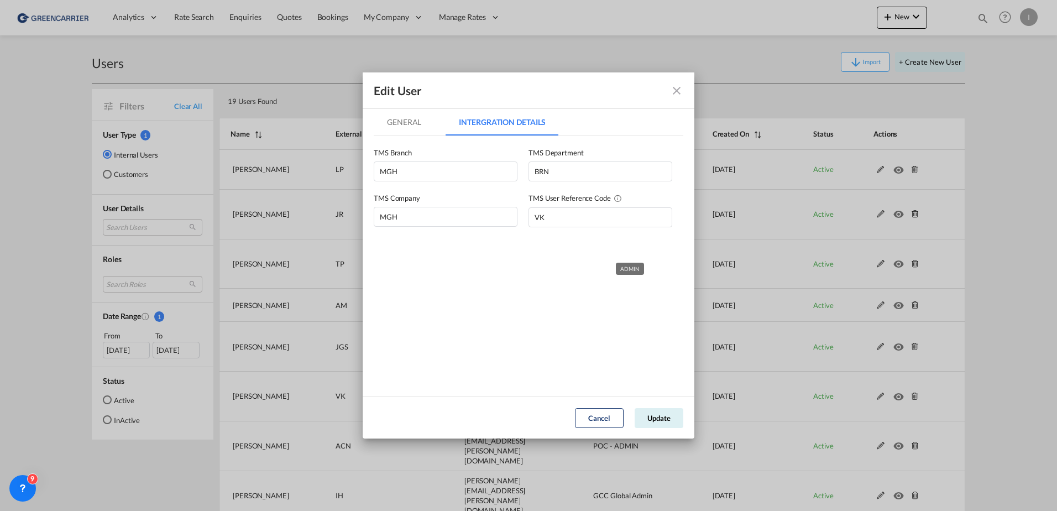
click at [681, 87] on md-icon "icon-close fg-AAA8AD" at bounding box center [676, 90] width 13 height 13
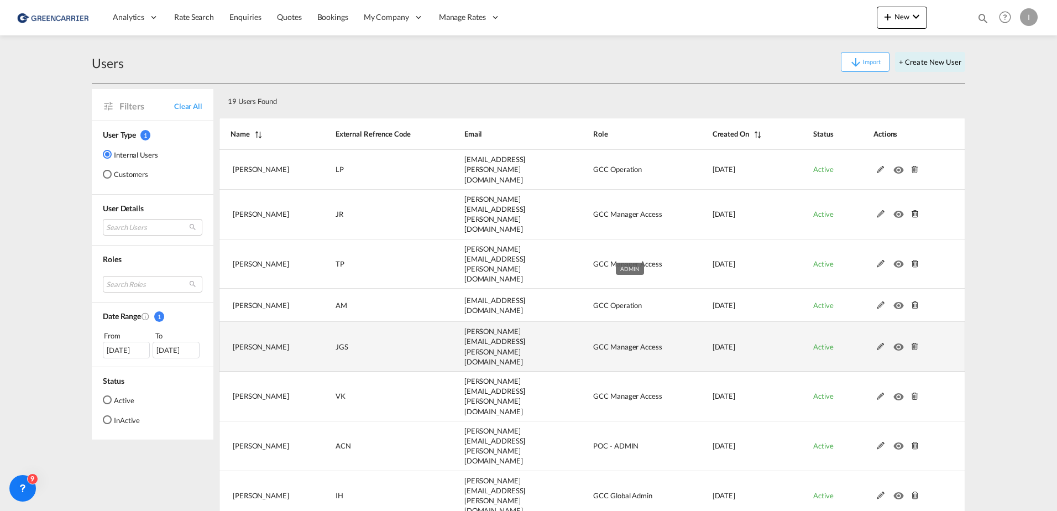
click at [875, 322] on td at bounding box center [905, 347] width 119 height 50
click at [876, 341] on span at bounding box center [898, 345] width 49 height 9
click at [878, 343] on md-icon at bounding box center [881, 347] width 14 height 8
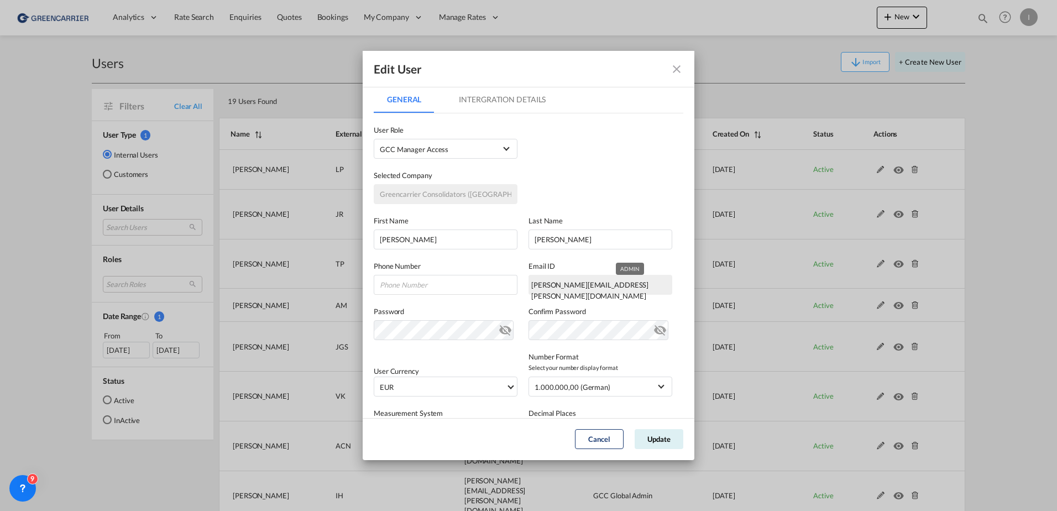
click at [512, 101] on md-tab-item "Intergration Details" at bounding box center [502, 99] width 113 height 27
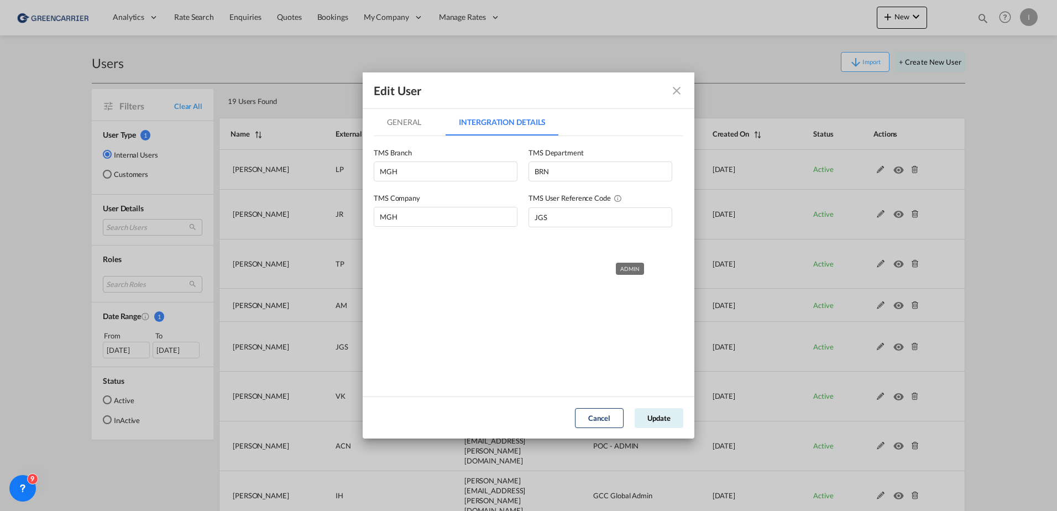
click at [678, 86] on md-icon "icon-close fg-AAA8AD" at bounding box center [676, 90] width 13 height 13
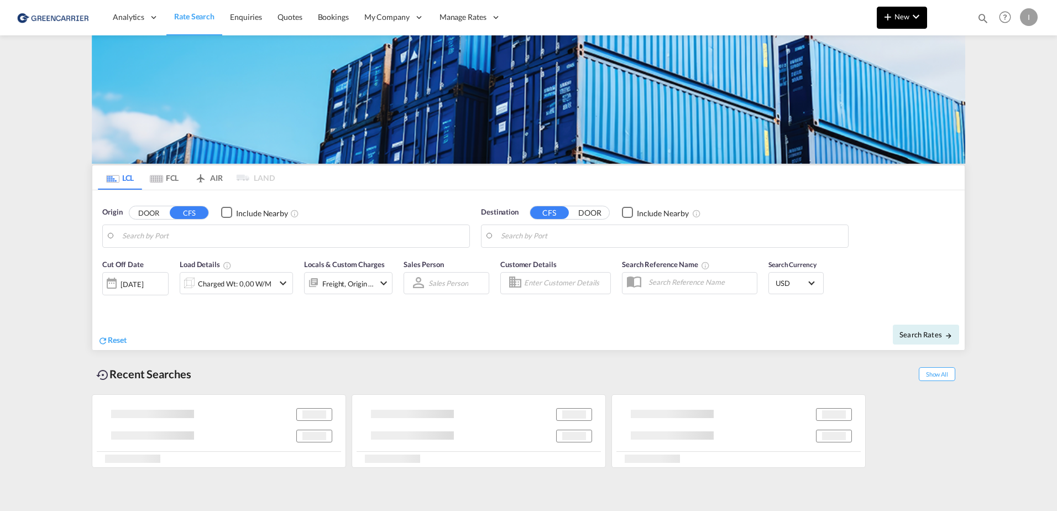
click at [914, 21] on md-icon "icon-chevron-down" at bounding box center [916, 16] width 13 height 13
type input "[GEOGRAPHIC_DATA], [GEOGRAPHIC_DATA]"
type input "Callao, PECLL"
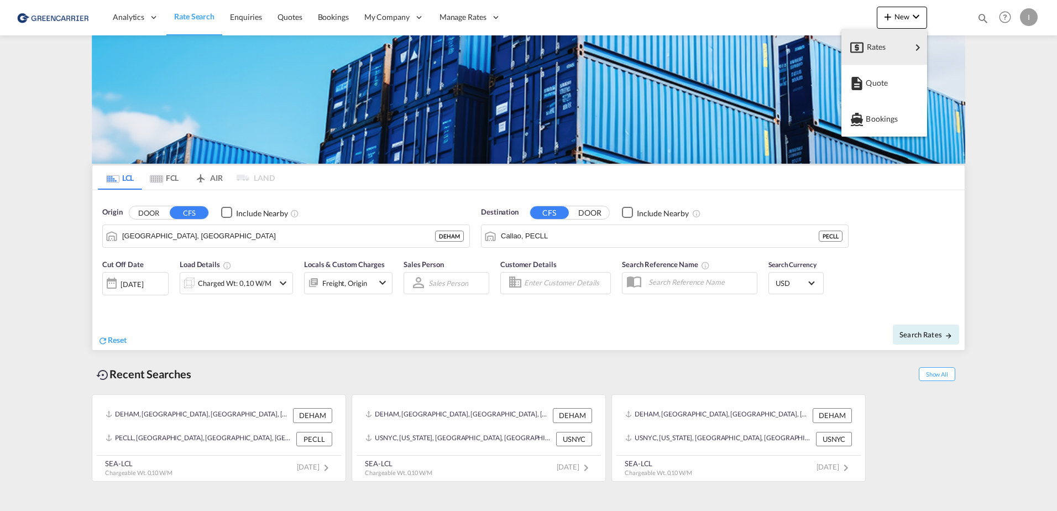
click at [1034, 17] on md-backdrop at bounding box center [528, 255] width 1057 height 511
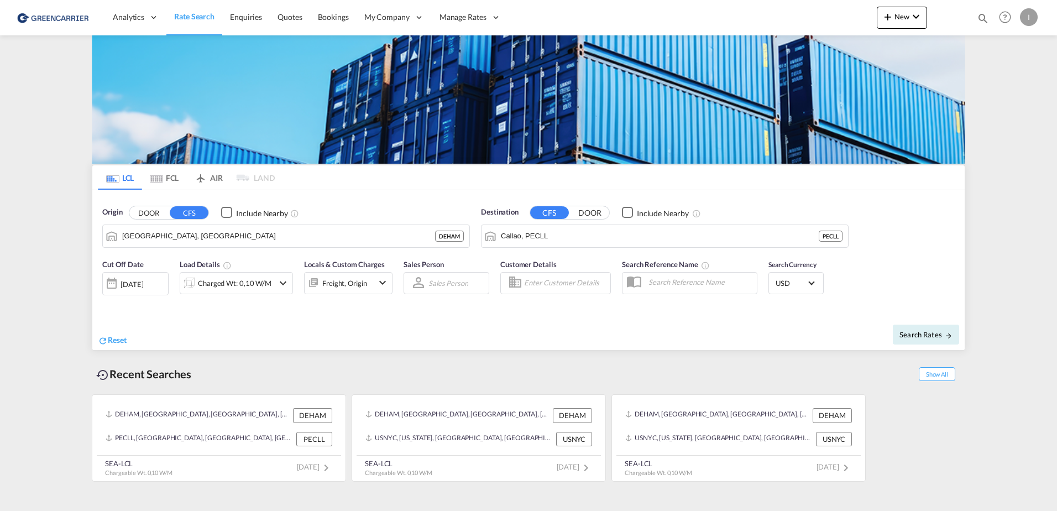
click at [1030, 24] on div "I" at bounding box center [1029, 17] width 18 height 18
click at [1008, 82] on button "Logout" at bounding box center [1017, 85] width 72 height 22
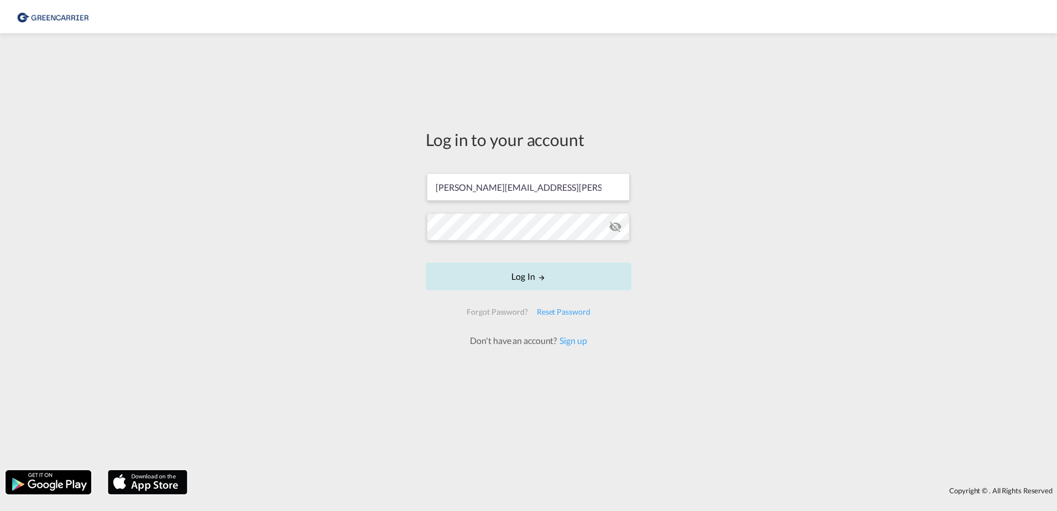
click at [544, 273] on button "Log In" at bounding box center [529, 277] width 206 height 28
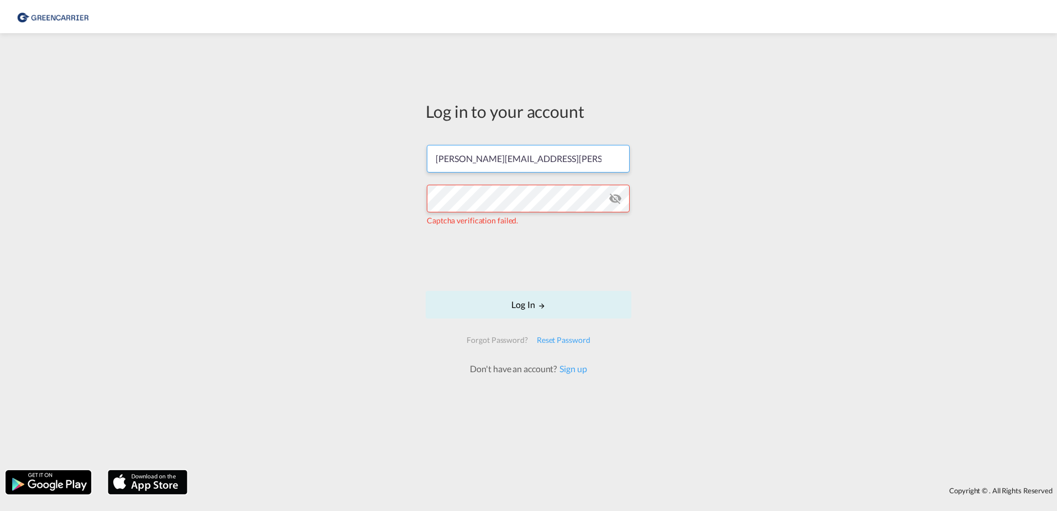
click at [539, 160] on input "[PERSON_NAME][EMAIL_ADDRESS][PERSON_NAME][DOMAIN_NAME]" at bounding box center [528, 159] width 203 height 28
type input "[PERSON_NAME][EMAIL_ADDRESS][DOMAIN_NAME]"
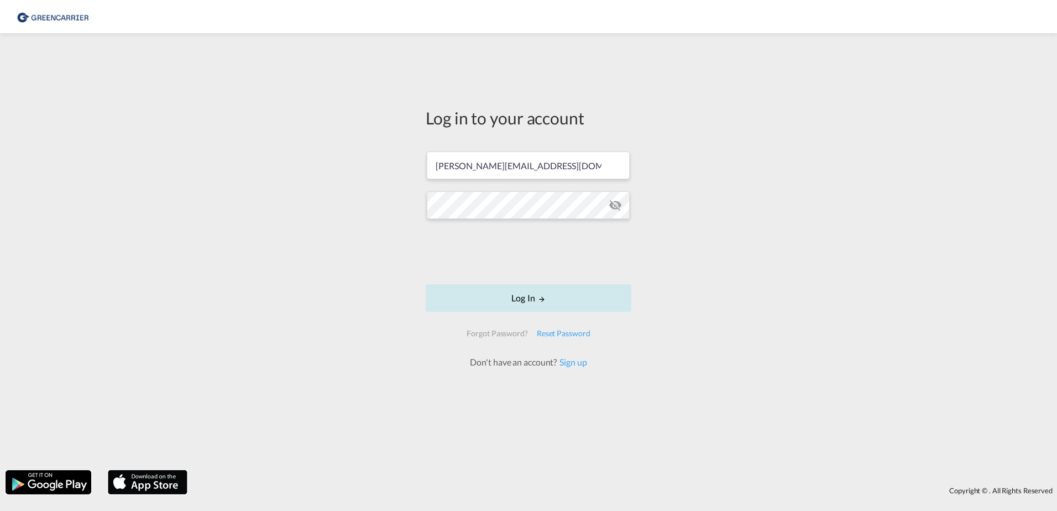
click at [566, 303] on button "Log In" at bounding box center [529, 298] width 206 height 28
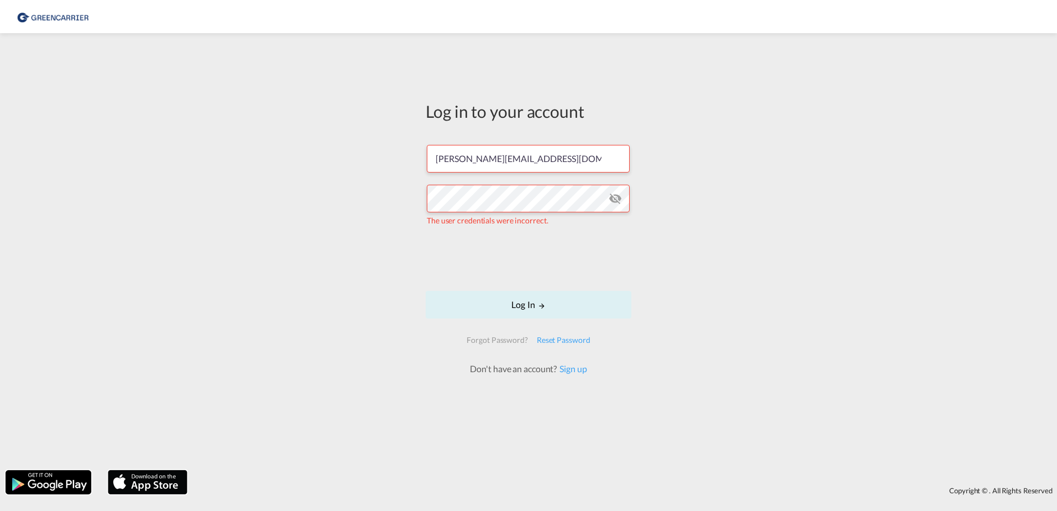
click at [614, 201] on md-icon "icon-eye-off" at bounding box center [615, 198] width 13 height 13
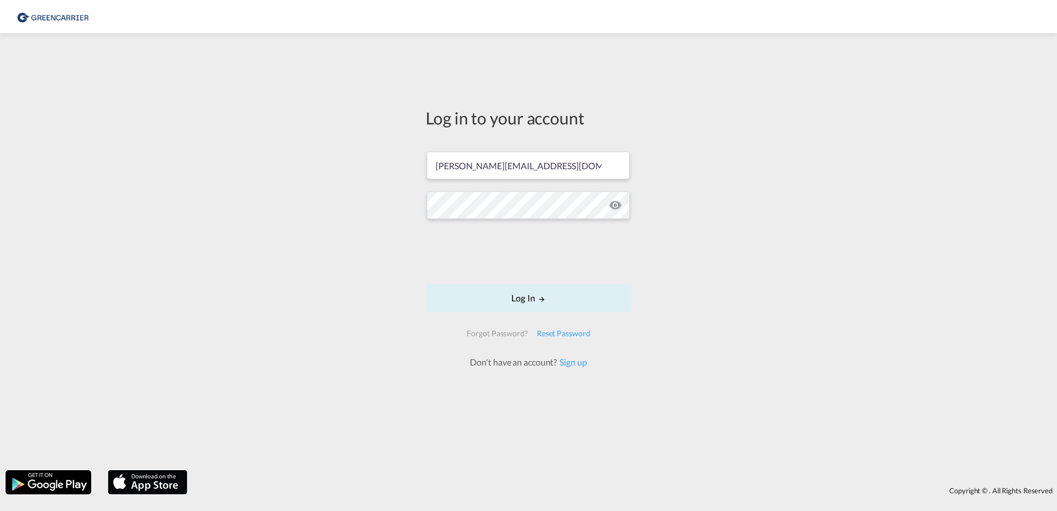
click at [364, 221] on div "Log in to your account [PERSON_NAME][EMAIL_ADDRESS][DOMAIN_NAME] Log In Forgot …" at bounding box center [528, 252] width 1057 height 426
click at [557, 298] on button "Log In" at bounding box center [529, 298] width 206 height 28
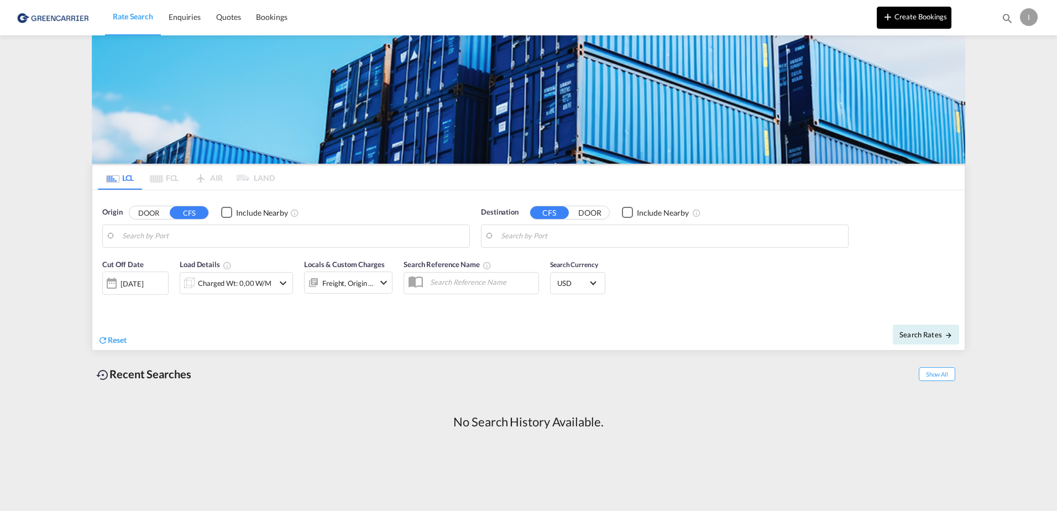
click at [911, 14] on button "Create Bookings" at bounding box center [914, 18] width 75 height 22
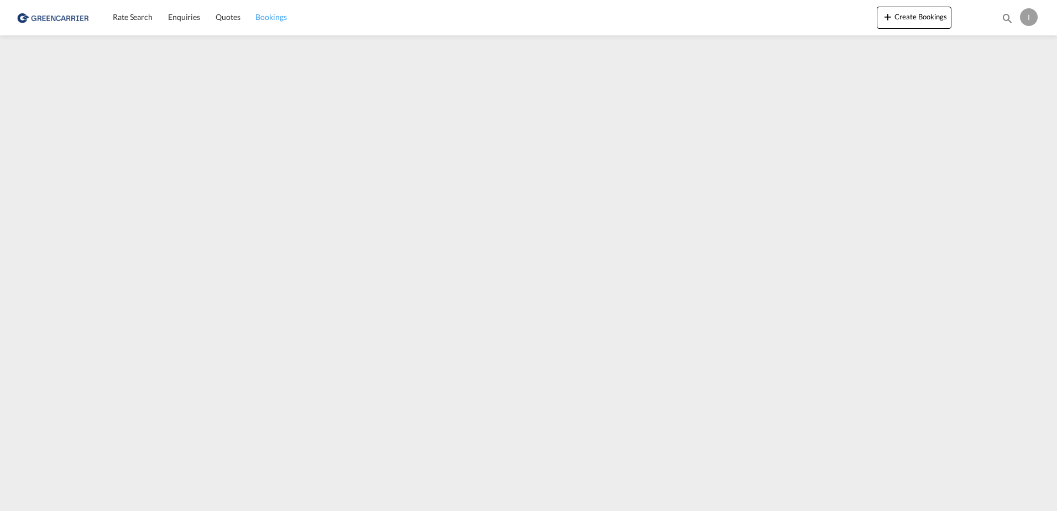
click at [275, 13] on span "Bookings" at bounding box center [270, 16] width 31 height 9
click at [1030, 21] on div "I" at bounding box center [1029, 17] width 18 height 18
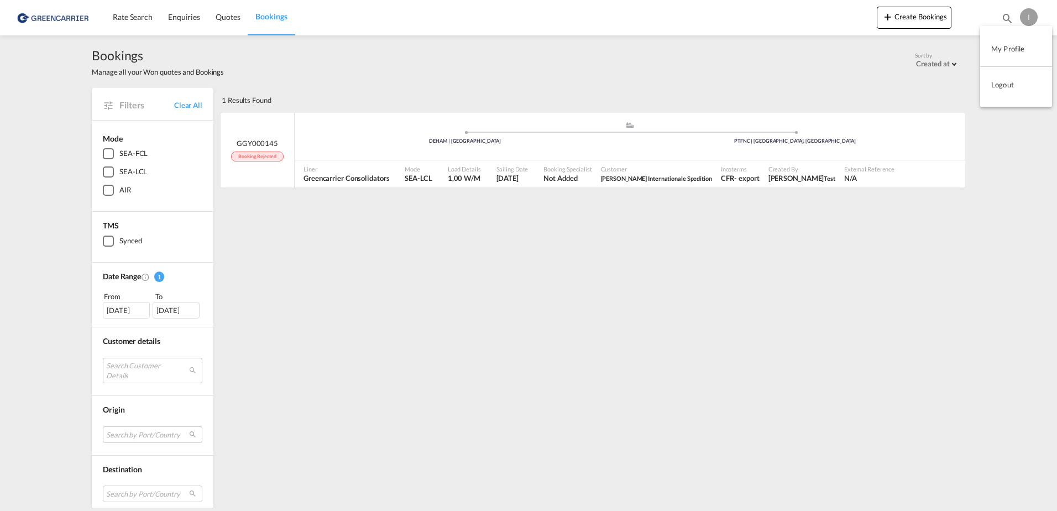
click at [1001, 79] on button "Logout" at bounding box center [1017, 85] width 72 height 22
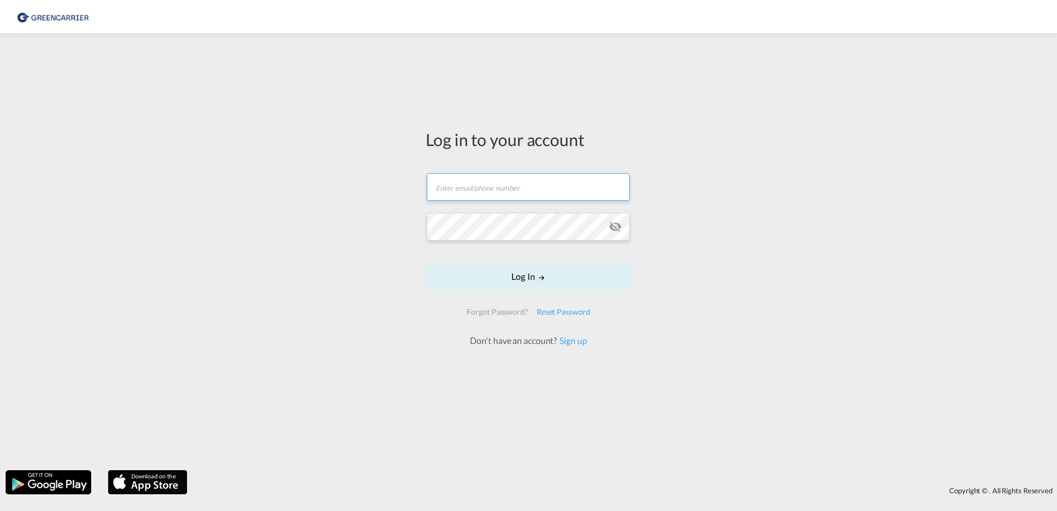
type input "[PERSON_NAME][EMAIL_ADDRESS][PERSON_NAME][DOMAIN_NAME]"
click at [576, 273] on form "[PERSON_NAME][EMAIL_ADDRESS][PERSON_NAME][DOMAIN_NAME] Log In Forgot Password? …" at bounding box center [529, 254] width 206 height 185
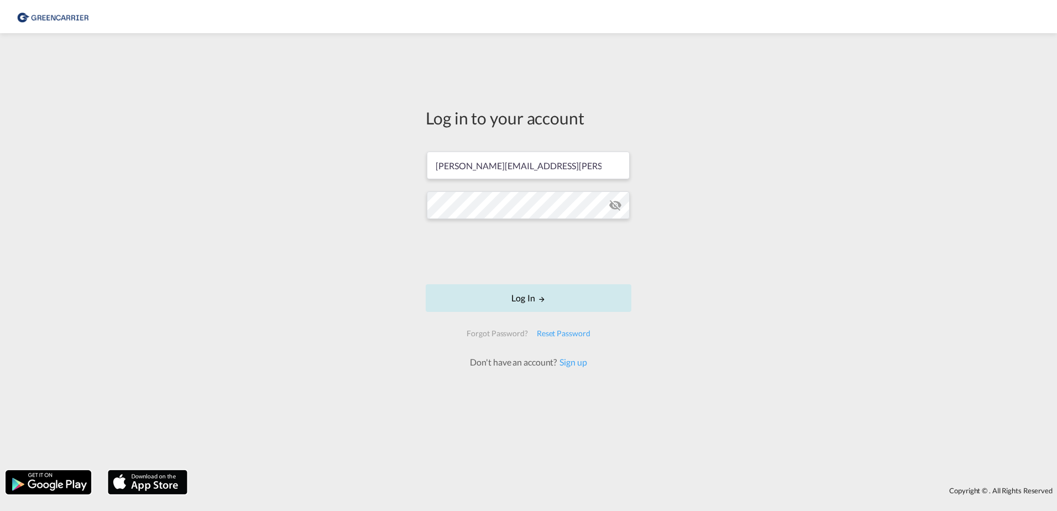
click at [603, 305] on button "Log In" at bounding box center [529, 298] width 206 height 28
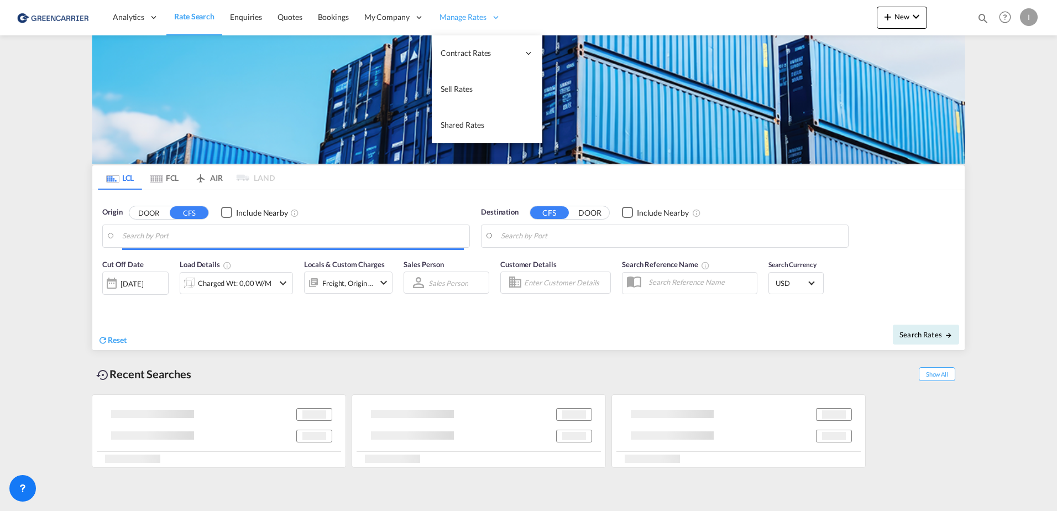
type input "[GEOGRAPHIC_DATA], [GEOGRAPHIC_DATA]"
type input "Callao, PECLL"
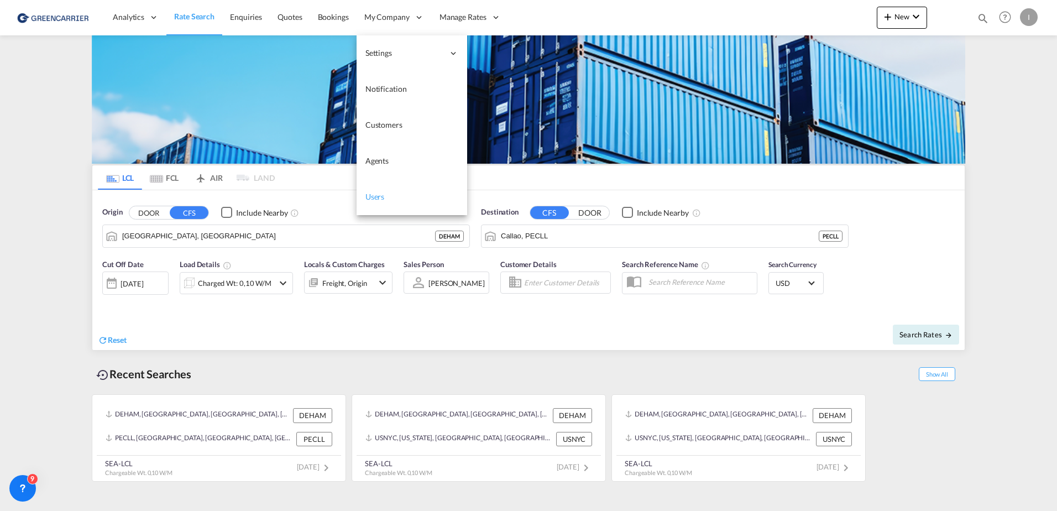
click at [375, 199] on span "Users" at bounding box center [375, 196] width 19 height 9
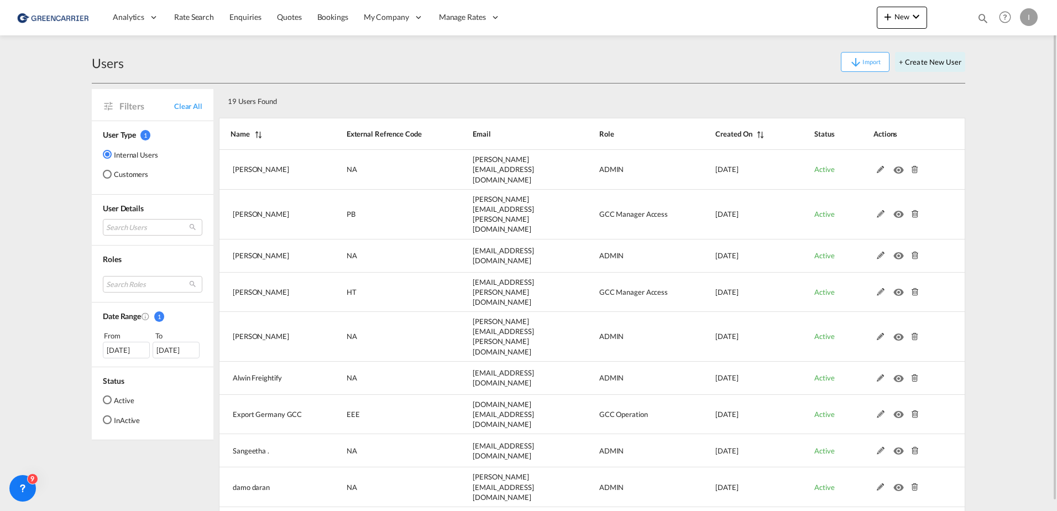
click at [127, 170] on md-radio-button "Customers" at bounding box center [130, 174] width 55 height 11
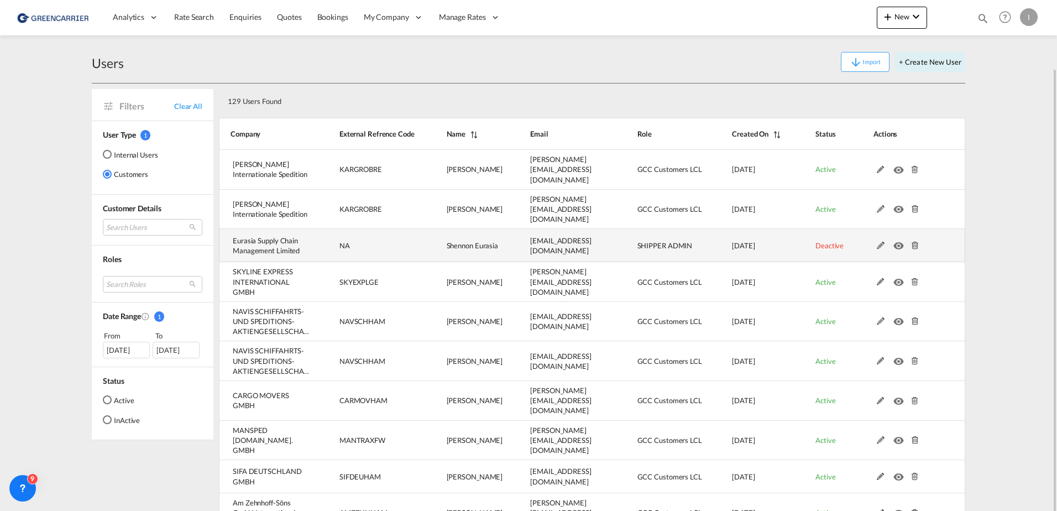
scroll to position [35, 0]
